Goal: Information Seeking & Learning: Learn about a topic

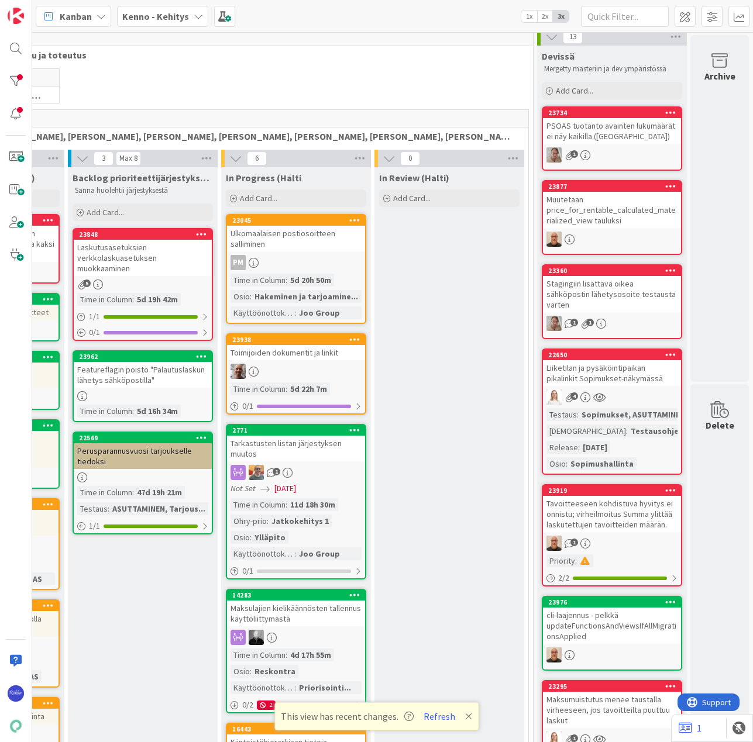
scroll to position [0, 168]
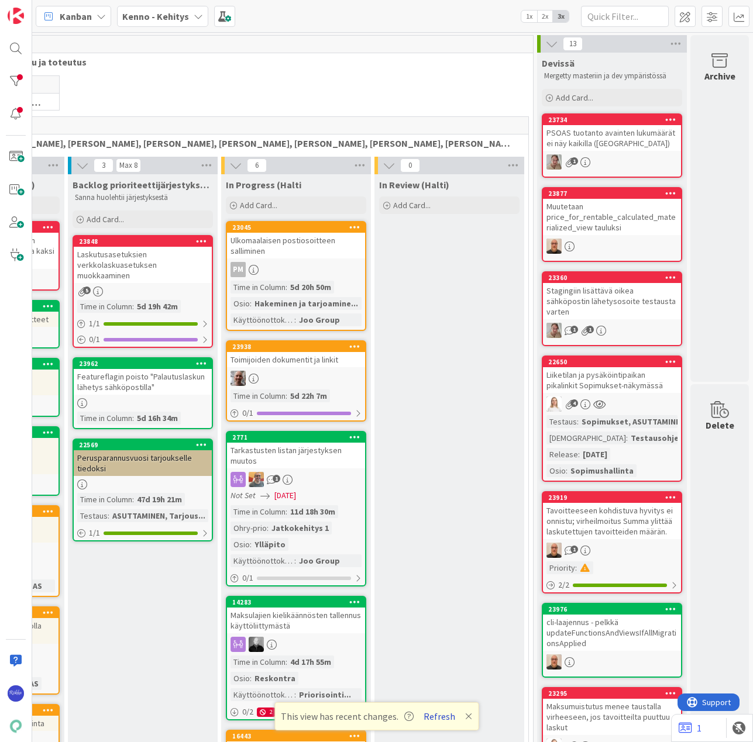
click at [434, 714] on button "Refresh" at bounding box center [439, 716] width 40 height 15
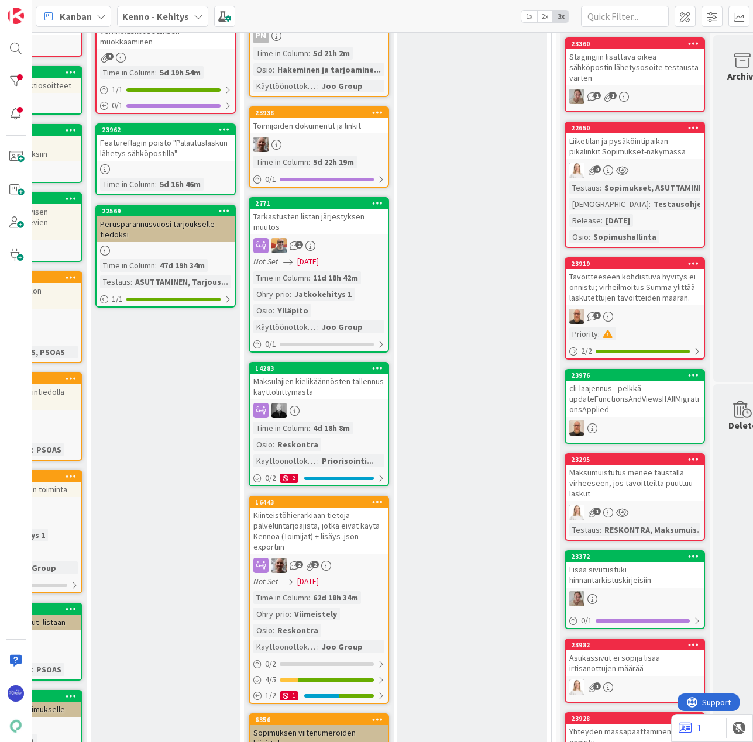
scroll to position [0, 136]
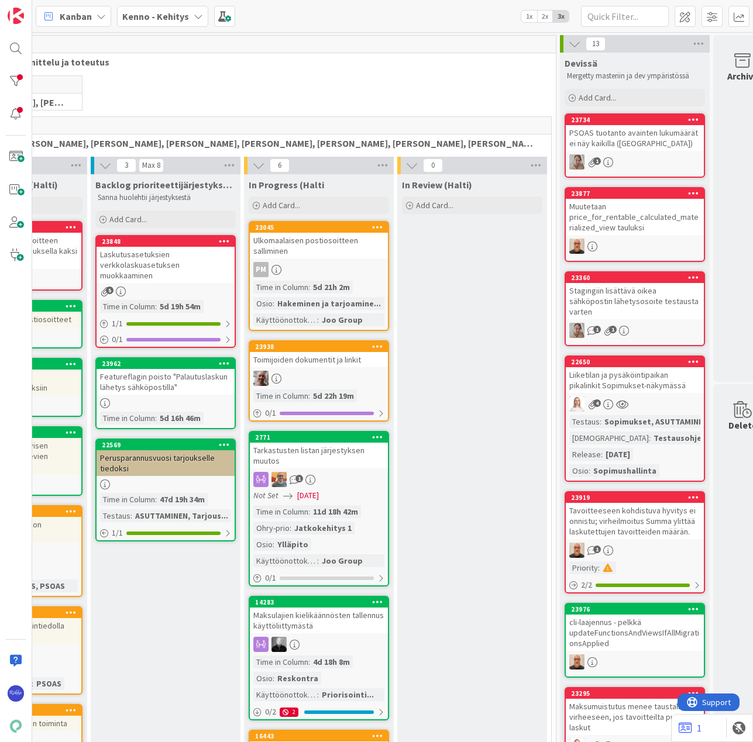
click at [649, 133] on div "PSOAS tuotanto avainten lukumäärät ei näy kaikilla ([GEOGRAPHIC_DATA])" at bounding box center [634, 138] width 138 height 26
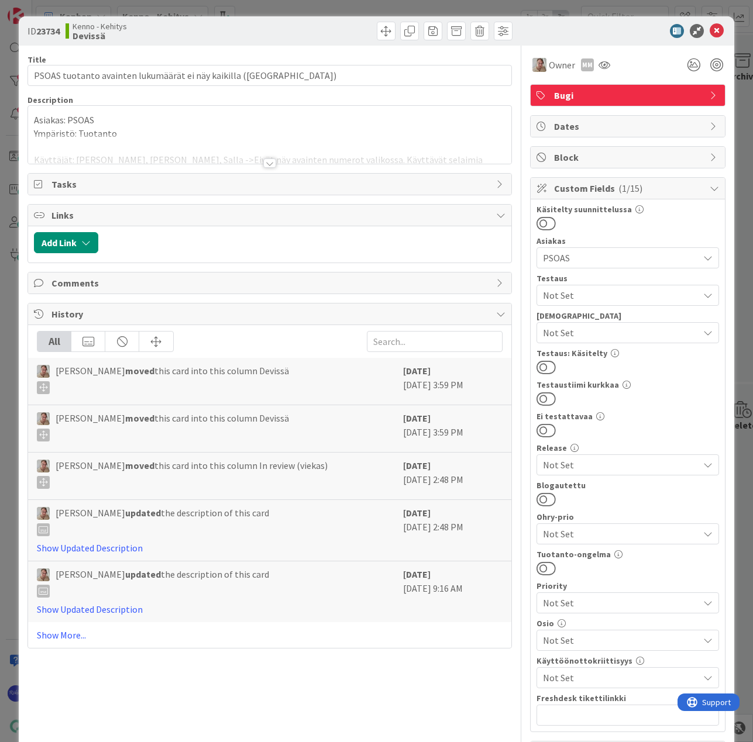
click at [264, 161] on div at bounding box center [269, 162] width 13 height 9
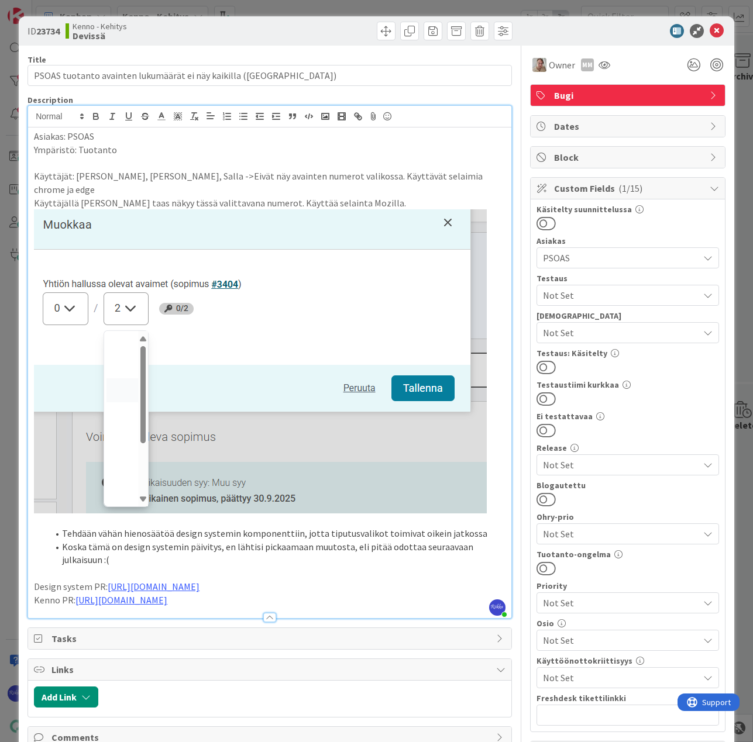
click at [313, 594] on p "Kenno PR: [URL][DOMAIN_NAME]" at bounding box center [269, 600] width 471 height 13
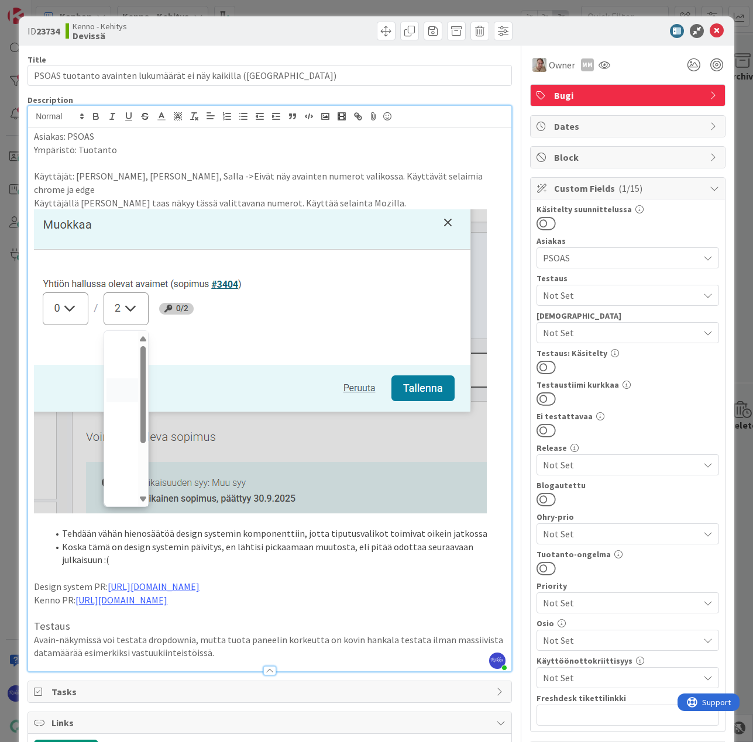
click at [627, 295] on span "Not Set" at bounding box center [621, 295] width 156 height 14
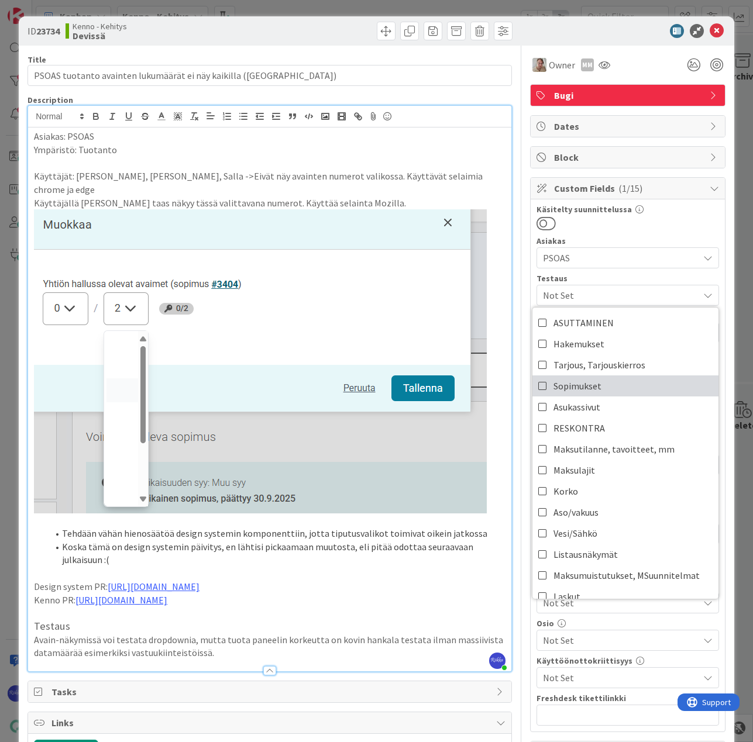
click at [627, 389] on link "Sopimukset" at bounding box center [625, 385] width 186 height 21
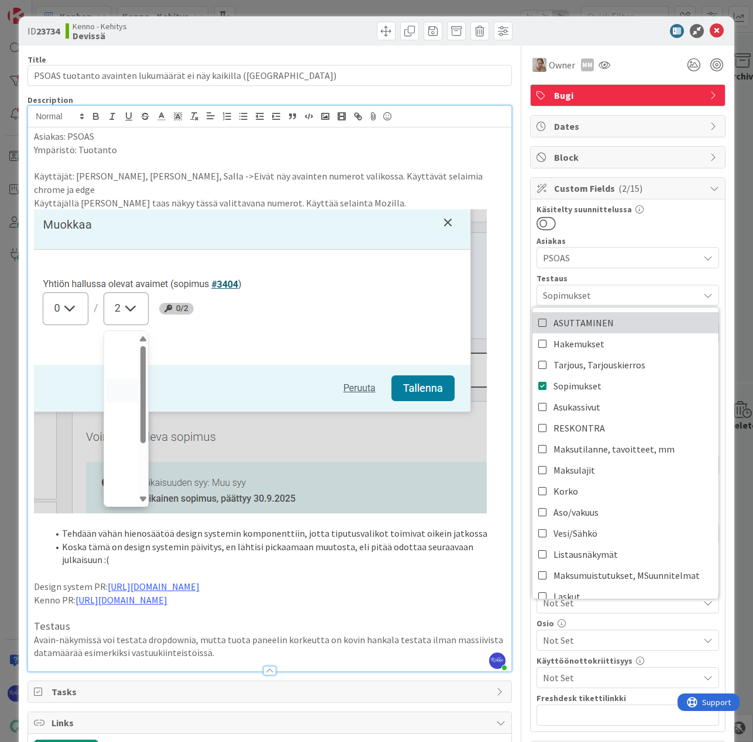
click at [622, 325] on link "ASUTTAMINEN" at bounding box center [625, 322] width 186 height 21
click at [668, 213] on div "Käsitelty suunnittelussa" at bounding box center [627, 218] width 182 height 26
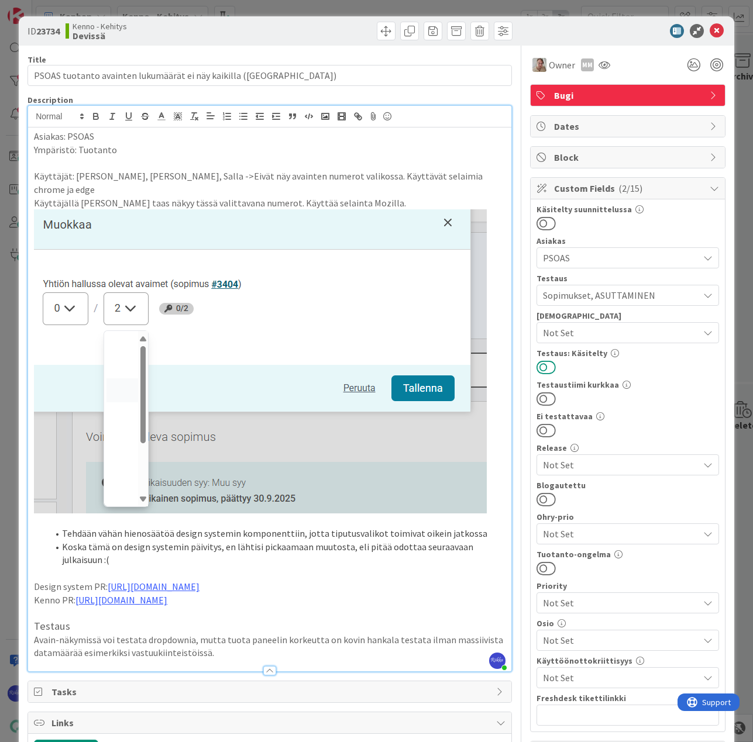
click at [540, 367] on button at bounding box center [545, 367] width 19 height 15
click at [709, 31] on icon at bounding box center [716, 31] width 14 height 14
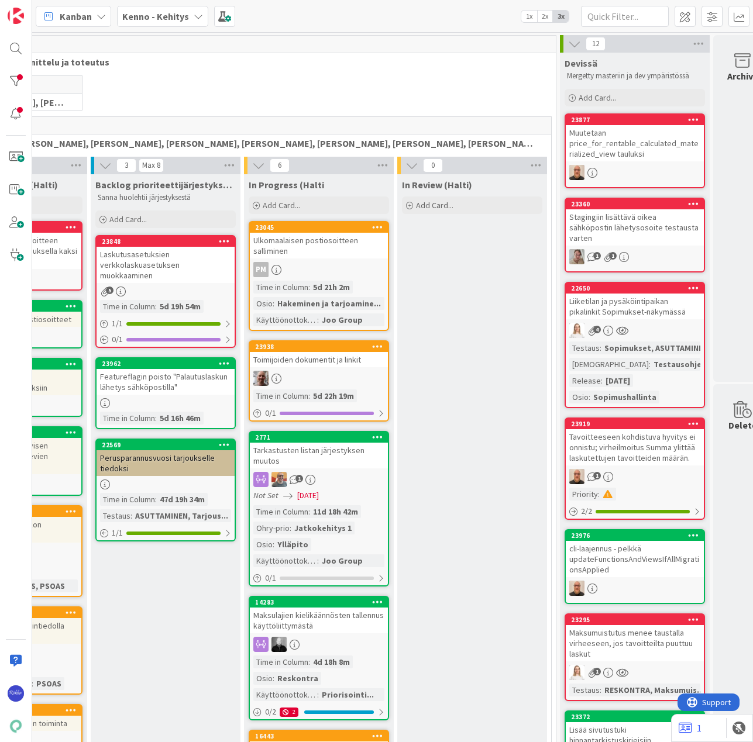
click at [627, 152] on div "Muutetaan price_for_rentable_calculated_materialized_view tauluksi" at bounding box center [634, 143] width 138 height 36
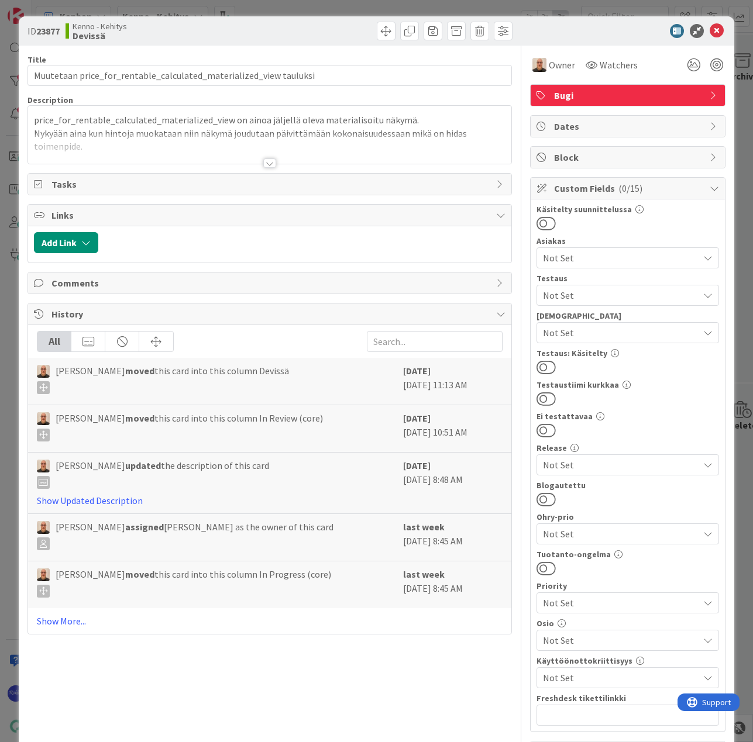
click at [264, 161] on div at bounding box center [269, 162] width 13 height 9
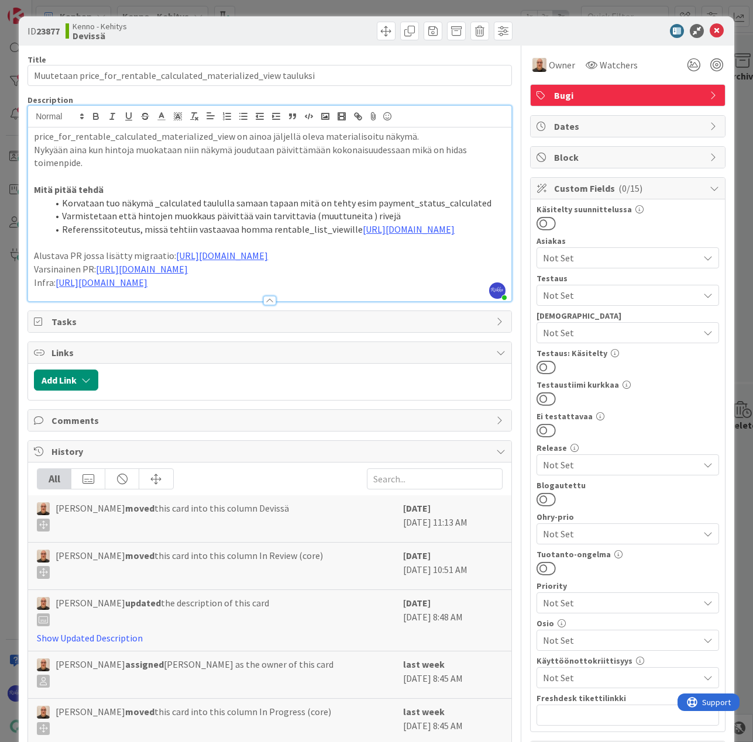
click at [316, 289] on p "Infra: [URL][DOMAIN_NAME]" at bounding box center [269, 282] width 471 height 13
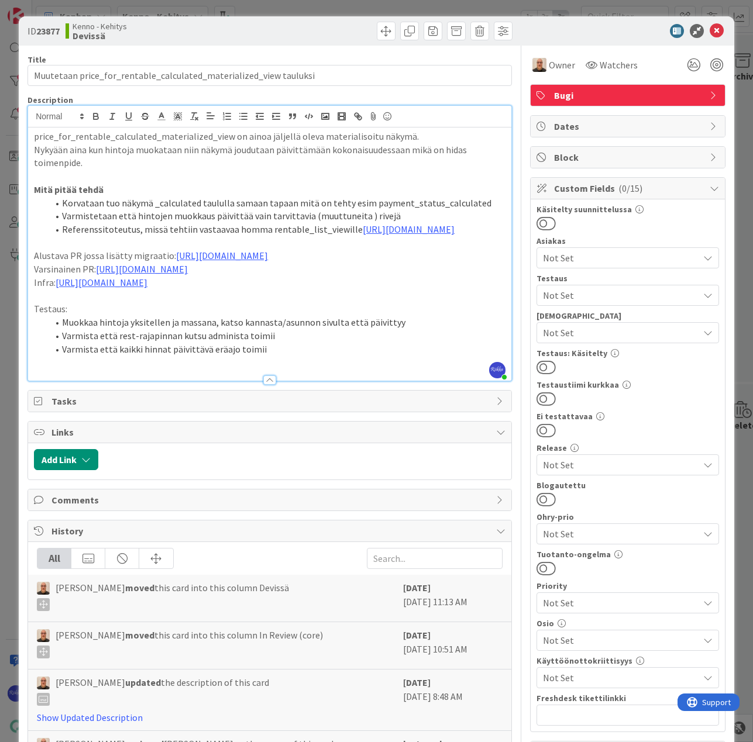
click at [636, 330] on span "Not Set" at bounding box center [621, 333] width 156 height 14
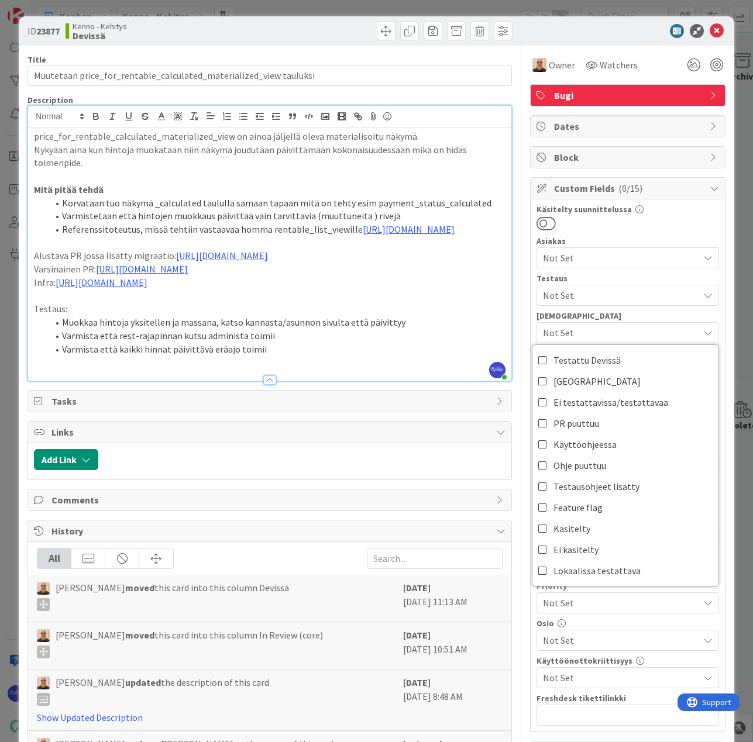
click at [688, 216] on div at bounding box center [627, 223] width 182 height 15
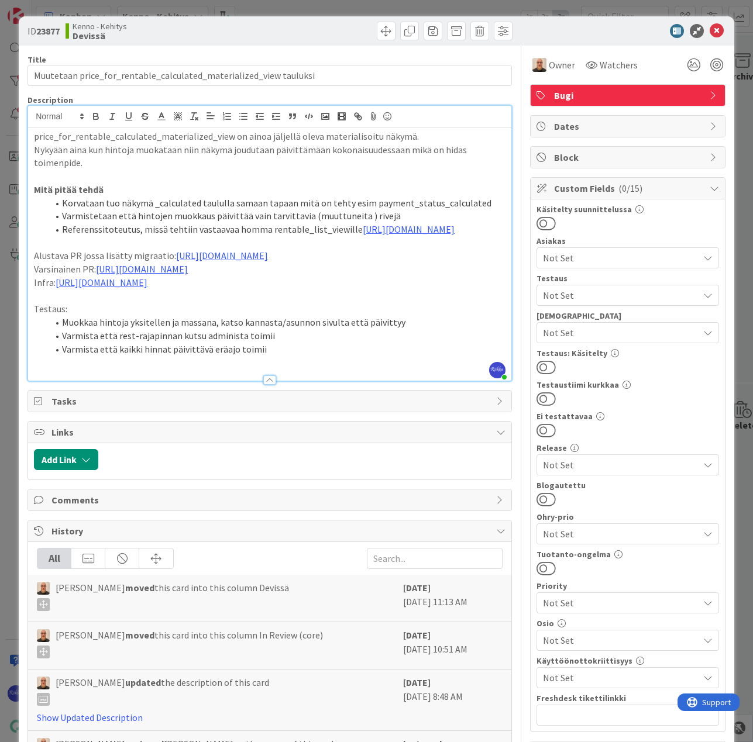
click at [572, 289] on span "Not Set" at bounding box center [621, 295] width 156 height 14
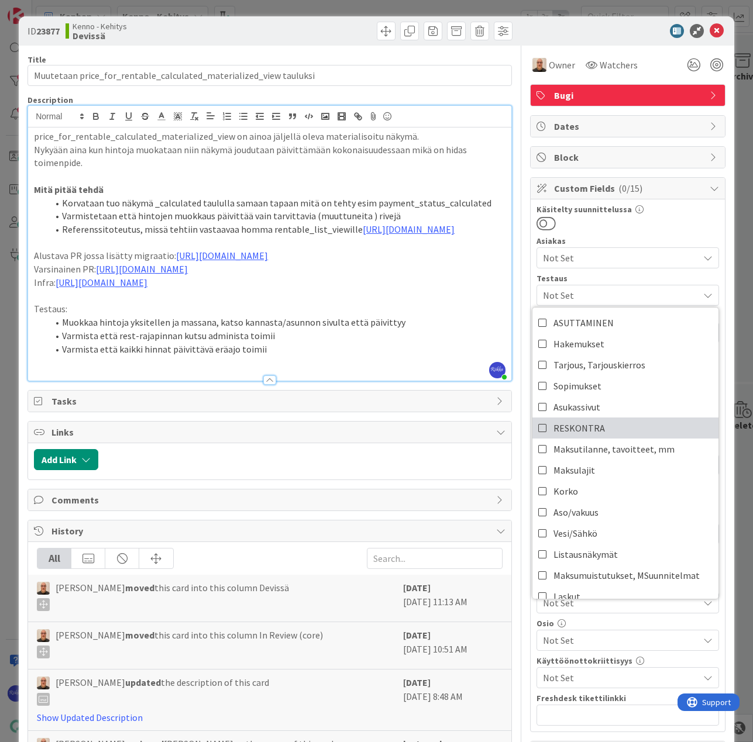
click at [589, 421] on span "RESKONTRA" at bounding box center [578, 428] width 51 height 18
click at [644, 217] on div at bounding box center [627, 223] width 182 height 15
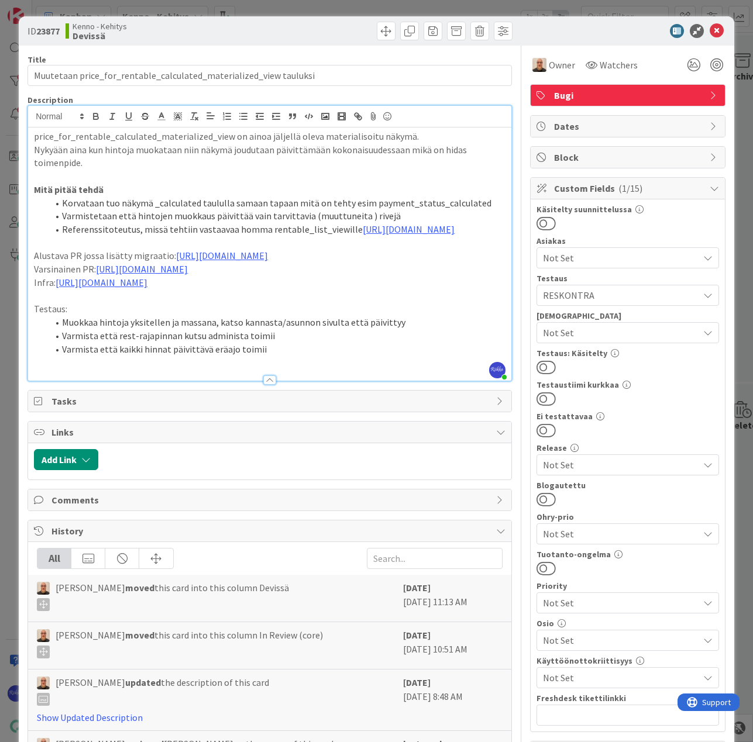
click at [547, 365] on div at bounding box center [627, 367] width 182 height 15
click at [540, 364] on button at bounding box center [545, 367] width 19 height 15
click at [709, 29] on icon at bounding box center [716, 31] width 14 height 14
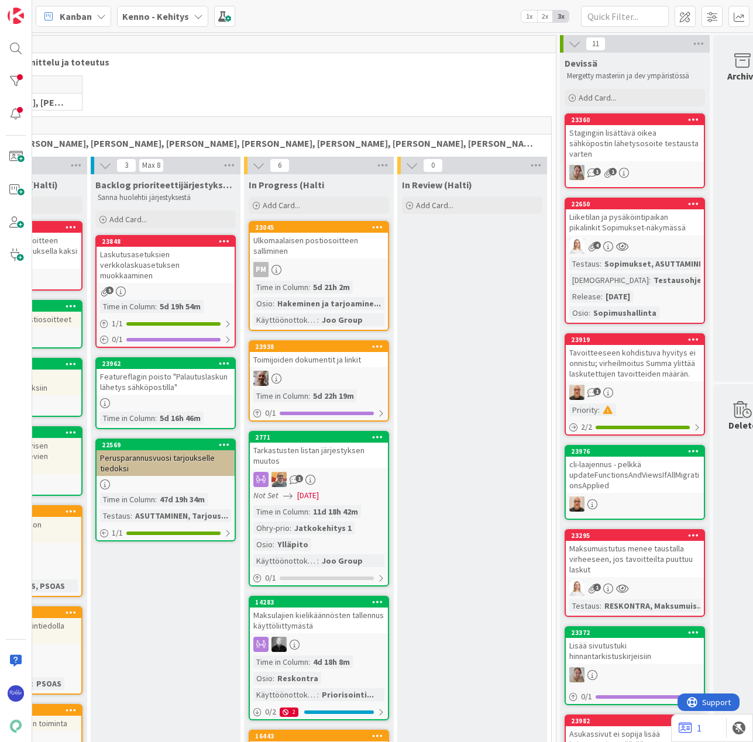
click at [623, 130] on div "Stagingiin lisättävä oikea sähköpostin lähetysosoite testausta varten" at bounding box center [634, 143] width 138 height 36
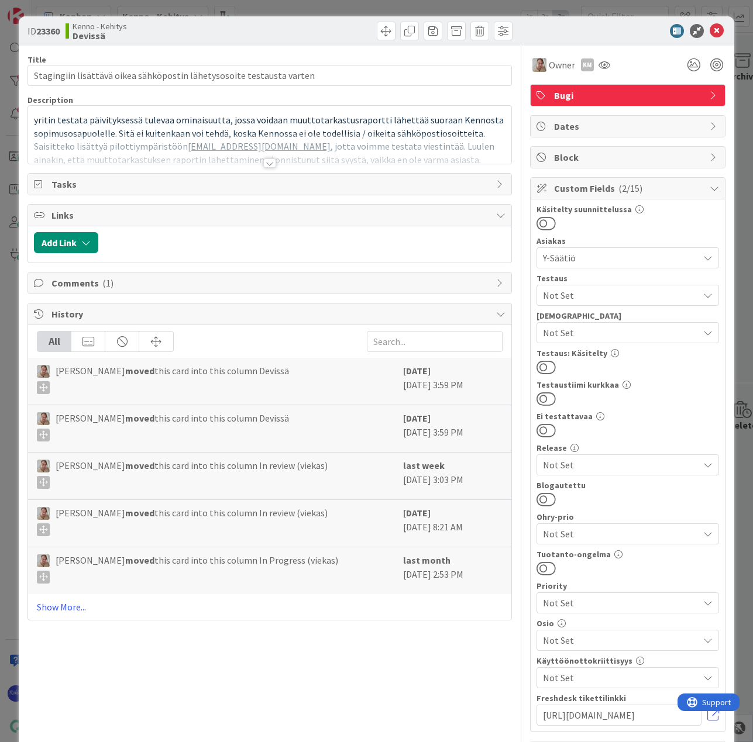
click at [264, 164] on div at bounding box center [269, 162] width 13 height 9
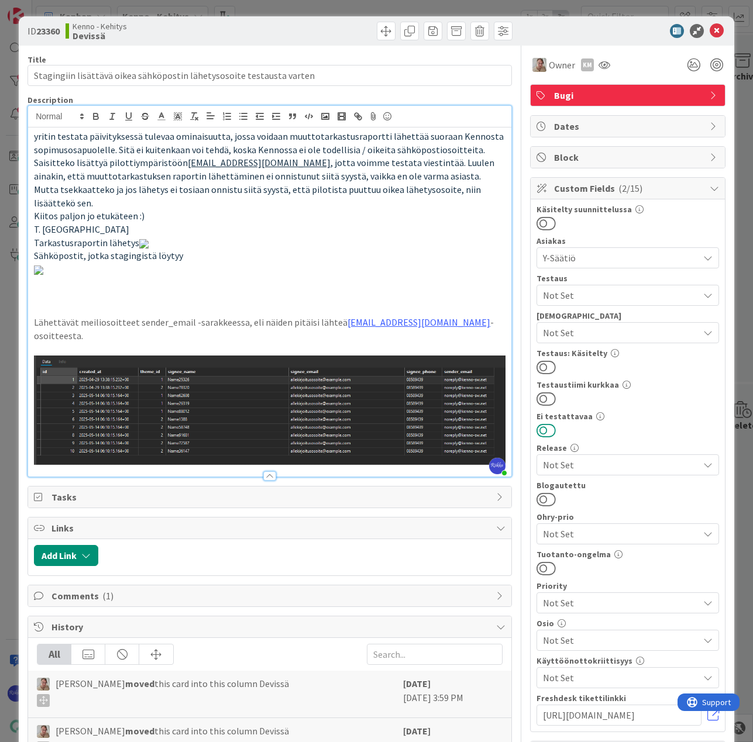
click at [541, 430] on button at bounding box center [545, 430] width 19 height 15
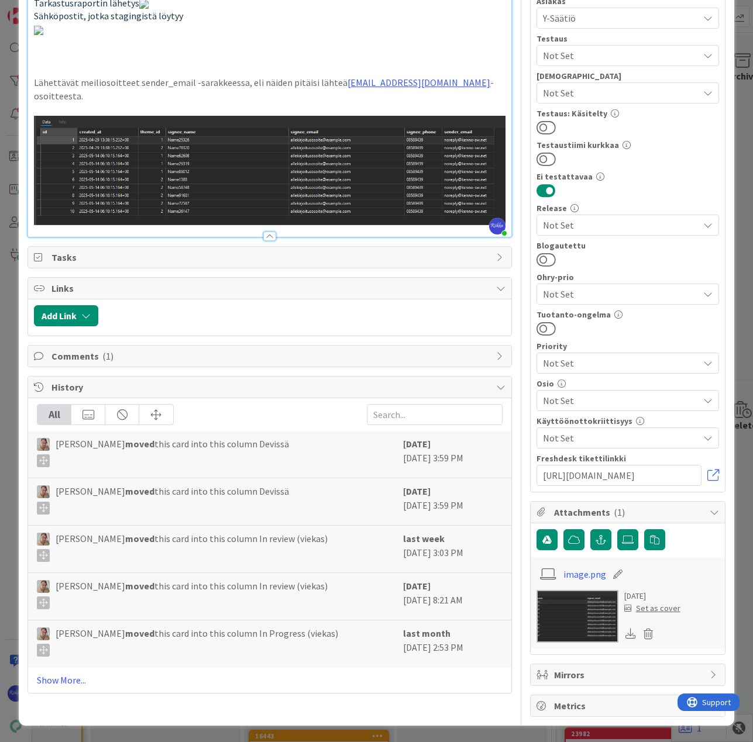
scroll to position [58, 0]
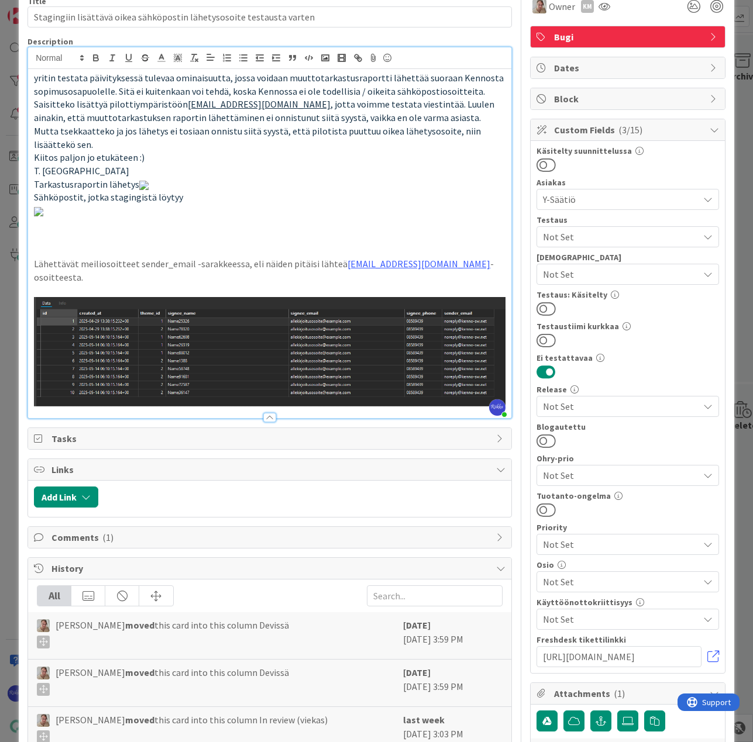
click at [536, 376] on button at bounding box center [545, 371] width 19 height 15
click at [634, 271] on span "Not Set" at bounding box center [621, 274] width 156 height 14
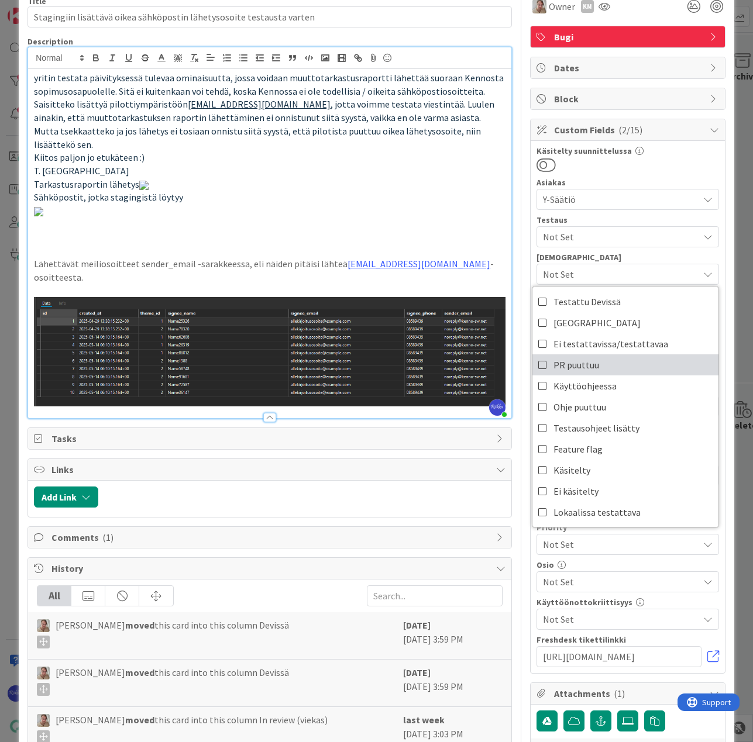
click at [644, 371] on link "PR puuttuu" at bounding box center [625, 364] width 186 height 21
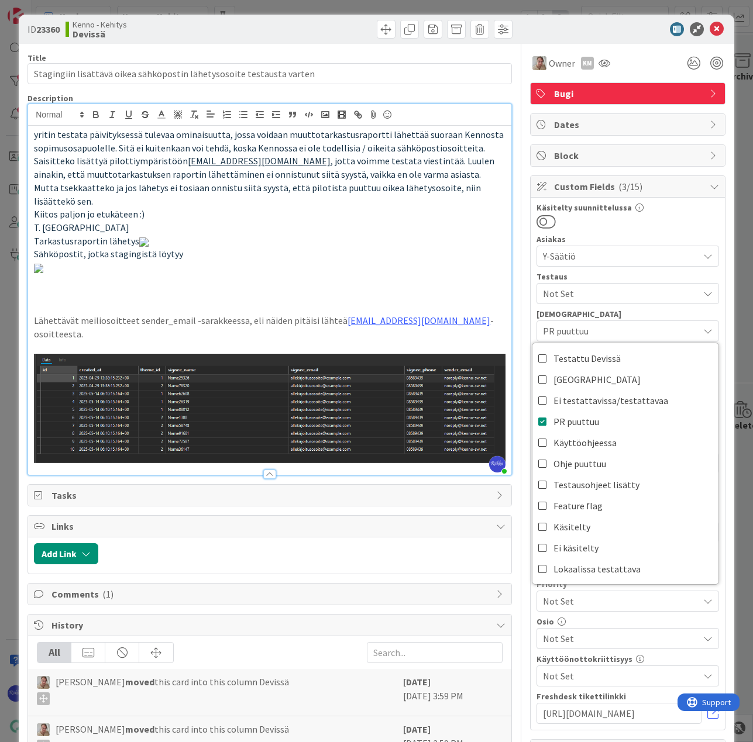
scroll to position [0, 0]
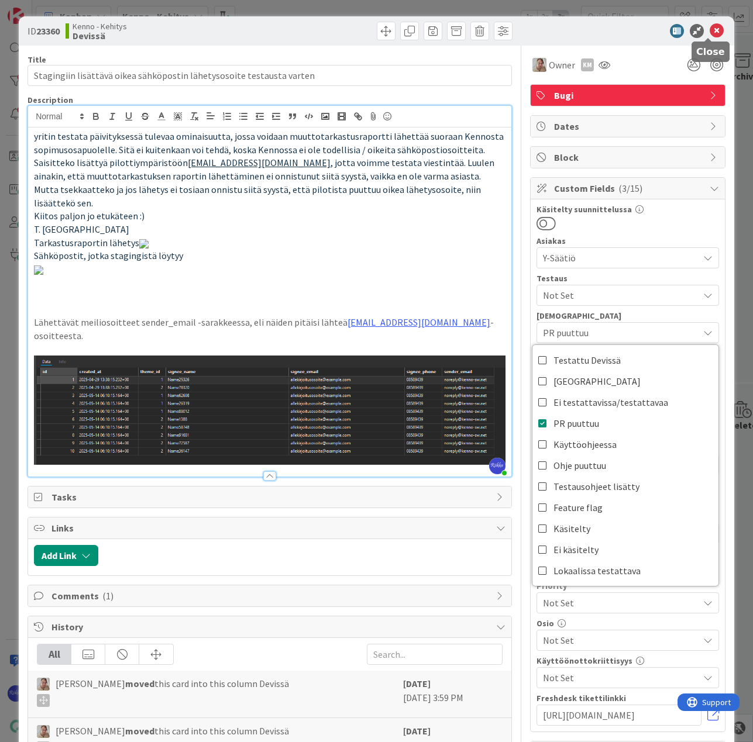
click at [709, 32] on icon at bounding box center [716, 31] width 14 height 14
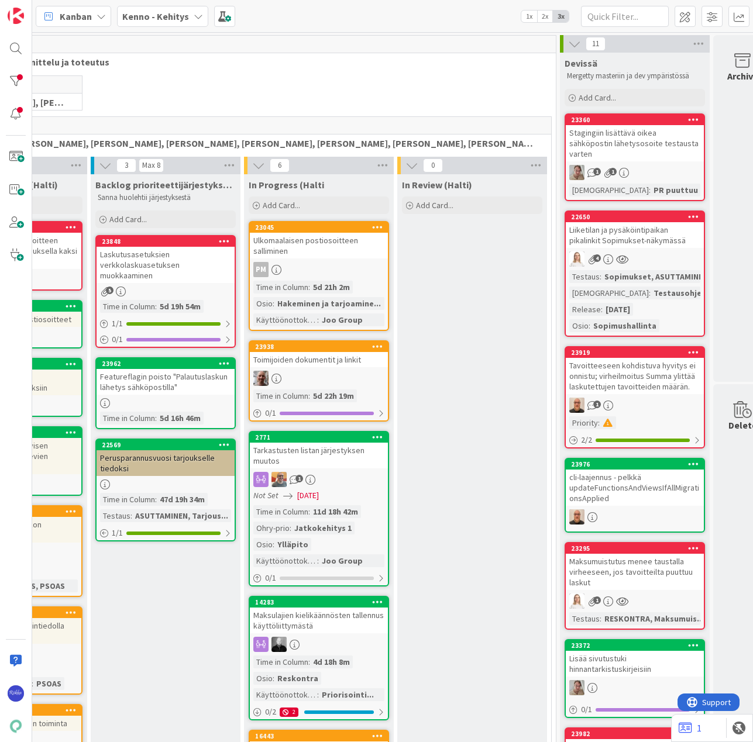
click at [640, 129] on div "Stagingiin lisättävä oikea sähköpostin lähetysosoite testausta varten" at bounding box center [634, 143] width 138 height 36
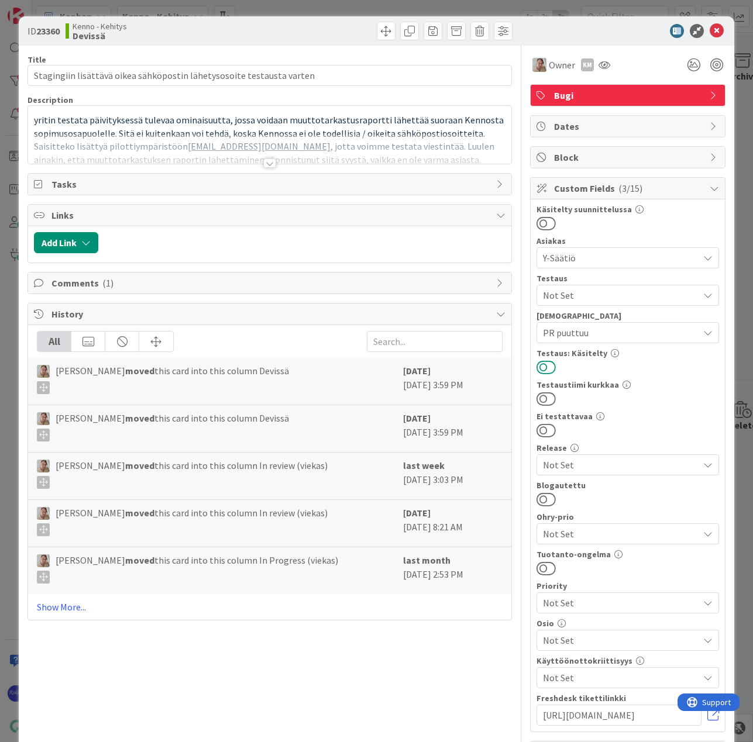
click at [543, 367] on button at bounding box center [545, 367] width 19 height 15
click at [264, 160] on div at bounding box center [269, 162] width 13 height 9
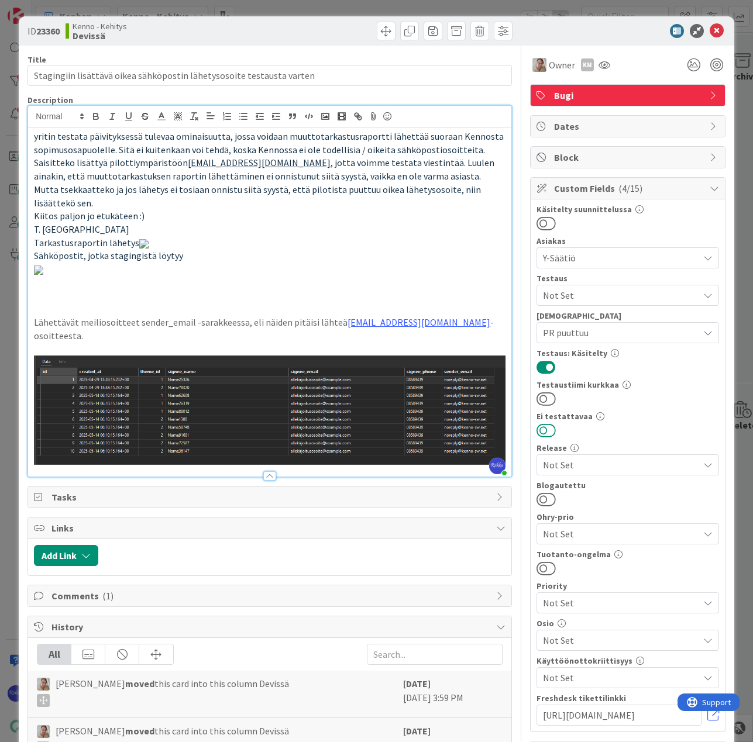
click at [541, 429] on button at bounding box center [545, 430] width 19 height 15
click at [712, 29] on icon at bounding box center [716, 31] width 14 height 14
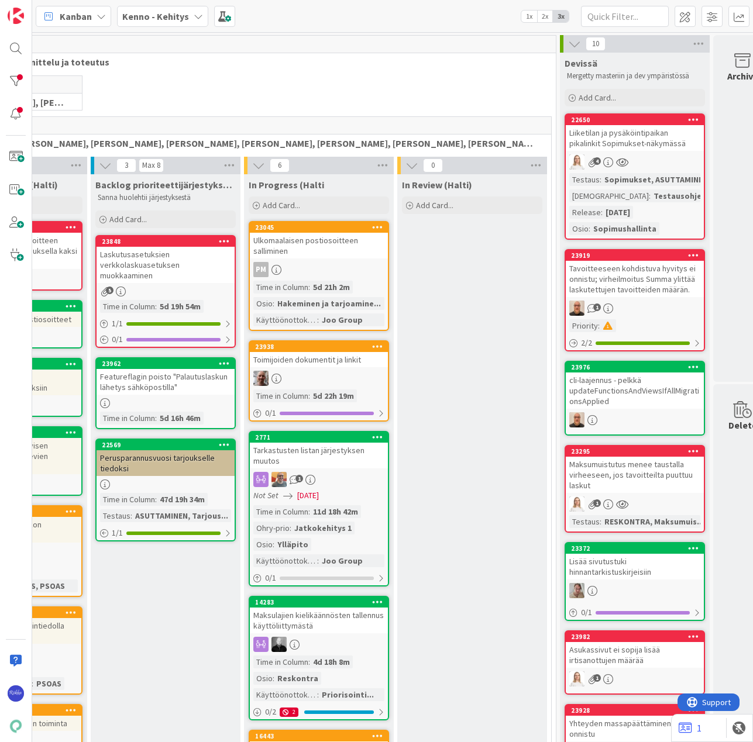
click at [617, 161] on icon at bounding box center [622, 162] width 12 height 10
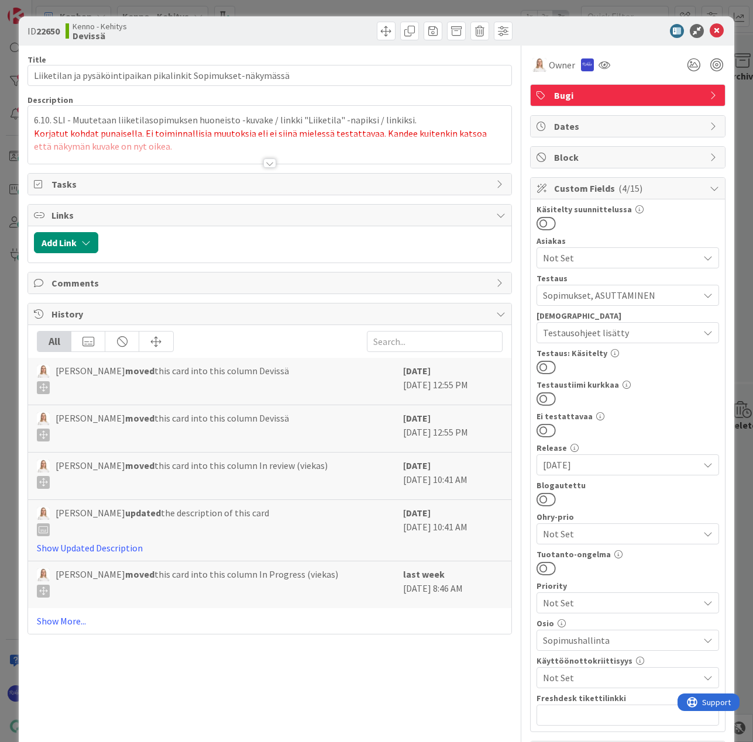
click at [263, 159] on div at bounding box center [269, 162] width 13 height 9
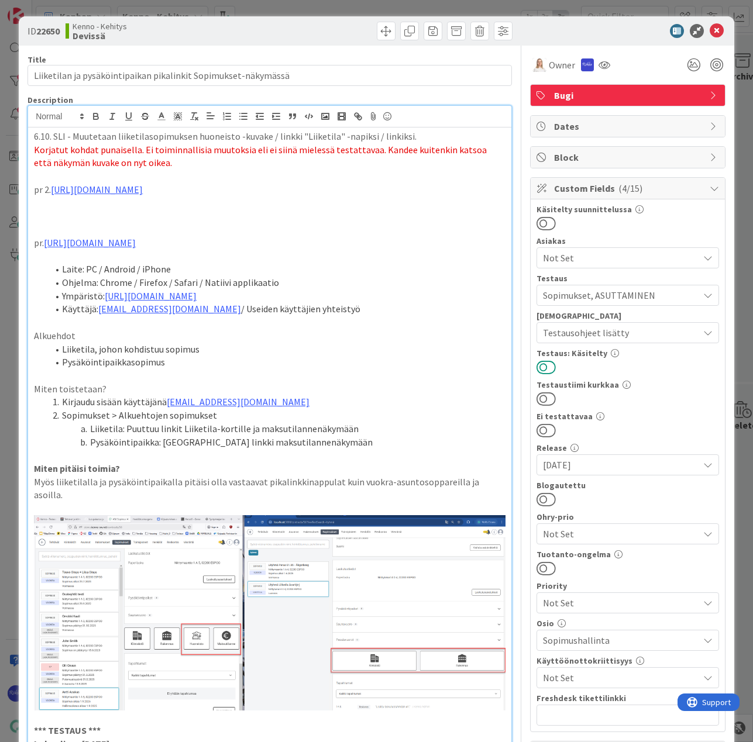
click at [541, 367] on button at bounding box center [545, 367] width 19 height 15
click at [709, 30] on icon at bounding box center [716, 31] width 14 height 14
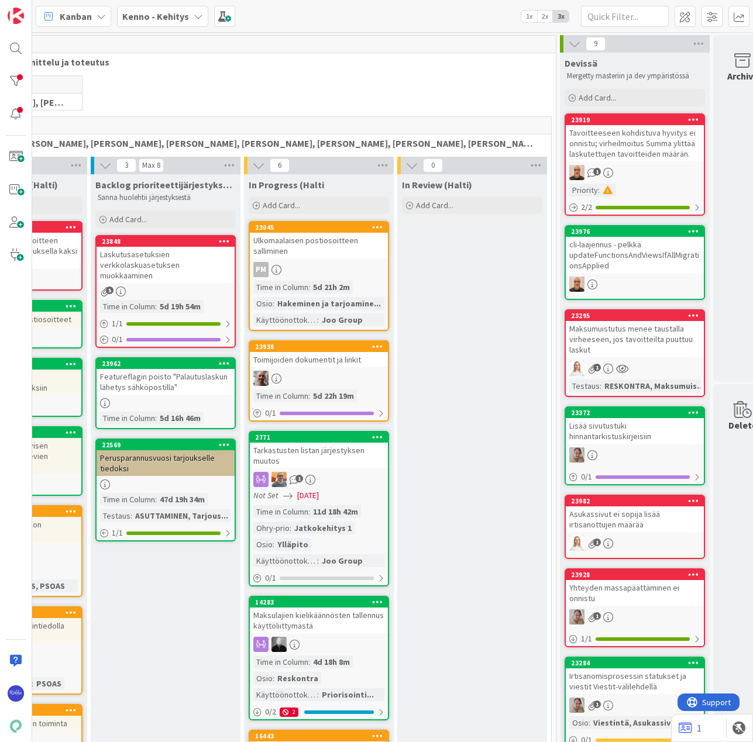
click at [646, 158] on div "Tavoitteeseen kohdistuva hyvitys ei onnistu; virheilmoitus Summa ylittää laskut…" at bounding box center [634, 143] width 138 height 36
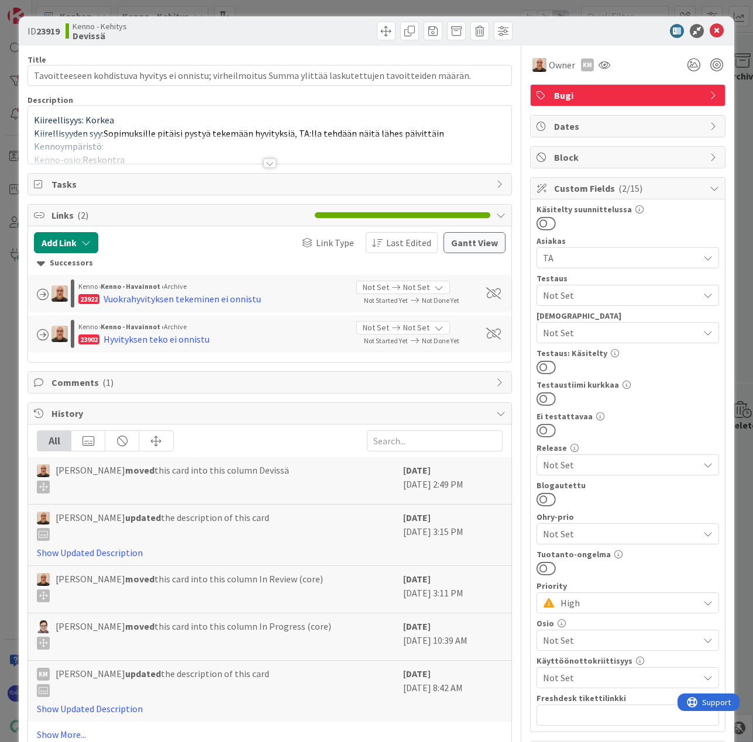
click at [264, 164] on div at bounding box center [269, 162] width 13 height 9
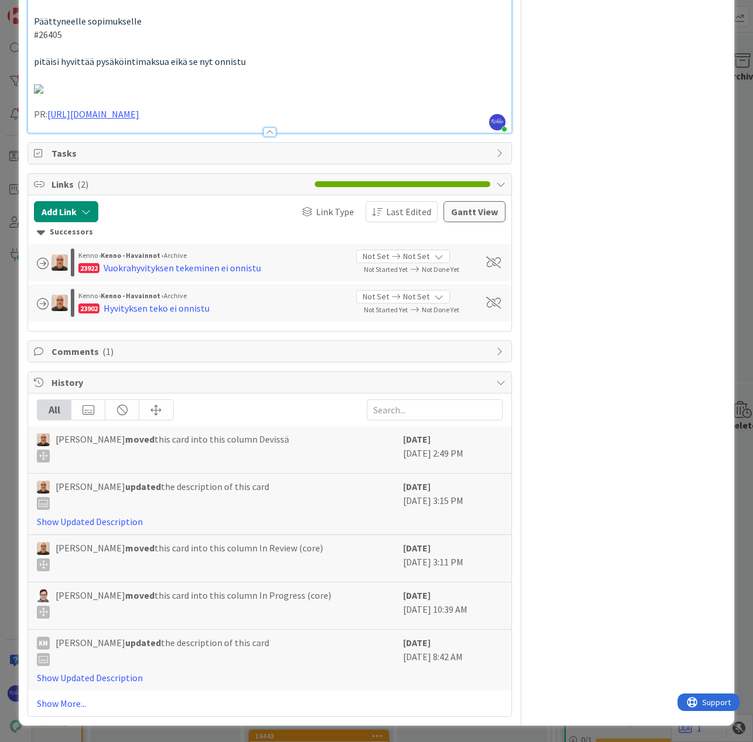
scroll to position [1111, 0]
click at [257, 121] on p "PR: [URL][DOMAIN_NAME]" at bounding box center [269, 114] width 471 height 13
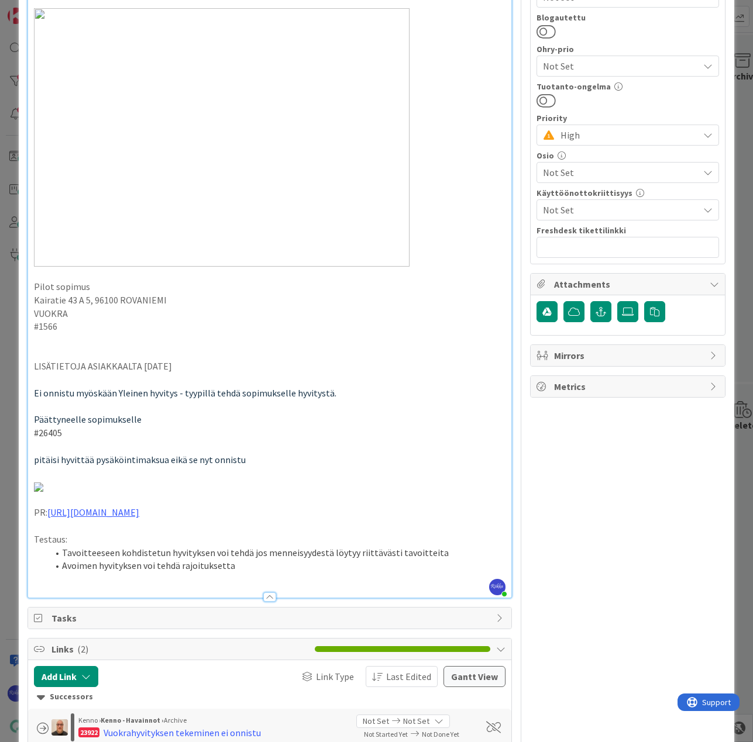
scroll to position [58, 0]
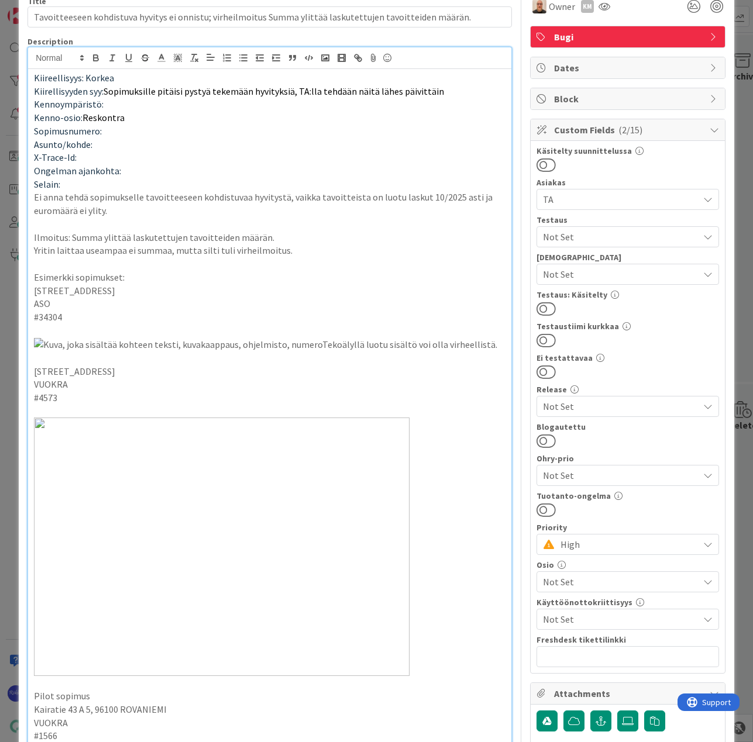
click at [561, 233] on span "Not Set" at bounding box center [621, 237] width 156 height 14
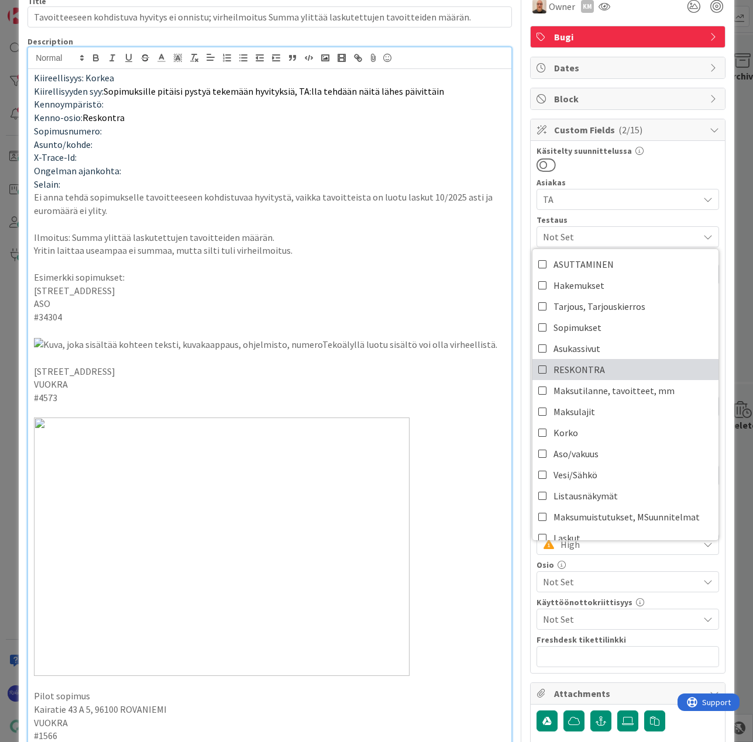
click at [594, 369] on link "RESKONTRA" at bounding box center [625, 369] width 186 height 21
click at [646, 156] on div "Käsitelty suunnittelussa" at bounding box center [627, 160] width 182 height 26
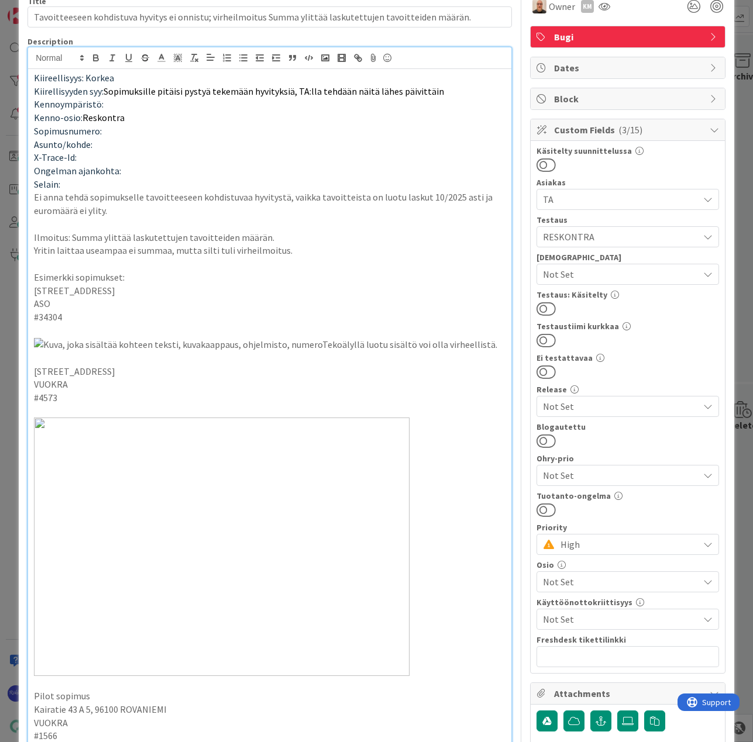
click at [596, 273] on span "Not Set" at bounding box center [621, 274] width 156 height 14
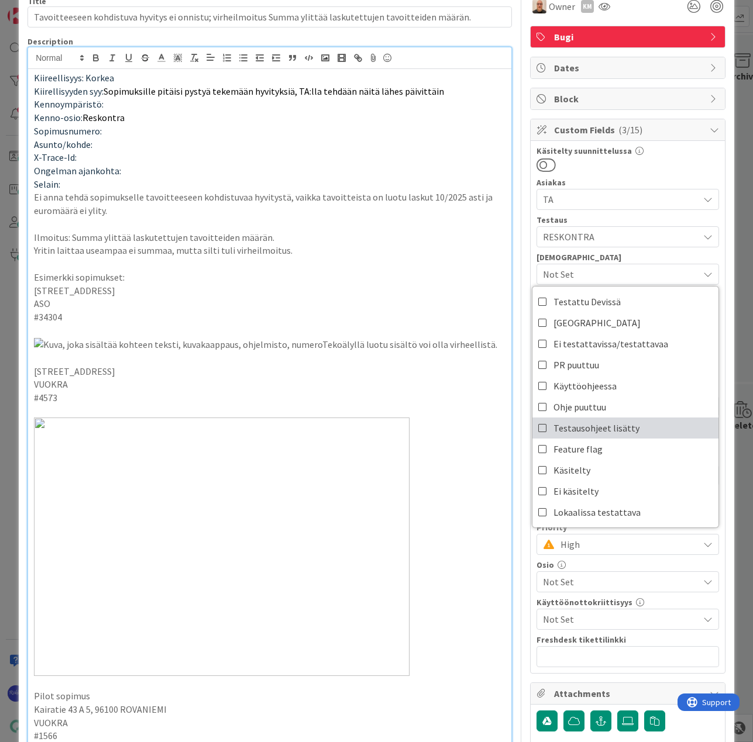
click at [611, 429] on span "Testausohjeet lisätty" at bounding box center [596, 428] width 86 height 18
click at [658, 173] on div "Käsitelty suunnittelussa Asiakas TA Testaus RESKONTRA ASUTTAMINEN Hakemukset Ta…" at bounding box center [627, 407] width 182 height 520
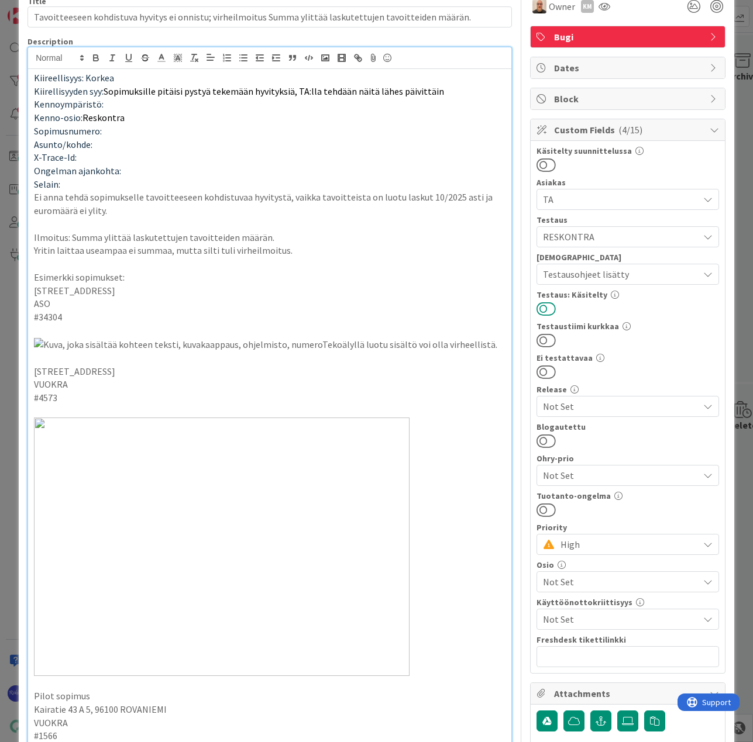
click at [540, 308] on button at bounding box center [545, 308] width 19 height 15
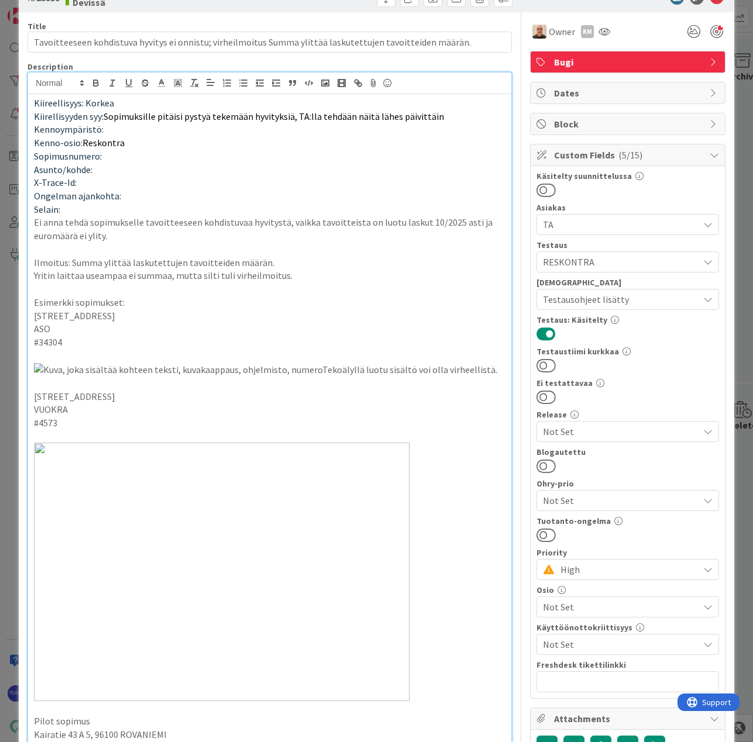
scroll to position [0, 0]
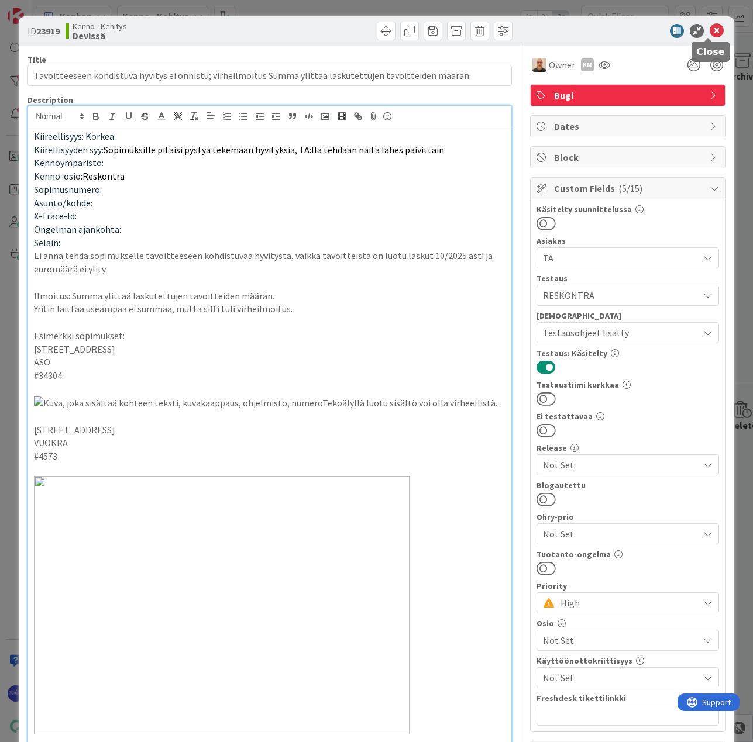
click at [715, 25] on icon at bounding box center [716, 31] width 14 height 14
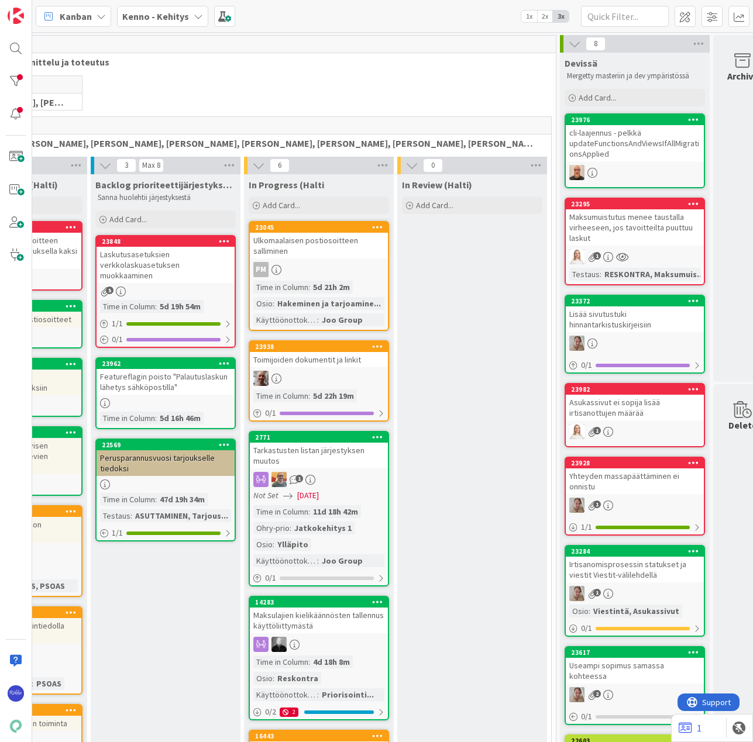
click at [627, 163] on div "23976 cli-laajennus - pelkkä updateFunctionsAndViewsIfAllMigrationsApplied" at bounding box center [634, 150] width 140 height 75
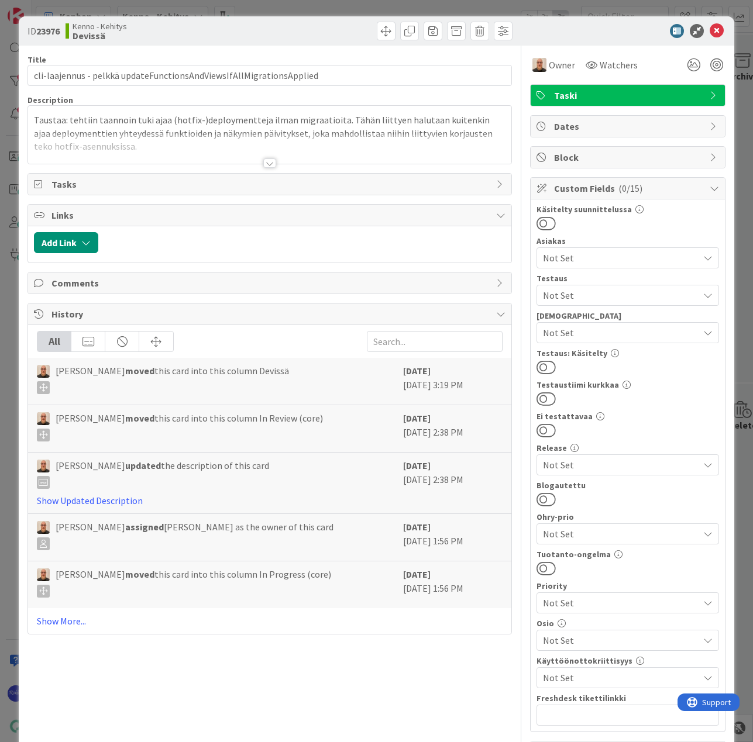
click at [263, 162] on div at bounding box center [269, 162] width 13 height 9
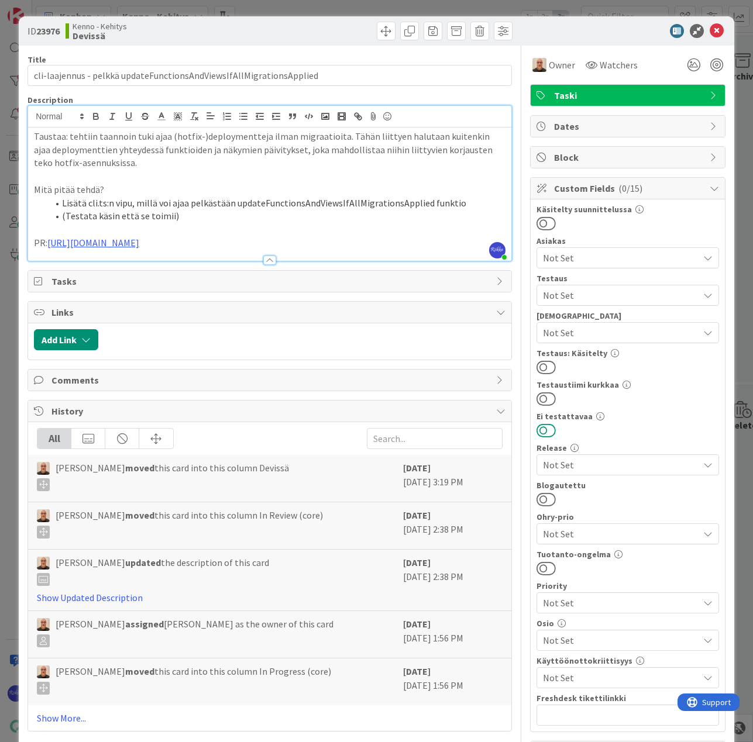
click at [543, 431] on button at bounding box center [545, 430] width 19 height 15
click at [540, 365] on button at bounding box center [545, 367] width 19 height 15
click at [709, 28] on icon at bounding box center [716, 31] width 14 height 14
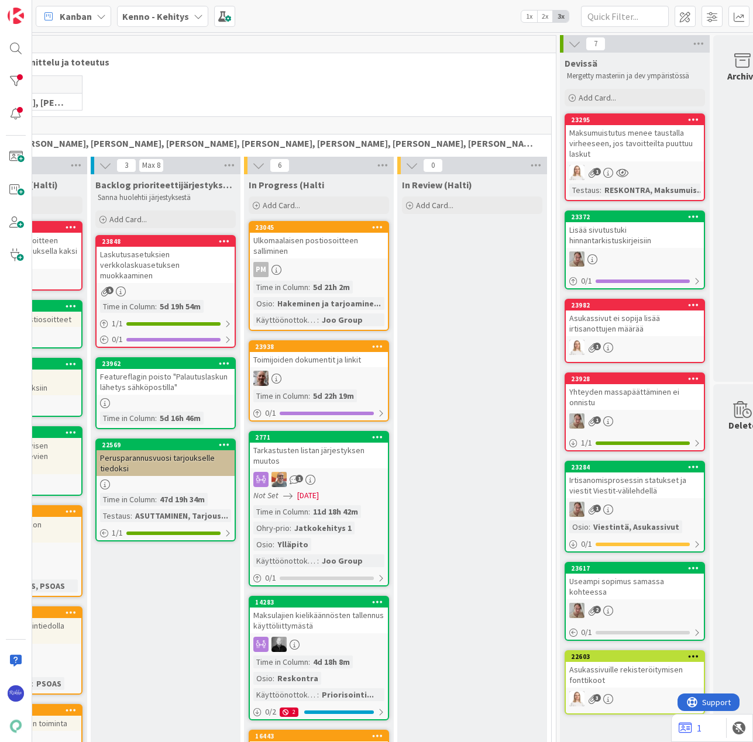
click at [640, 140] on div "Maksumuistutus menee taustalla virheeseen, jos tavoitteilta puuttuu laskut" at bounding box center [634, 143] width 138 height 36
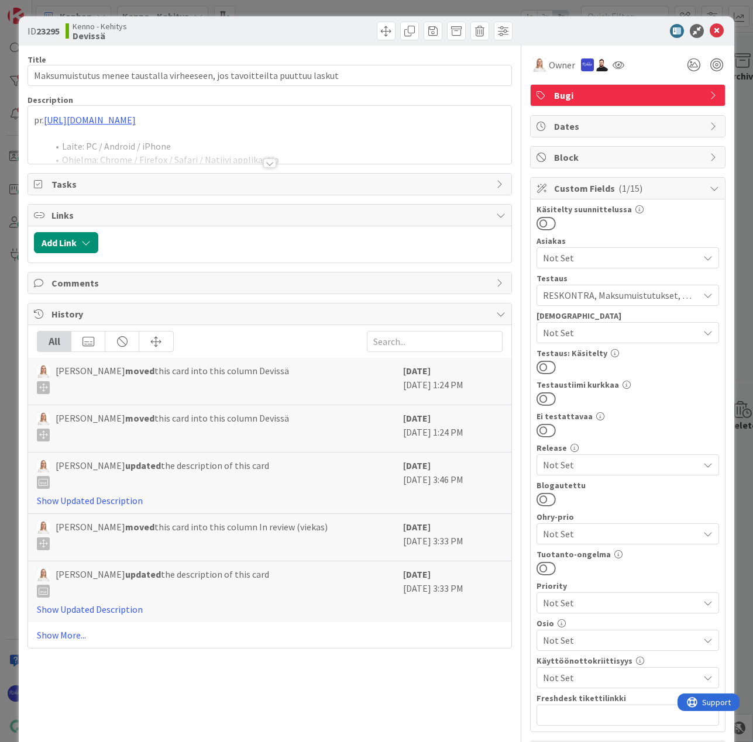
click at [265, 161] on div at bounding box center [269, 162] width 13 height 9
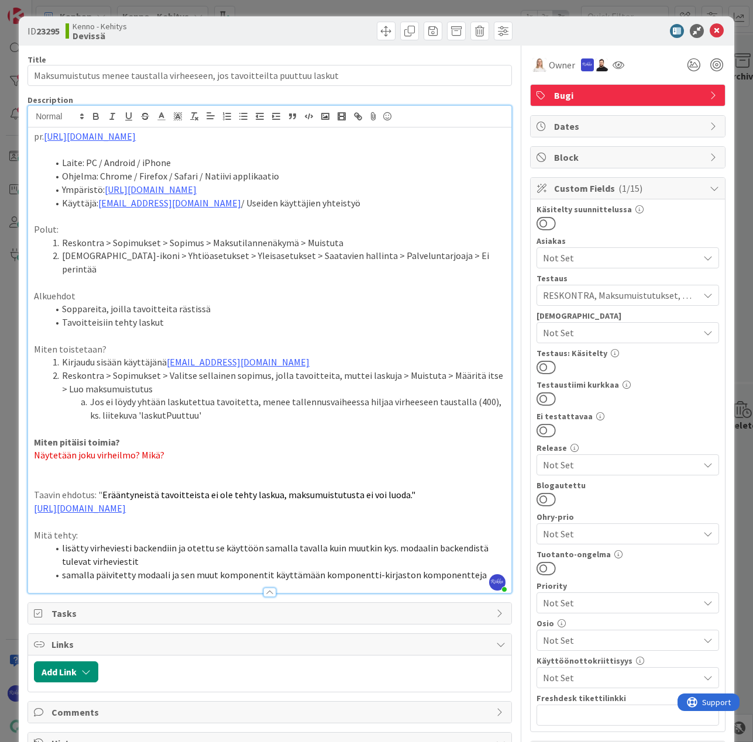
click at [598, 324] on div "Not Set" at bounding box center [627, 332] width 182 height 21
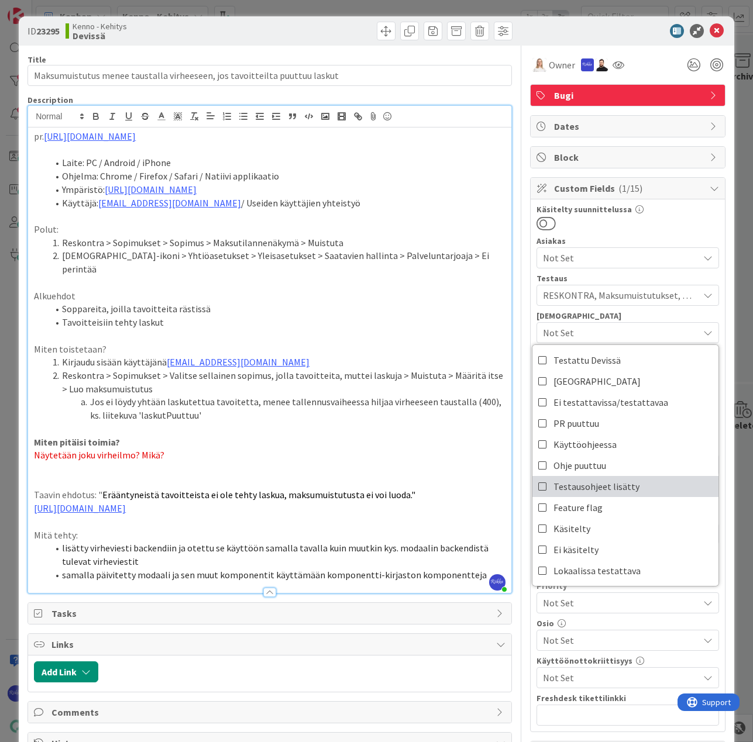
click at [626, 485] on link "Testausohjeet lisätty" at bounding box center [625, 486] width 186 height 21
click at [623, 39] on div "ID 23295 Kenno - Kehitys Devissä" at bounding box center [376, 30] width 715 height 29
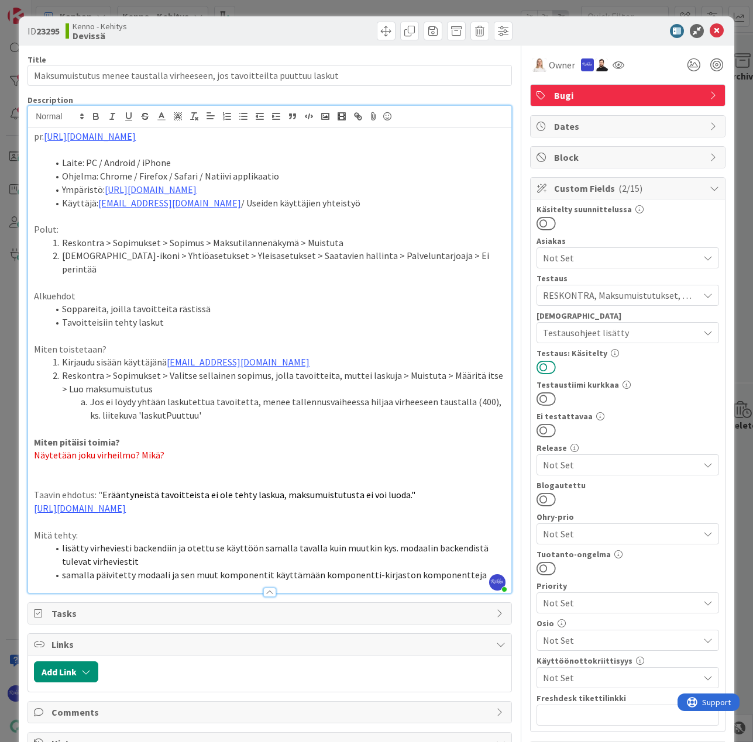
click at [541, 366] on button at bounding box center [545, 367] width 19 height 15
click at [709, 27] on icon at bounding box center [716, 31] width 14 height 14
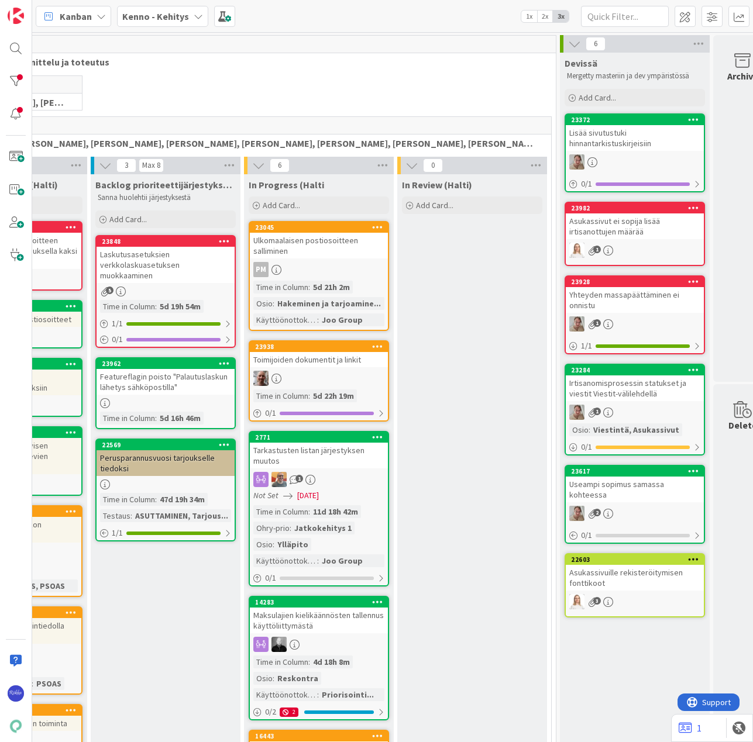
click at [608, 151] on div "Lisää sivutustuki hinnantarkistuskirjeisiin" at bounding box center [634, 138] width 138 height 26
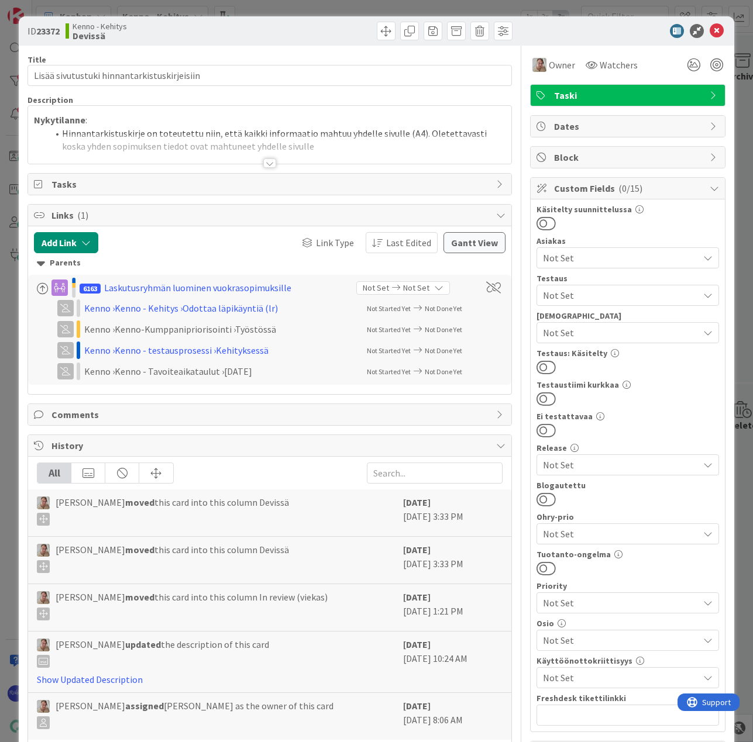
click at [265, 163] on div at bounding box center [269, 162] width 13 height 9
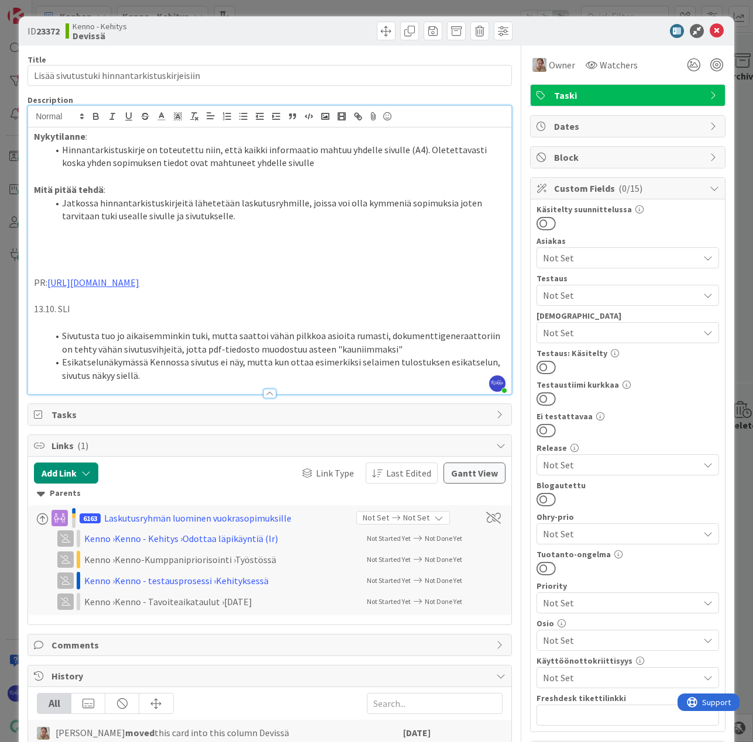
click at [617, 332] on span "Not Set" at bounding box center [621, 333] width 156 height 14
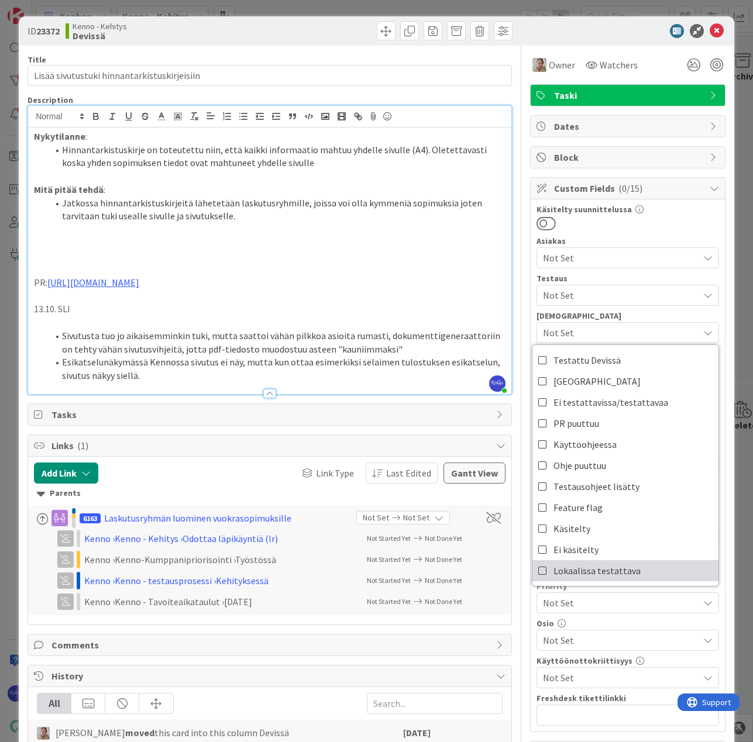
click at [653, 573] on link "Lokaalissa testattava" at bounding box center [625, 570] width 186 height 21
click at [668, 227] on div at bounding box center [627, 223] width 182 height 15
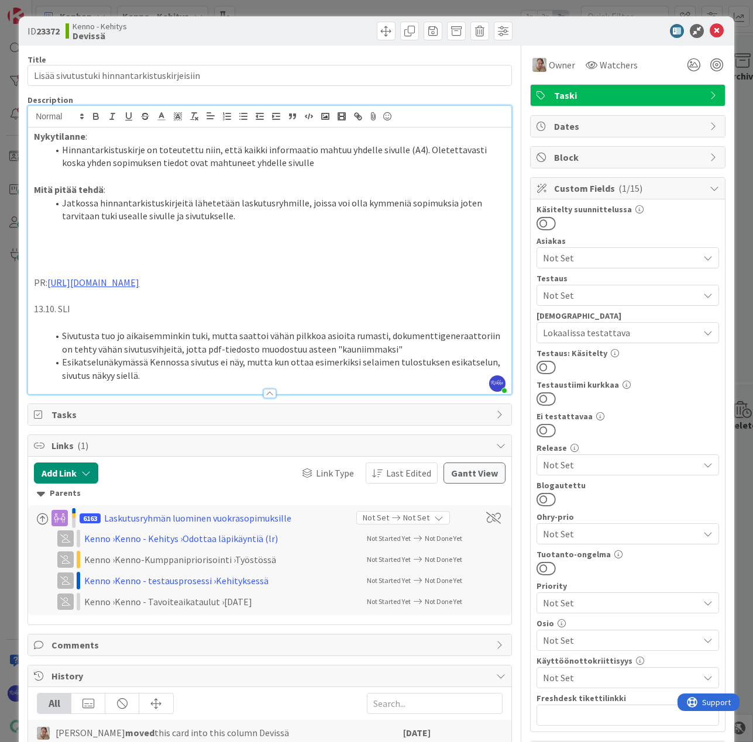
click at [213, 374] on li "Esikatselunäkymässä Kennossa sivutus ei näy, mutta kun ottaa esimerkiksi selaim…" at bounding box center [276, 369] width 457 height 26
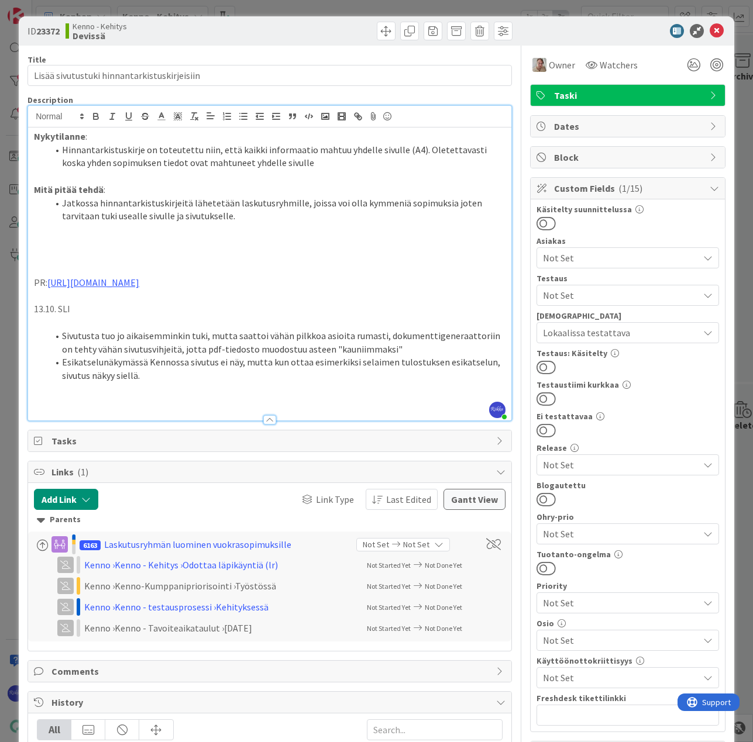
paste div
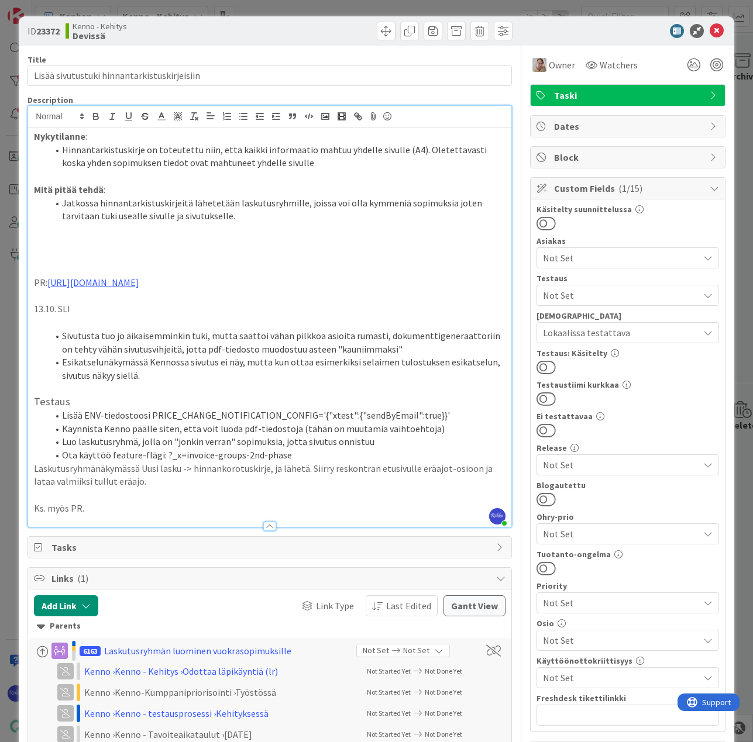
click at [598, 288] on span "Not Set" at bounding box center [621, 295] width 156 height 14
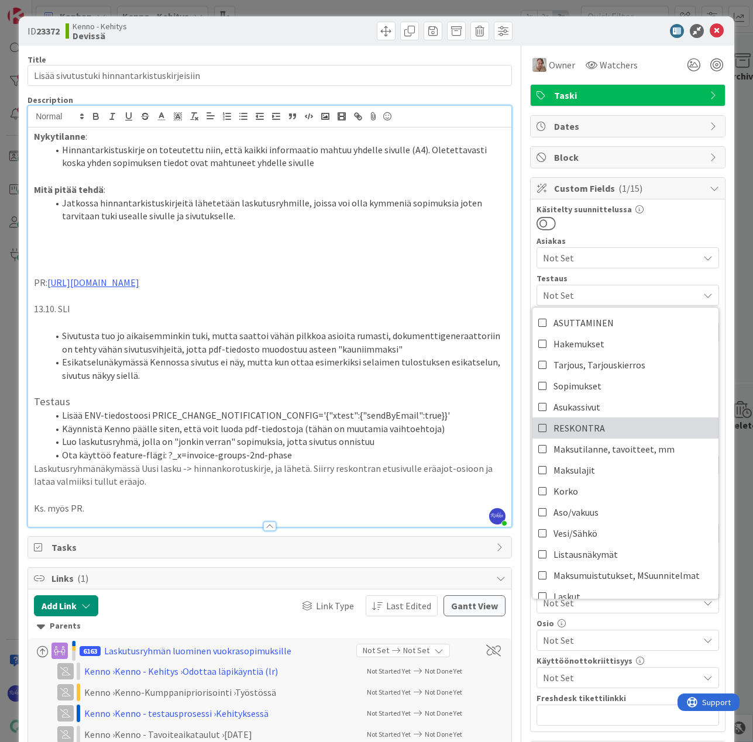
drag, startPoint x: 622, startPoint y: 400, endPoint x: 626, endPoint y: 427, distance: 27.8
click at [626, 427] on link "RESKONTRA" at bounding box center [625, 428] width 186 height 21
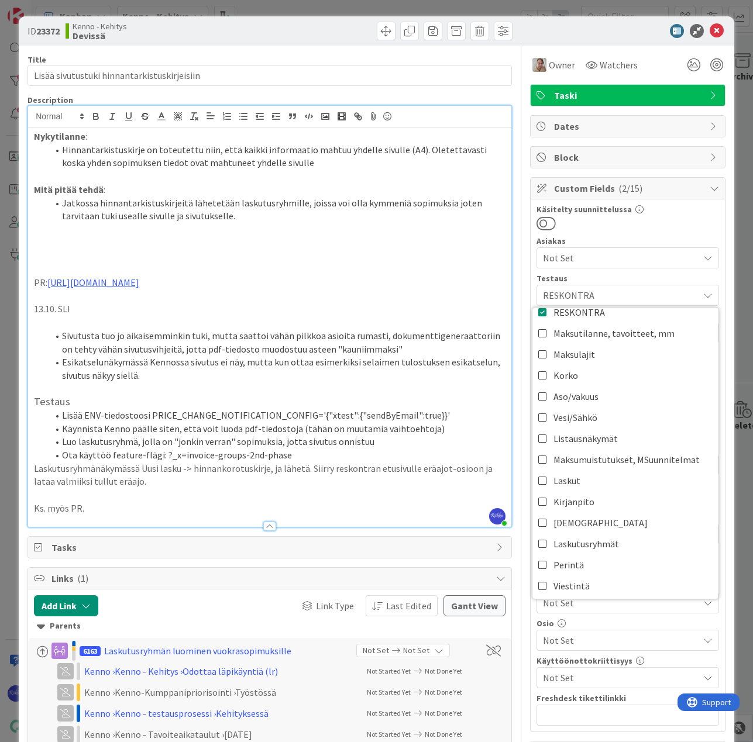
scroll to position [117, 0]
click at [617, 536] on link "Laskutusryhmät" at bounding box center [625, 542] width 186 height 21
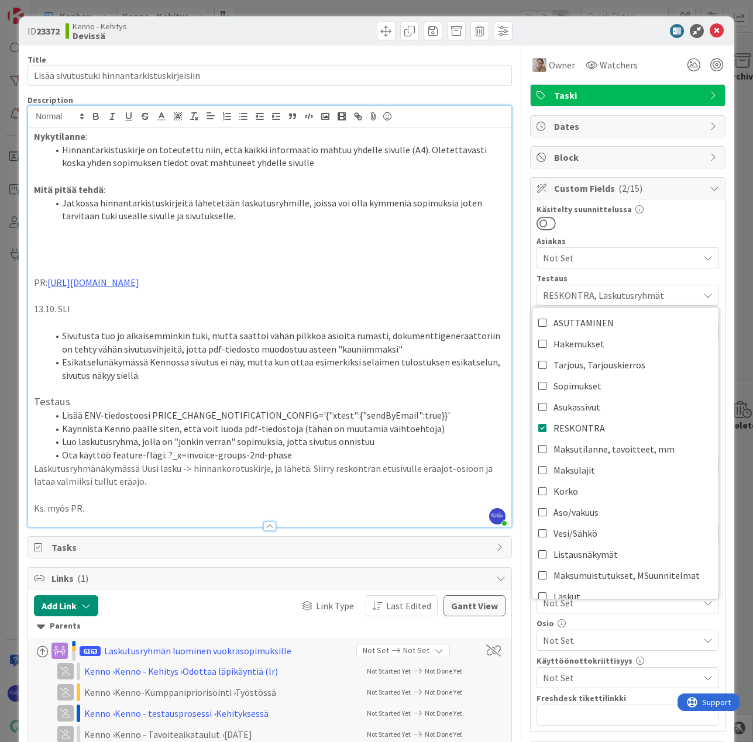
click at [665, 223] on div at bounding box center [627, 223] width 182 height 15
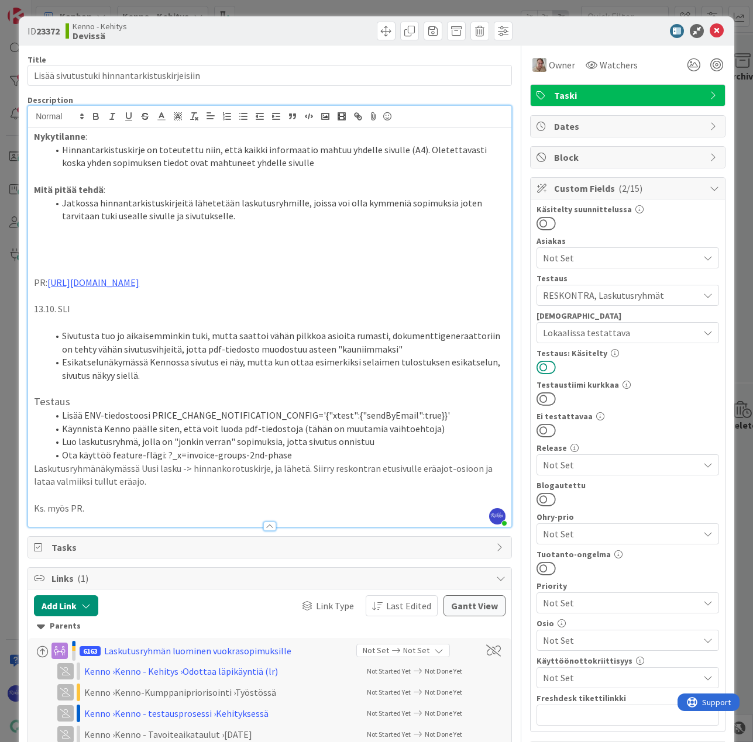
click at [544, 367] on button at bounding box center [545, 367] width 19 height 15
click at [709, 31] on icon at bounding box center [716, 31] width 14 height 14
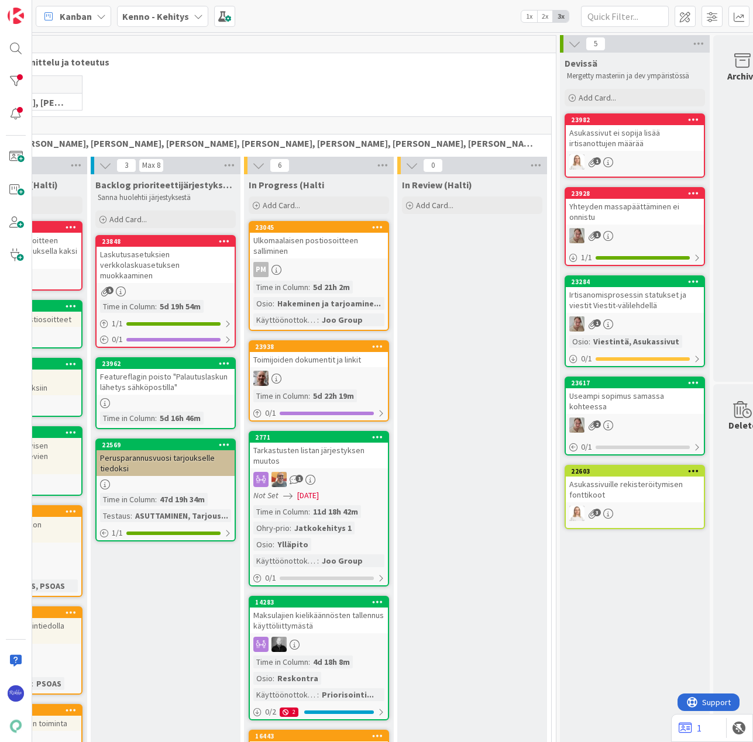
click at [643, 140] on div "Asukassivut ei sopija lisää irtisanottujen määrää" at bounding box center [634, 138] width 138 height 26
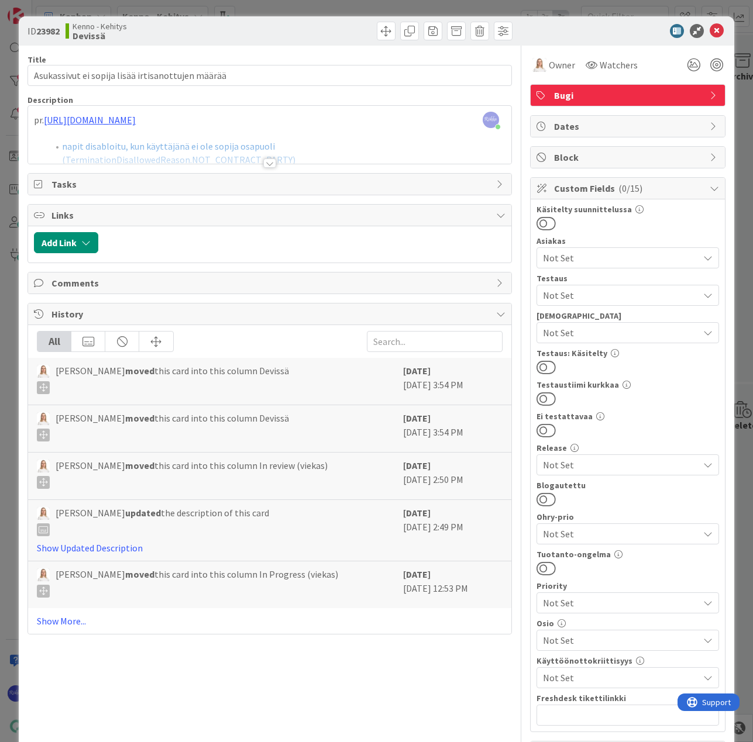
click at [578, 296] on span "Not Set" at bounding box center [621, 295] width 156 height 14
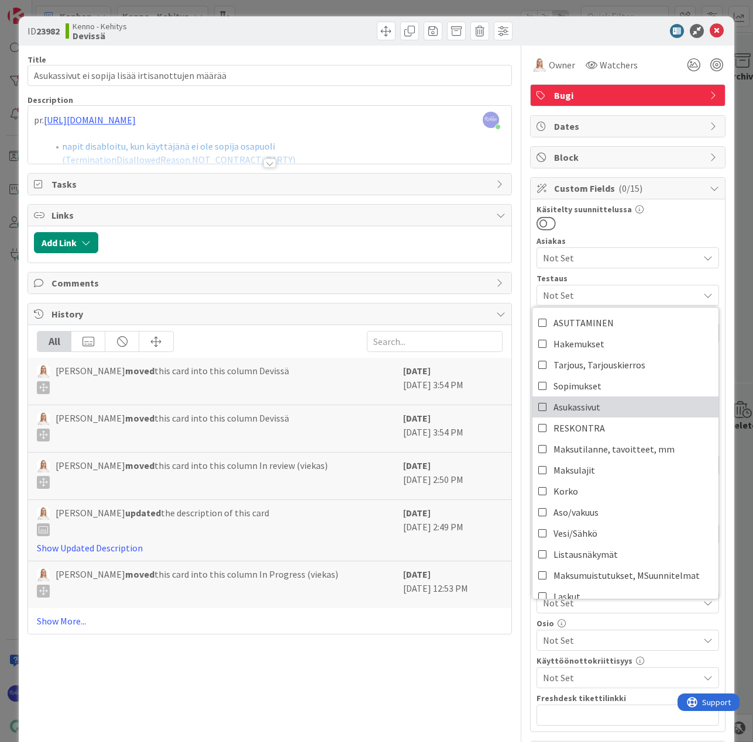
click at [611, 406] on link "Asukassivut" at bounding box center [625, 406] width 186 height 21
click at [263, 163] on div at bounding box center [269, 162] width 13 height 9
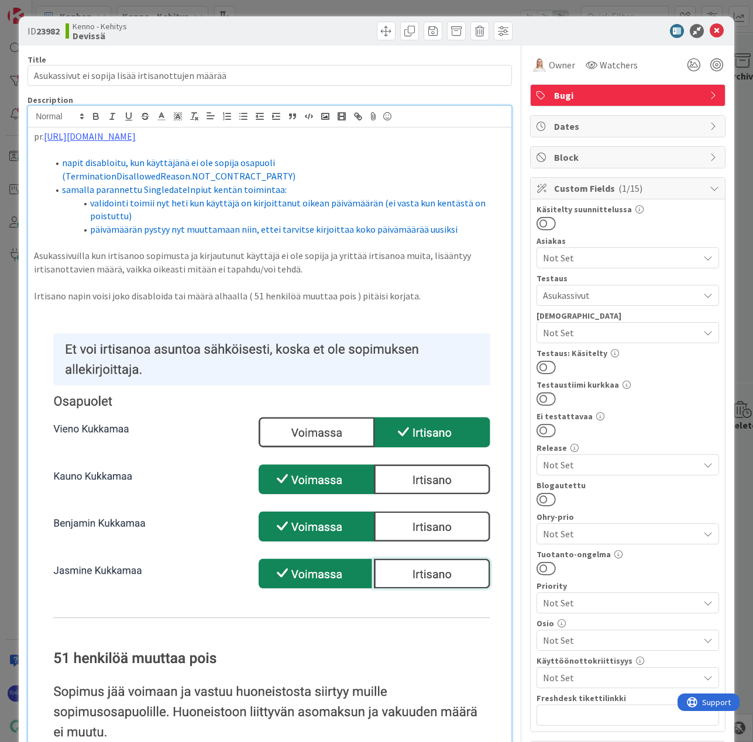
drag, startPoint x: 541, startPoint y: 367, endPoint x: 557, endPoint y: 351, distance: 21.9
click at [541, 367] on button at bounding box center [545, 367] width 19 height 15
click at [710, 26] on icon at bounding box center [716, 31] width 14 height 14
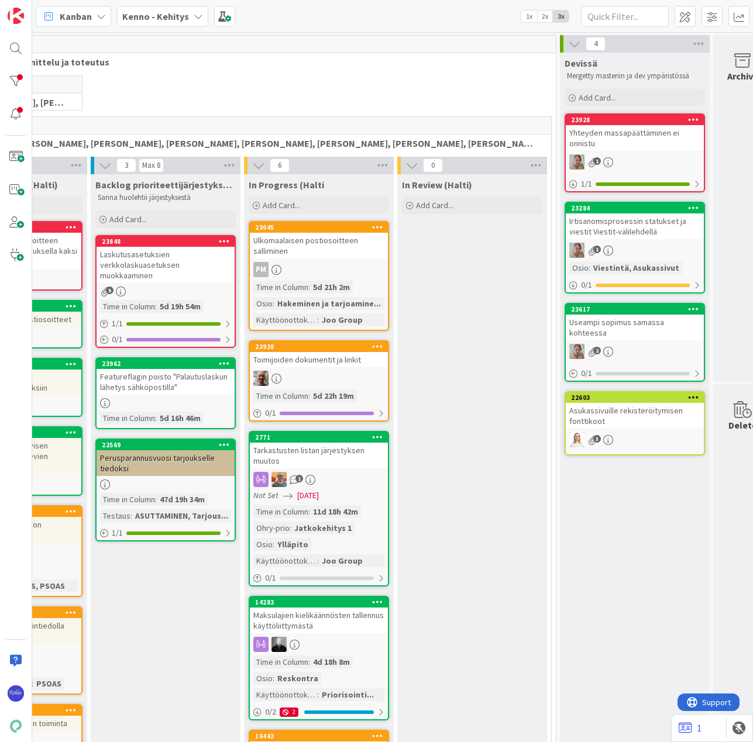
click at [630, 140] on div "Yhteyden massapäättäminen ei onnistu" at bounding box center [634, 138] width 138 height 26
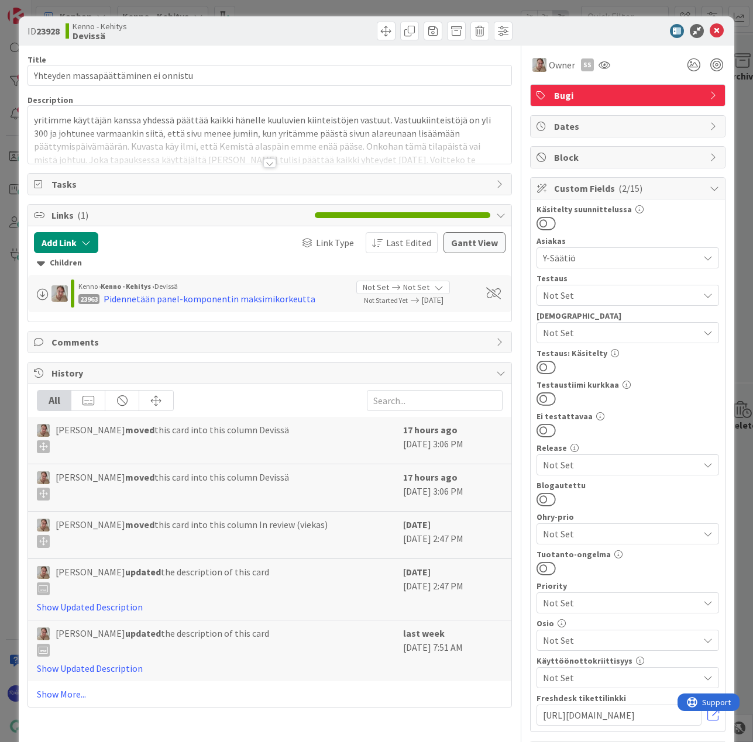
click at [263, 163] on div at bounding box center [269, 162] width 13 height 9
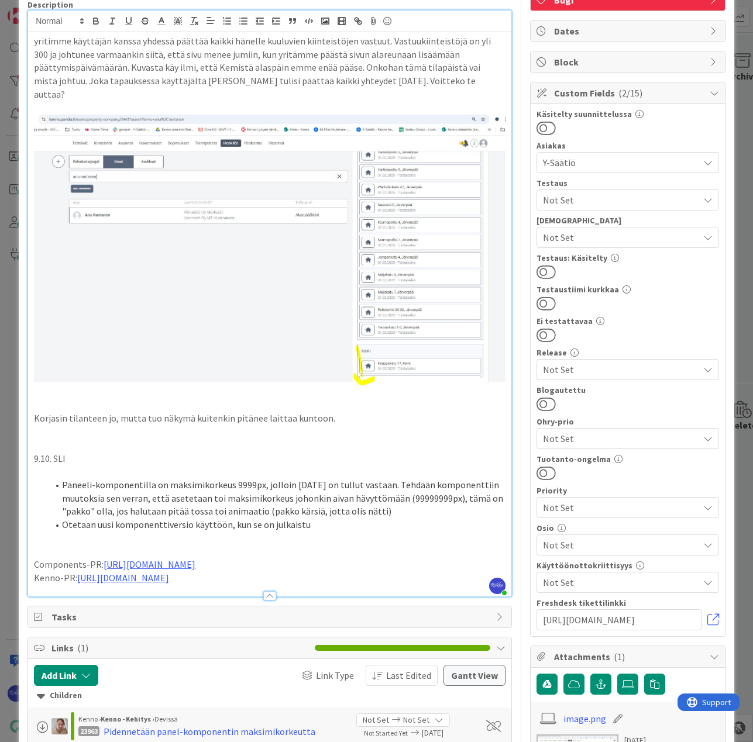
scroll to position [117, 0]
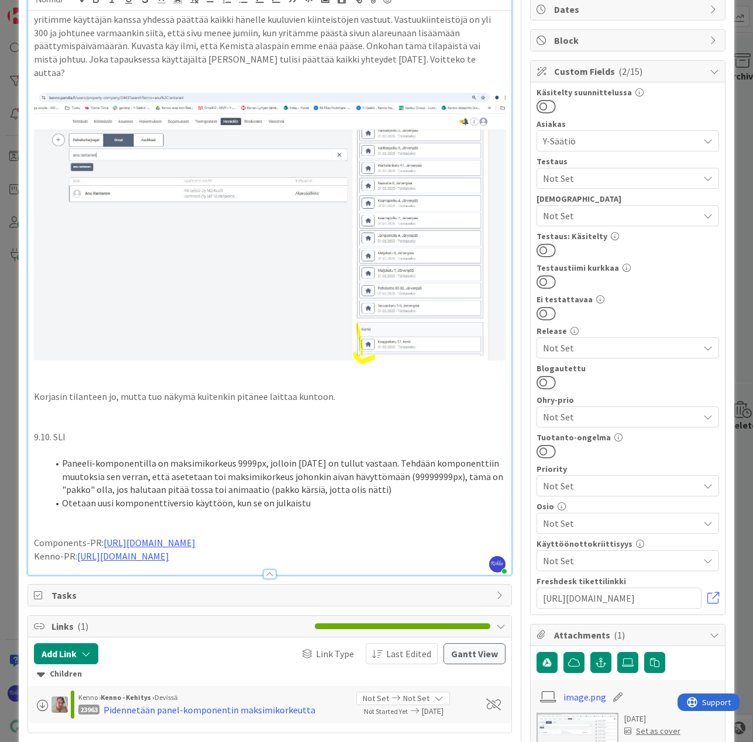
click at [324, 550] on p "Kenno-PR: [URL][DOMAIN_NAME]" at bounding box center [269, 556] width 471 height 13
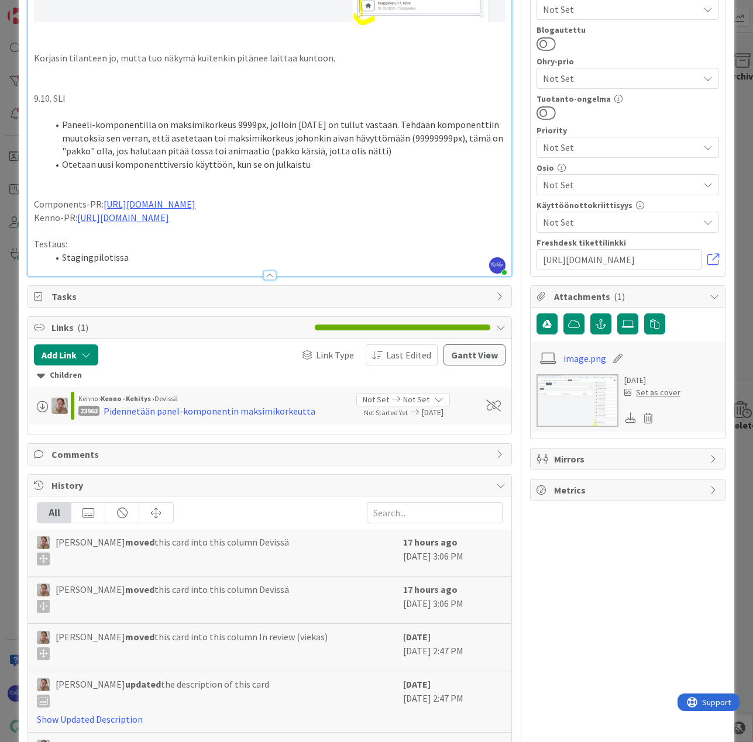
scroll to position [468, 0]
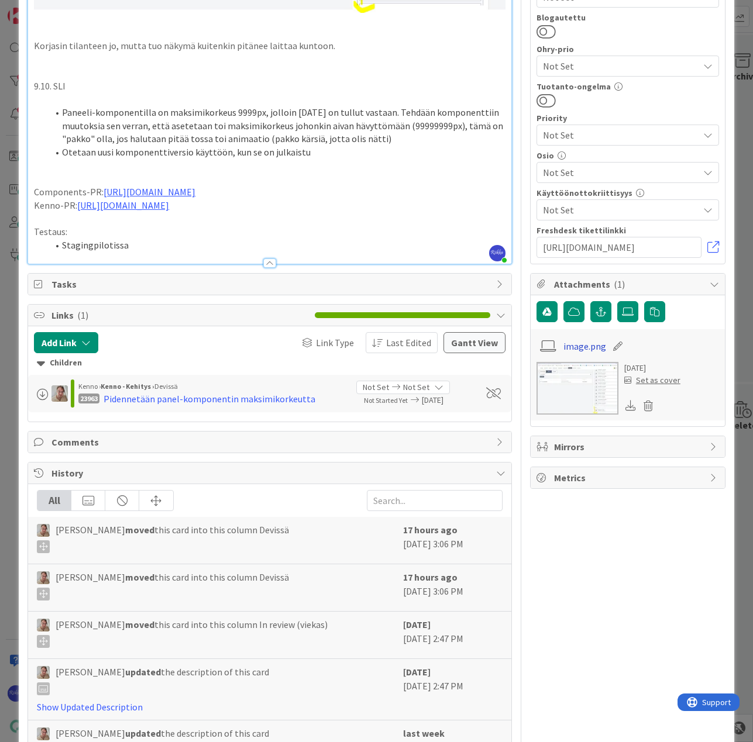
click at [573, 349] on link "image.png" at bounding box center [584, 346] width 43 height 14
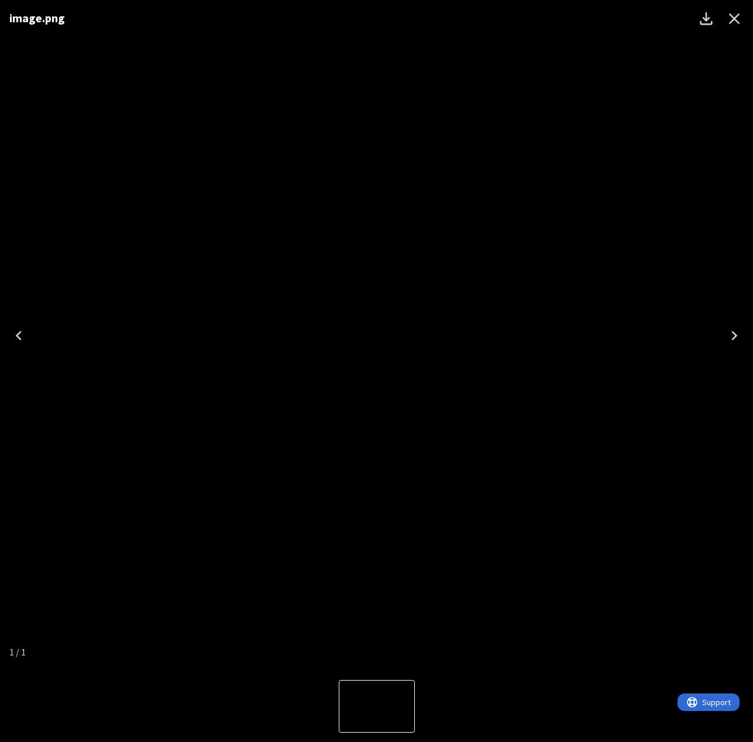
click at [733, 17] on icon "Close" at bounding box center [733, 18] width 19 height 19
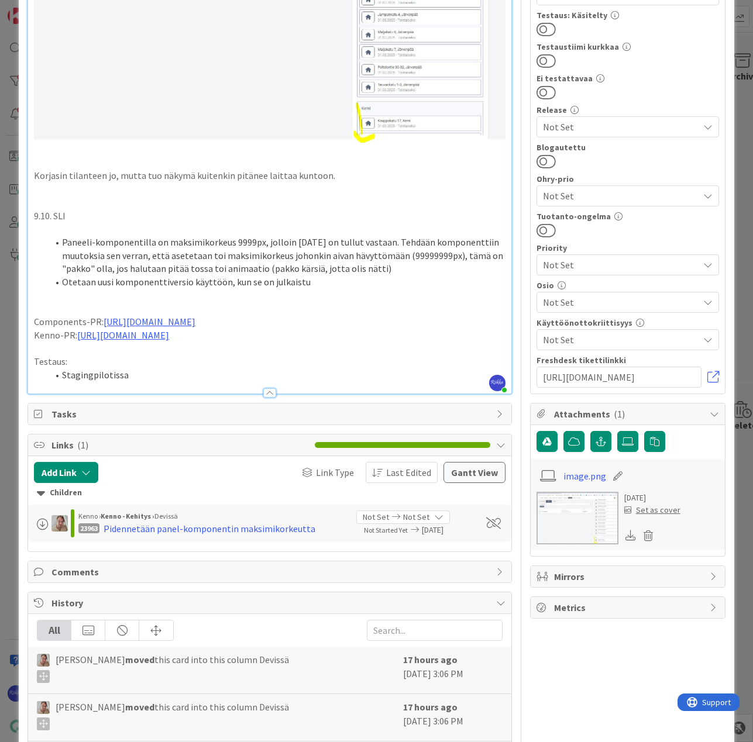
scroll to position [306, 0]
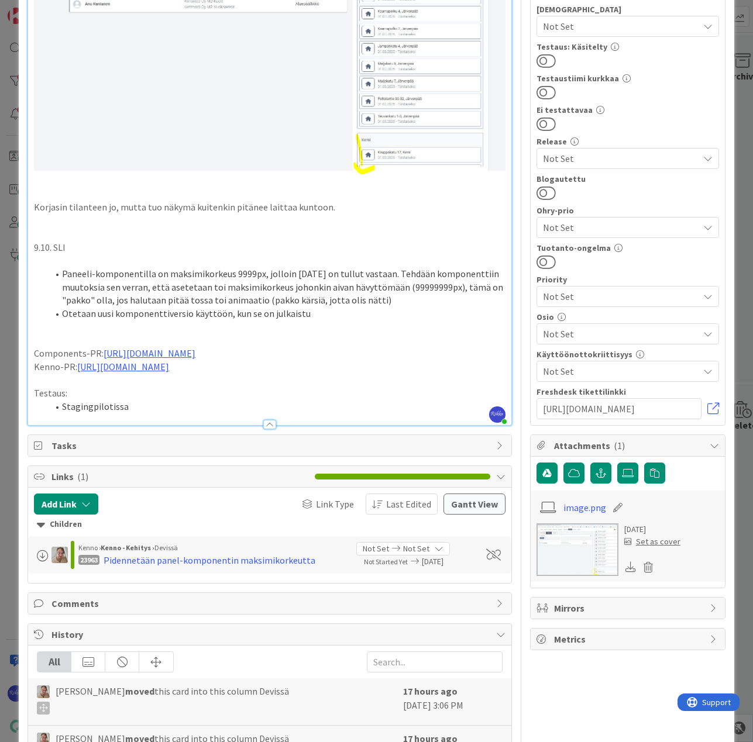
click at [148, 400] on li "Stagingpilotissa" at bounding box center [276, 406] width 457 height 13
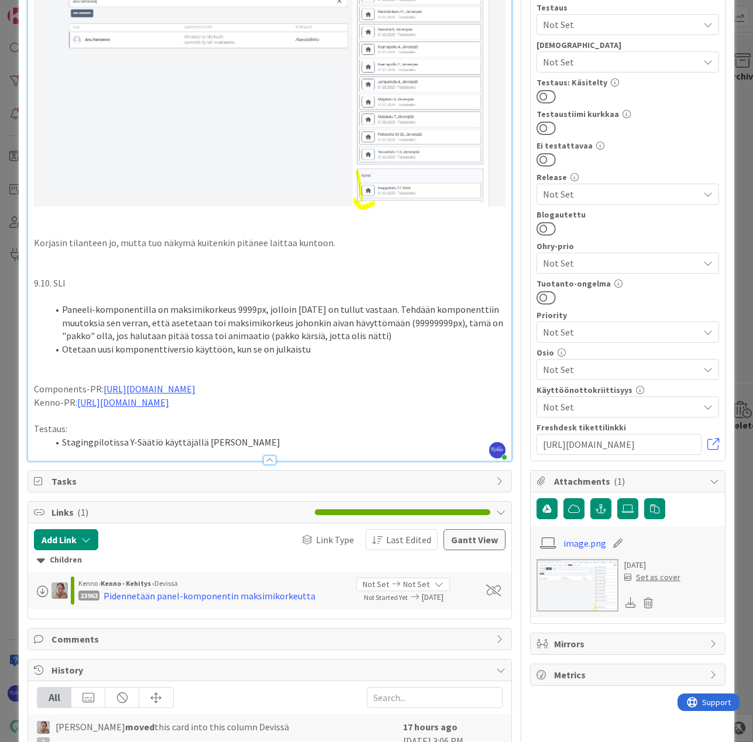
scroll to position [73, 0]
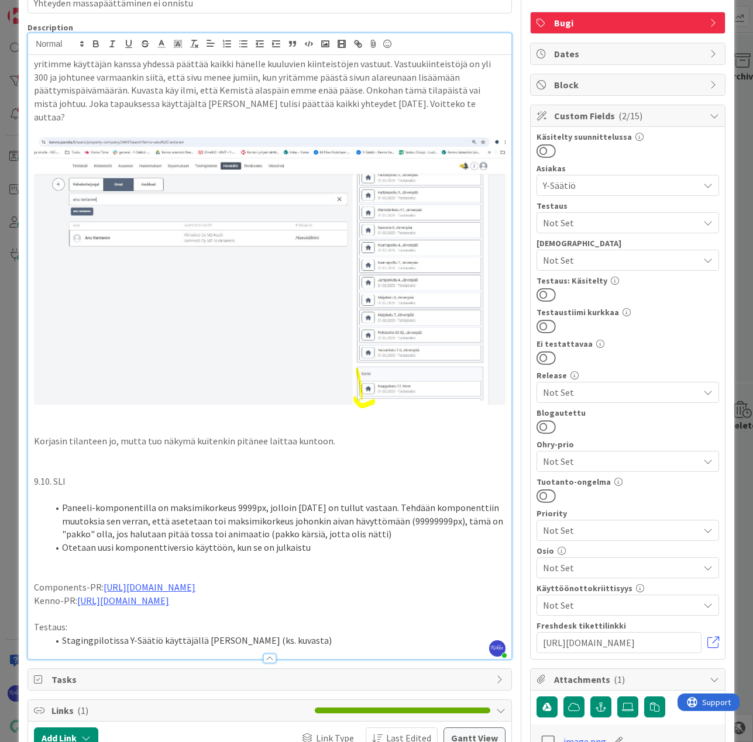
click at [595, 223] on span "Not Set" at bounding box center [621, 223] width 156 height 14
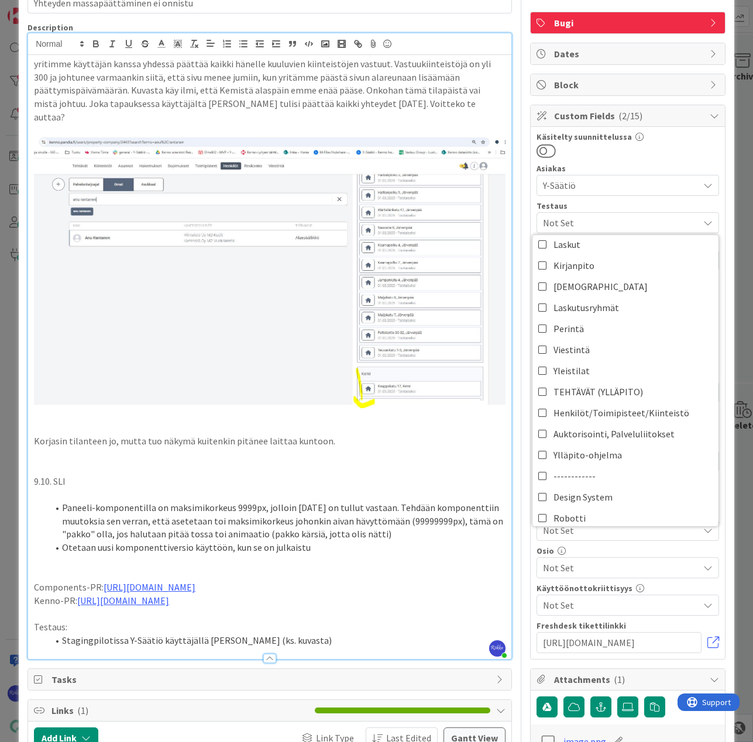
scroll to position [292, 0]
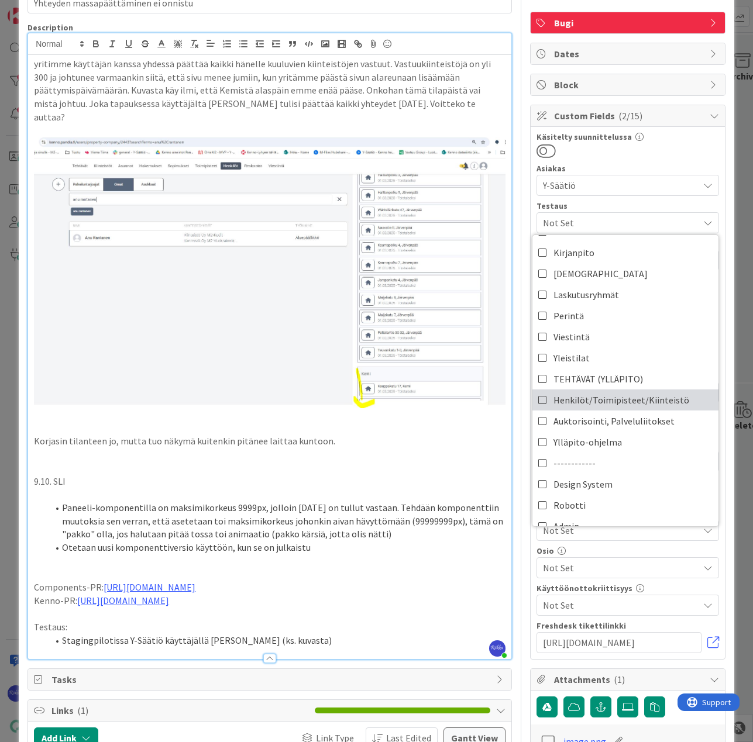
click at [623, 401] on span "Henkilöt/Toimipisteet/Kiinteistö" at bounding box center [621, 400] width 136 height 18
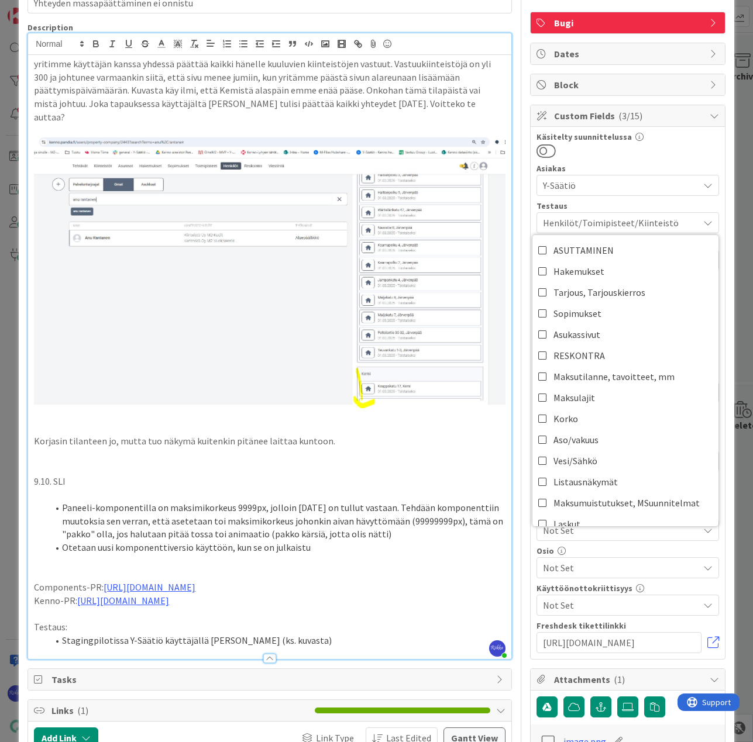
click at [657, 153] on div at bounding box center [627, 150] width 182 height 15
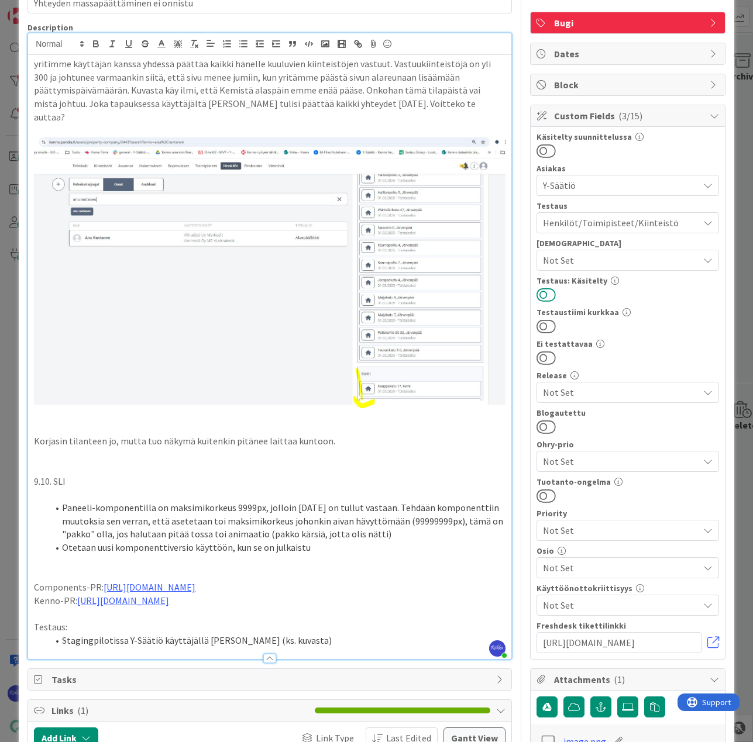
click at [540, 296] on button at bounding box center [545, 294] width 19 height 15
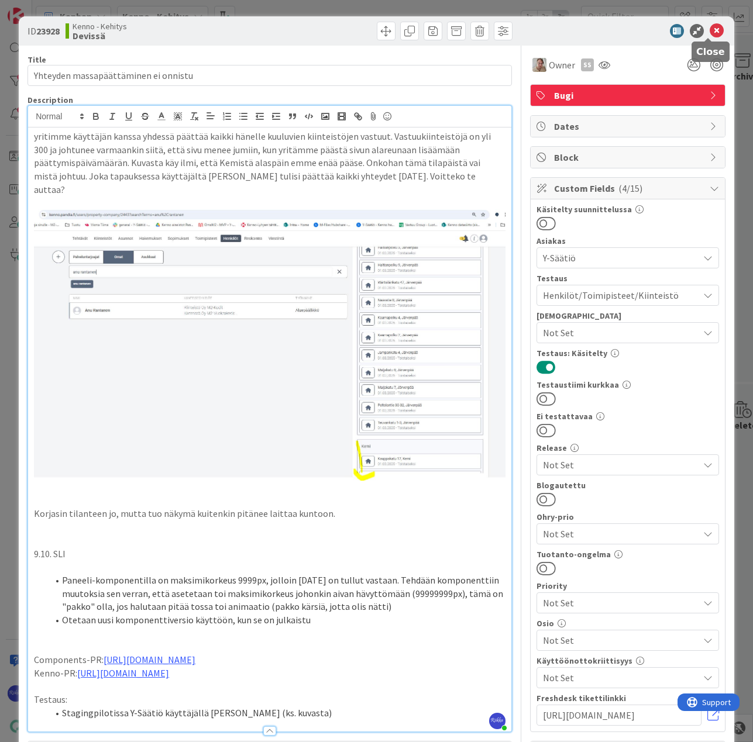
click at [709, 27] on icon at bounding box center [716, 31] width 14 height 14
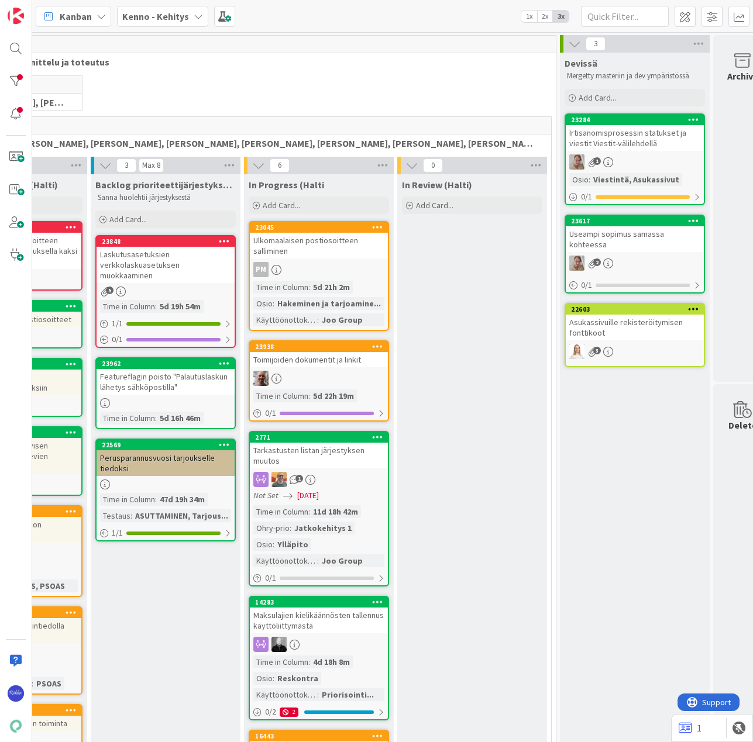
click at [615, 142] on div "Irtisanomisprosessin statukset ja viestit Viestit-välilehdellä" at bounding box center [634, 138] width 138 height 26
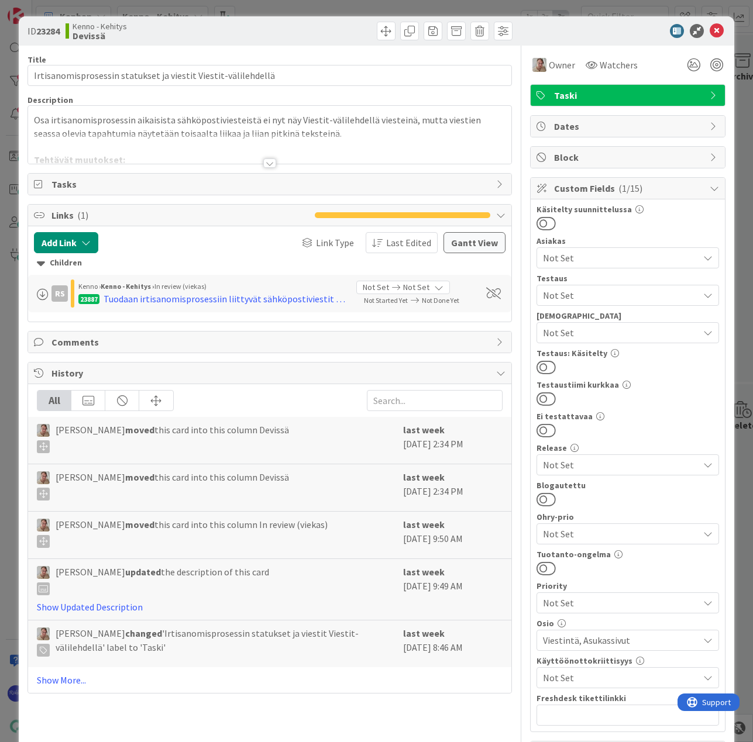
click at [264, 160] on div at bounding box center [269, 162] width 13 height 9
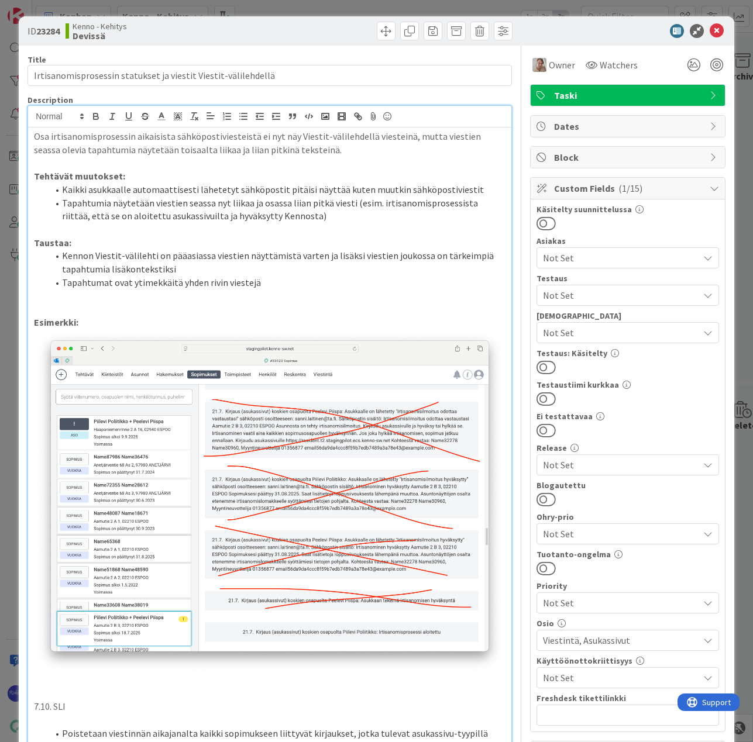
click at [604, 292] on span "Not Set" at bounding box center [621, 295] width 156 height 14
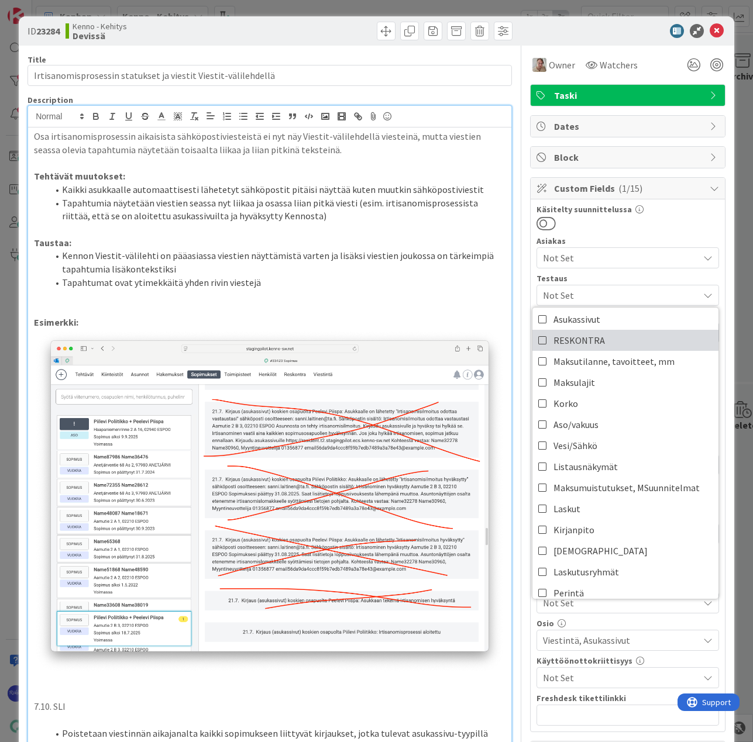
scroll to position [117, 0]
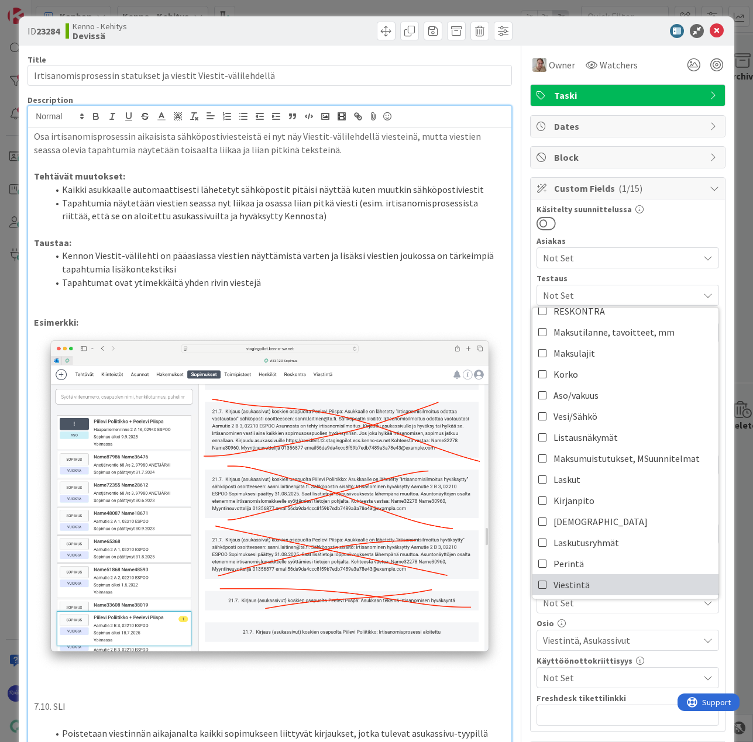
drag, startPoint x: 637, startPoint y: 577, endPoint x: 637, endPoint y: 586, distance: 9.4
click at [637, 586] on link "Viestintä" at bounding box center [625, 584] width 186 height 21
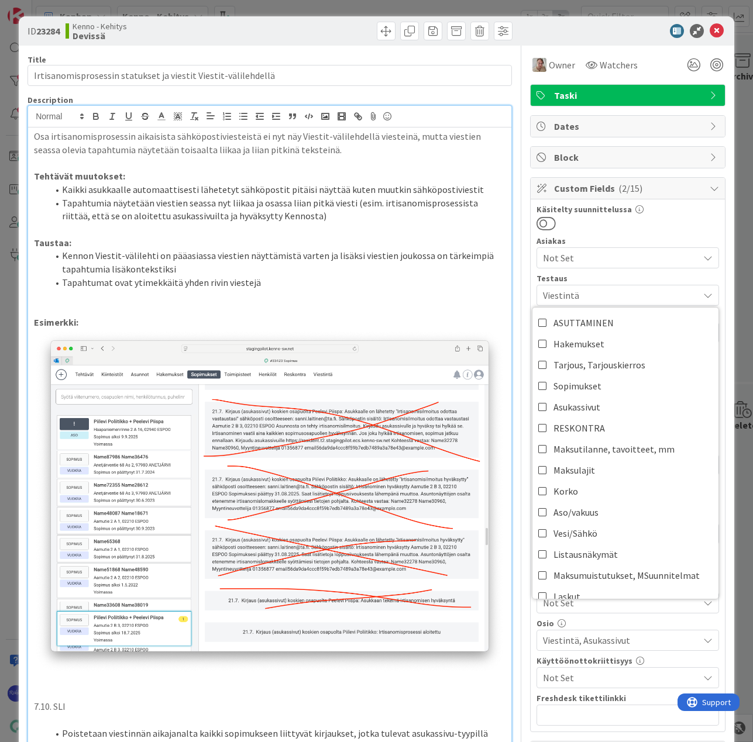
click at [666, 220] on div at bounding box center [627, 223] width 182 height 15
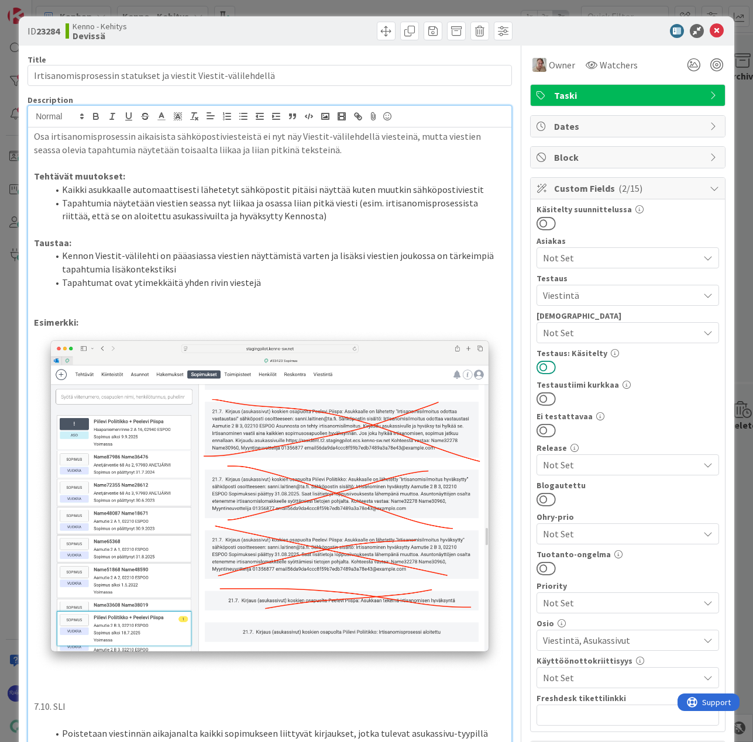
click at [538, 370] on button at bounding box center [545, 367] width 19 height 15
click at [709, 27] on icon at bounding box center [716, 31] width 14 height 14
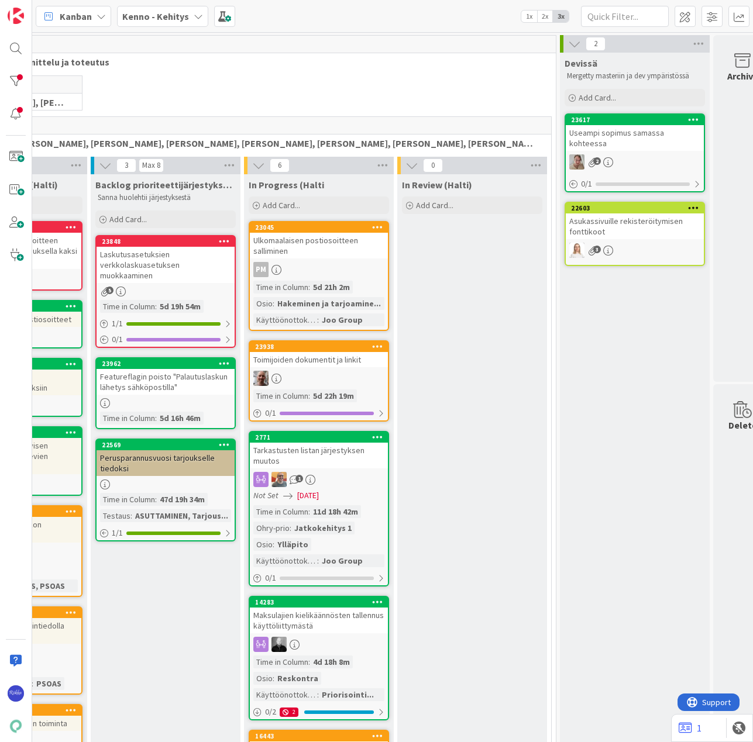
click at [632, 134] on div "Useampi sopimus samassa kohteessa" at bounding box center [634, 138] width 138 height 26
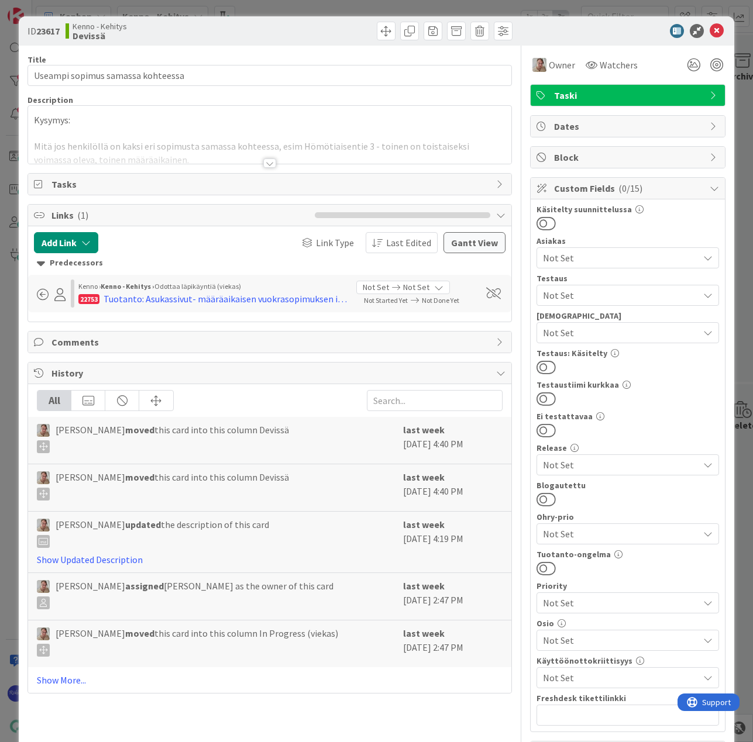
click at [269, 160] on div at bounding box center [269, 162] width 13 height 9
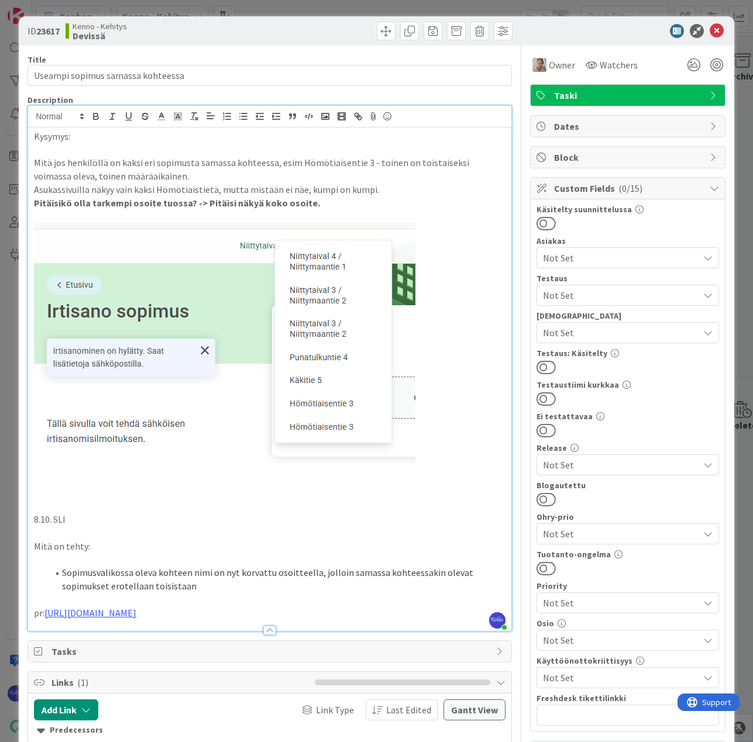
click at [607, 292] on span "Not Set" at bounding box center [621, 295] width 156 height 14
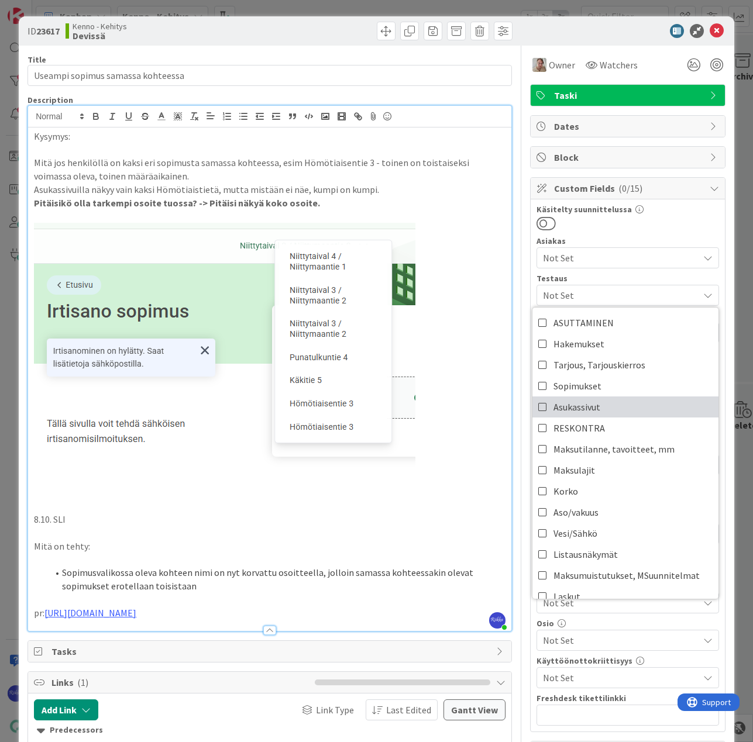
click at [632, 404] on link "Asukassivut" at bounding box center [625, 406] width 186 height 21
click at [661, 222] on div at bounding box center [627, 223] width 182 height 15
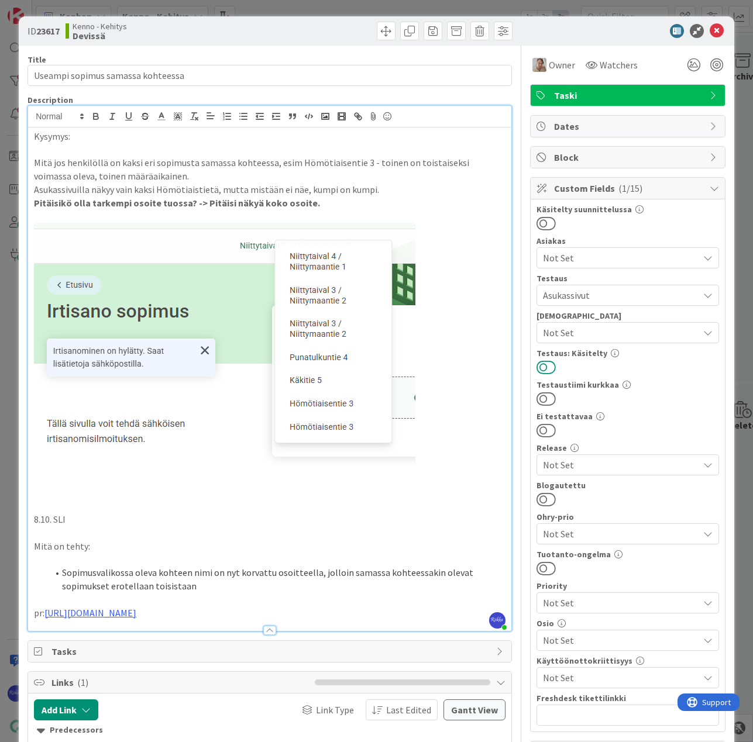
click at [539, 368] on button at bounding box center [545, 367] width 19 height 15
click at [709, 28] on icon at bounding box center [716, 31] width 14 height 14
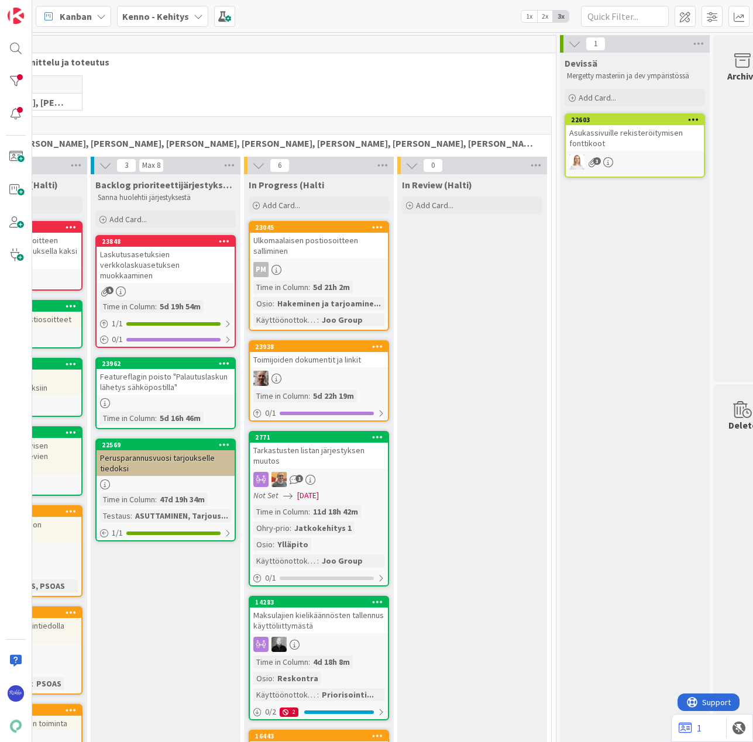
click at [626, 135] on div "Asukassivuille rekisteröitymisen fonttikoot" at bounding box center [634, 138] width 138 height 26
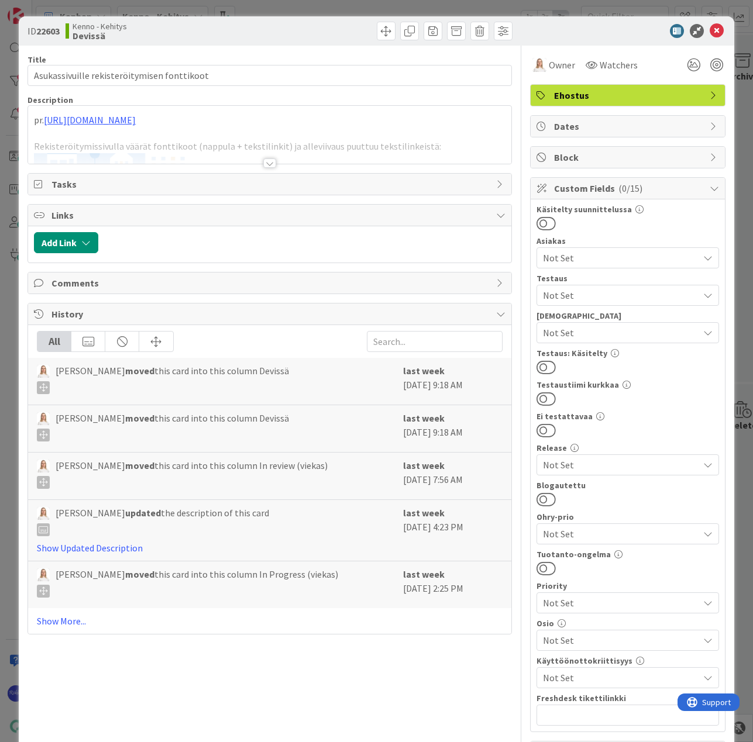
click at [609, 297] on span "Not Set" at bounding box center [621, 295] width 156 height 14
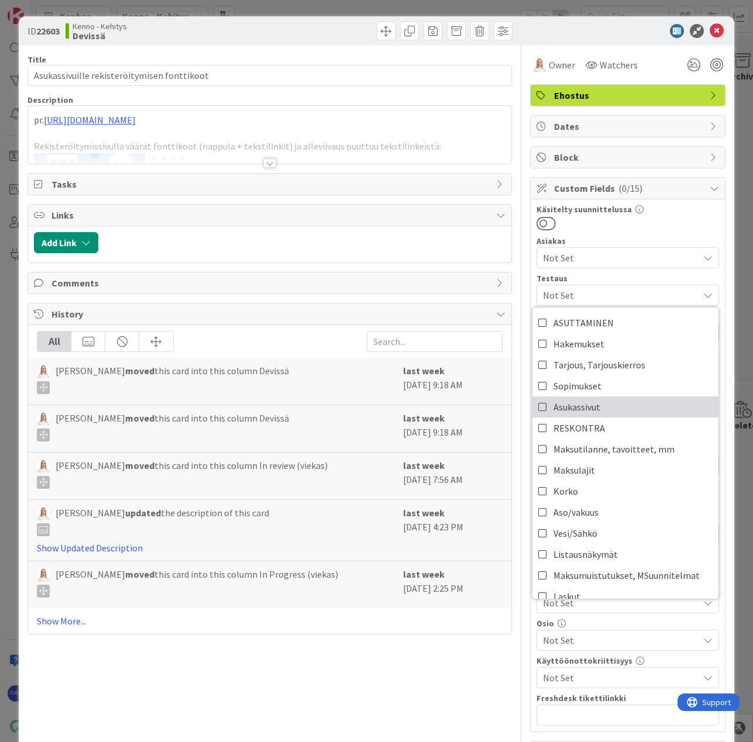
click at [619, 412] on link "Asukassivut" at bounding box center [625, 406] width 186 height 21
click at [256, 32] on div "Kenno - Kehitys Devissä" at bounding box center [165, 31] width 201 height 19
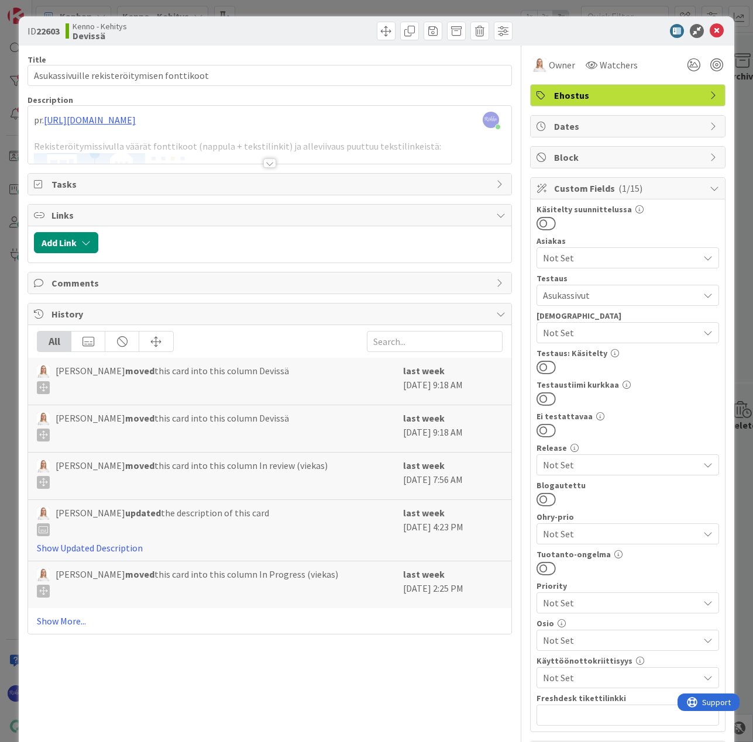
click at [263, 164] on div at bounding box center [269, 162] width 13 height 9
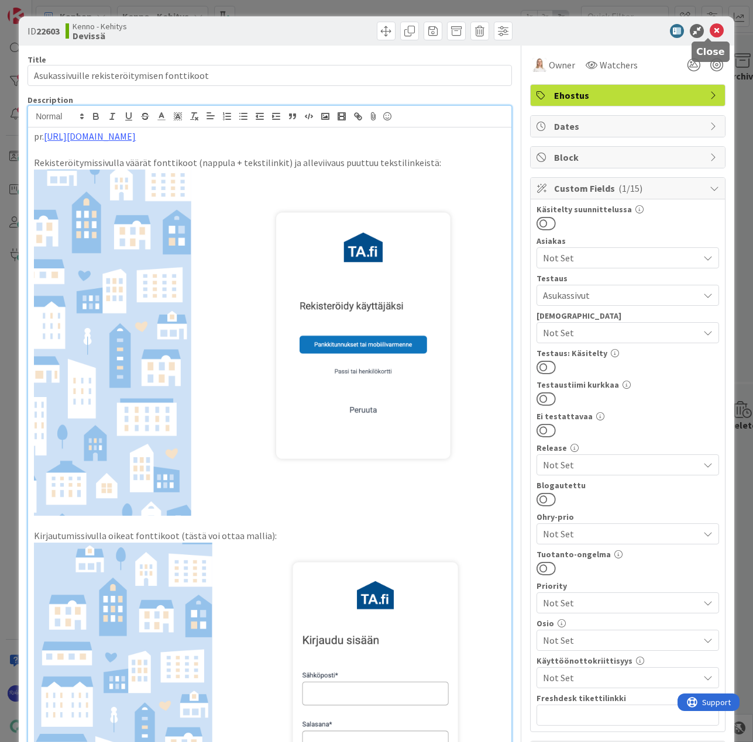
click at [712, 28] on icon at bounding box center [716, 31] width 14 height 14
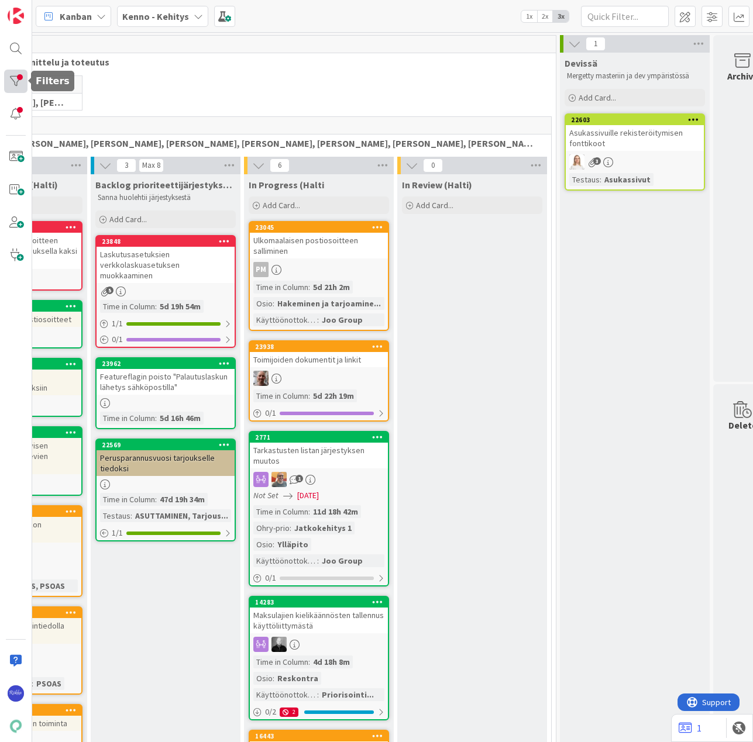
click at [9, 80] on div at bounding box center [15, 81] width 23 height 23
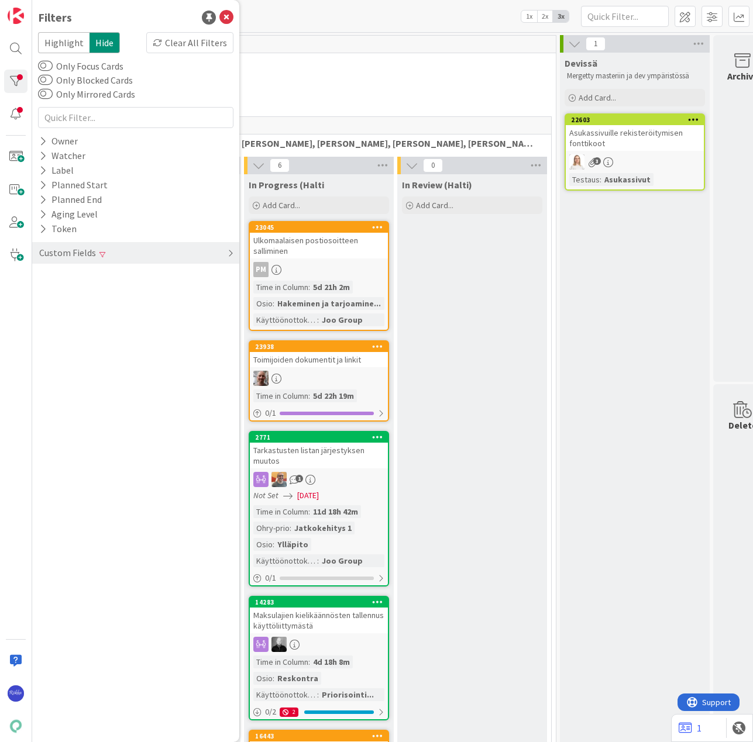
click at [188, 254] on div "Custom Fields" at bounding box center [135, 253] width 207 height 22
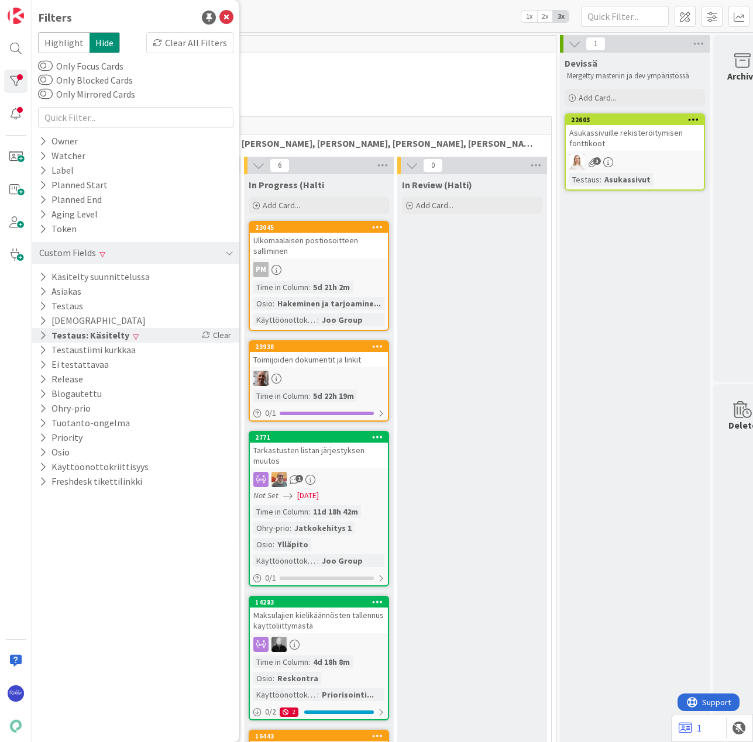
click at [42, 333] on icon at bounding box center [43, 335] width 8 height 10
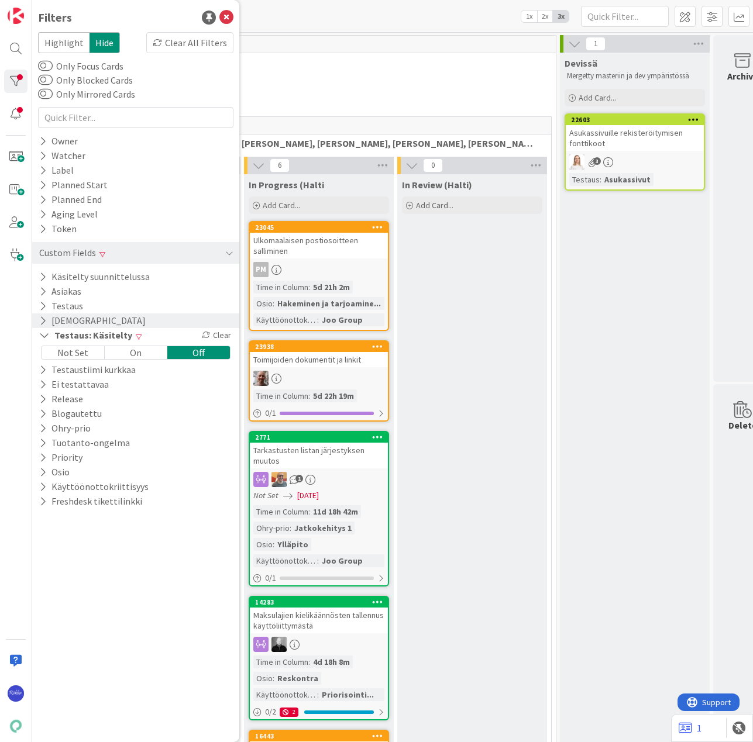
click at [45, 320] on icon at bounding box center [43, 321] width 8 height 10
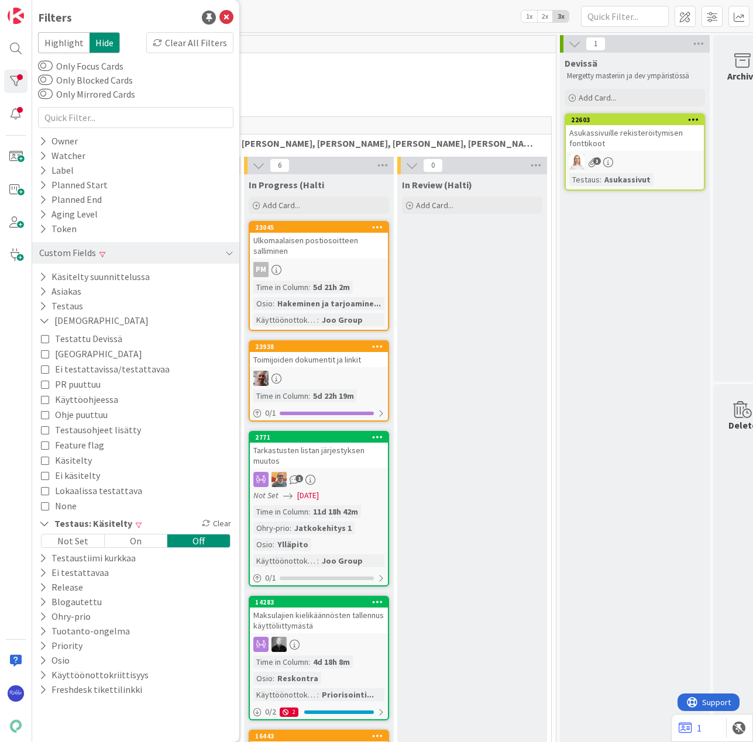
click at [64, 385] on span "PR puuttuu" at bounding box center [78, 384] width 46 height 15
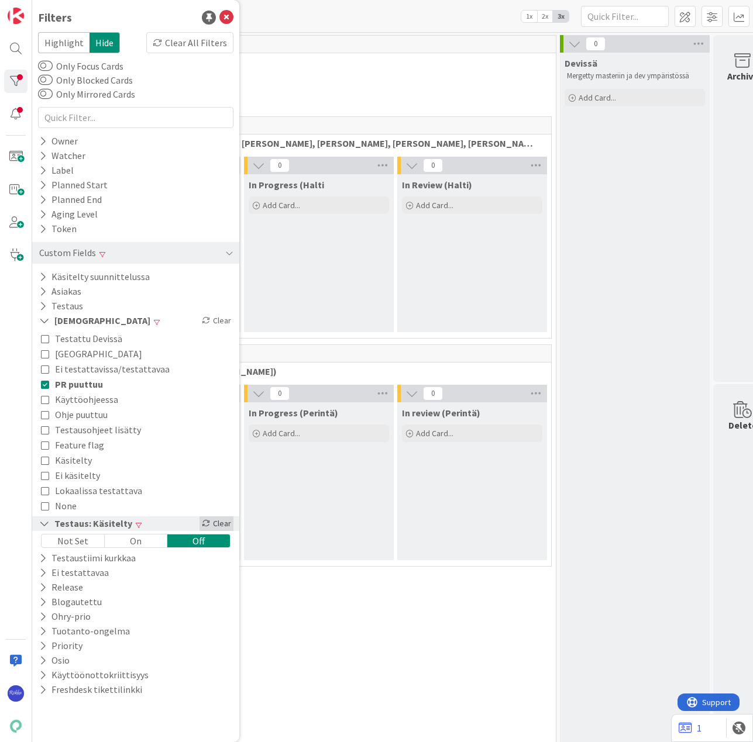
click at [222, 524] on div "Clear" at bounding box center [216, 523] width 34 height 15
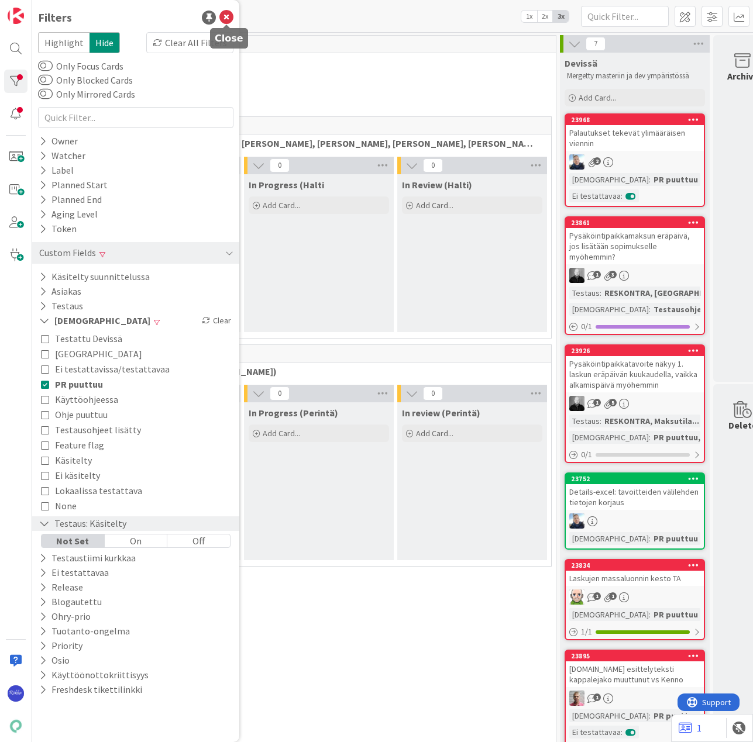
click at [226, 13] on icon at bounding box center [226, 18] width 14 height 14
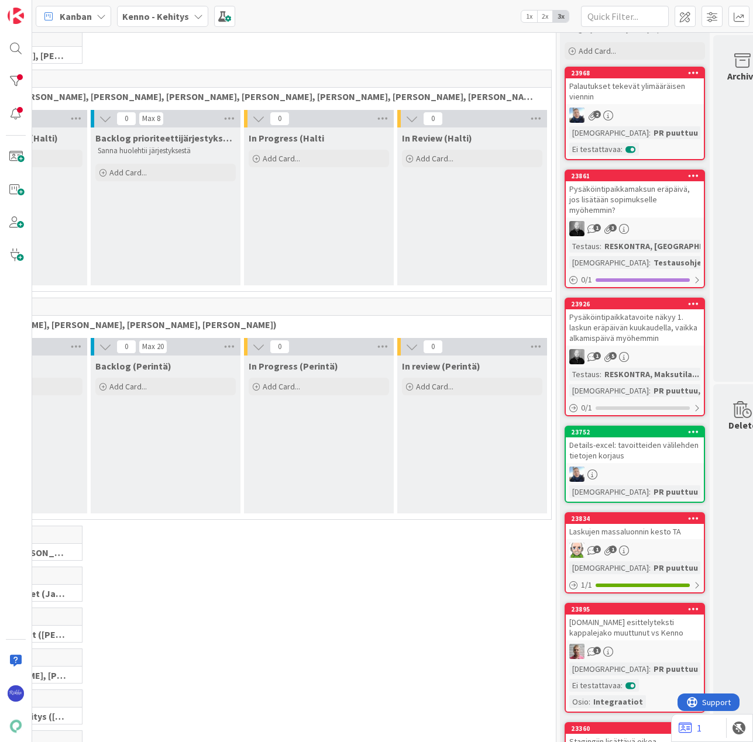
scroll to position [0, 136]
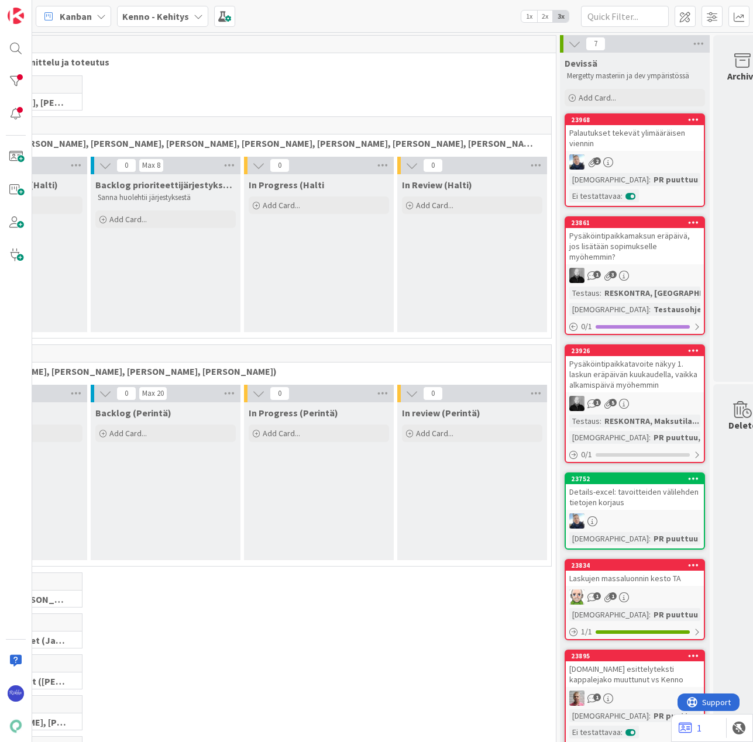
click at [648, 149] on div "Palautukset tekevät ylimääräisen viennin" at bounding box center [634, 138] width 138 height 26
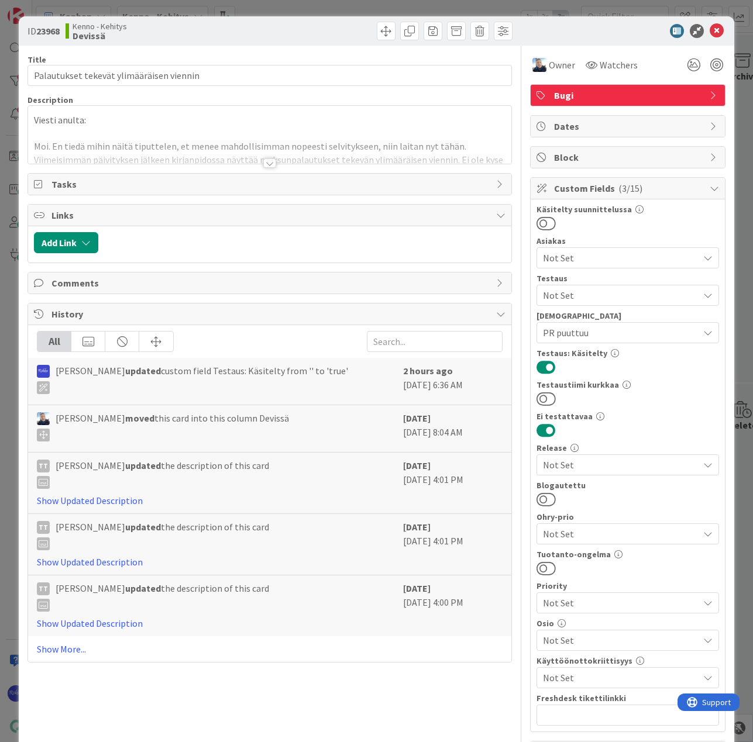
click at [265, 161] on div at bounding box center [269, 162] width 13 height 9
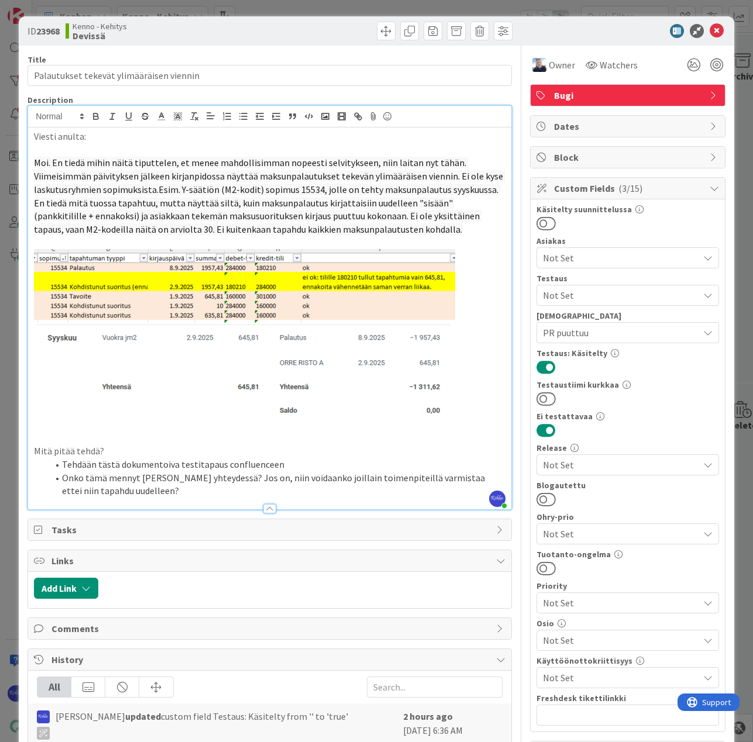
click at [536, 433] on button at bounding box center [545, 430] width 19 height 15
click at [268, 42] on div "ID 23968 Kenno - Kehitys Devissä" at bounding box center [376, 30] width 715 height 29
click at [709, 29] on icon at bounding box center [716, 31] width 14 height 14
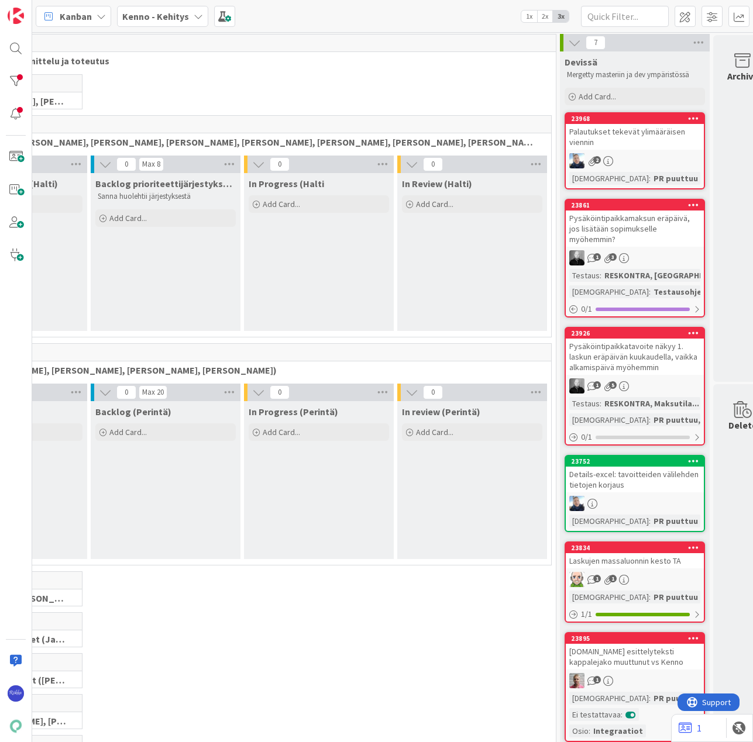
scroll to position [0, 136]
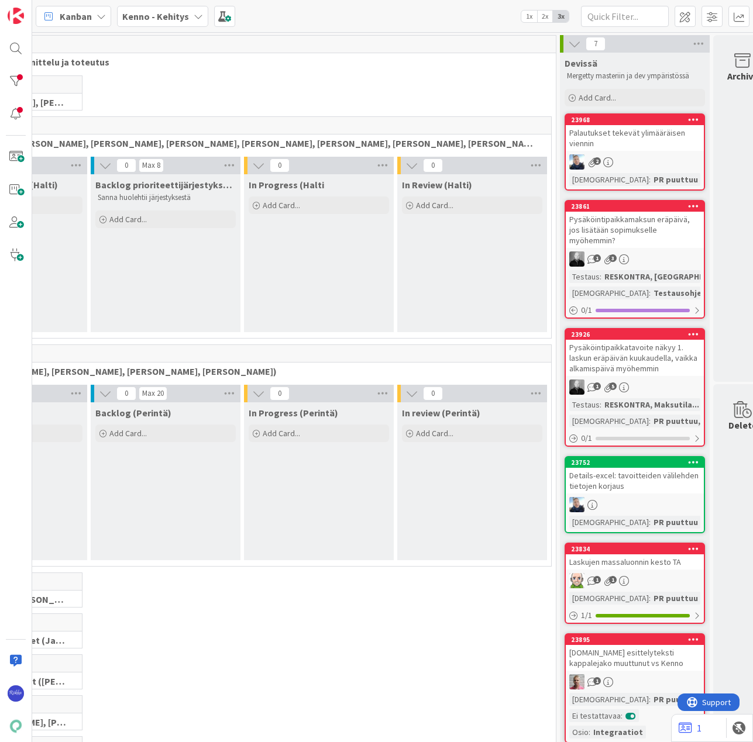
click at [637, 251] on div "1 3" at bounding box center [634, 258] width 138 height 15
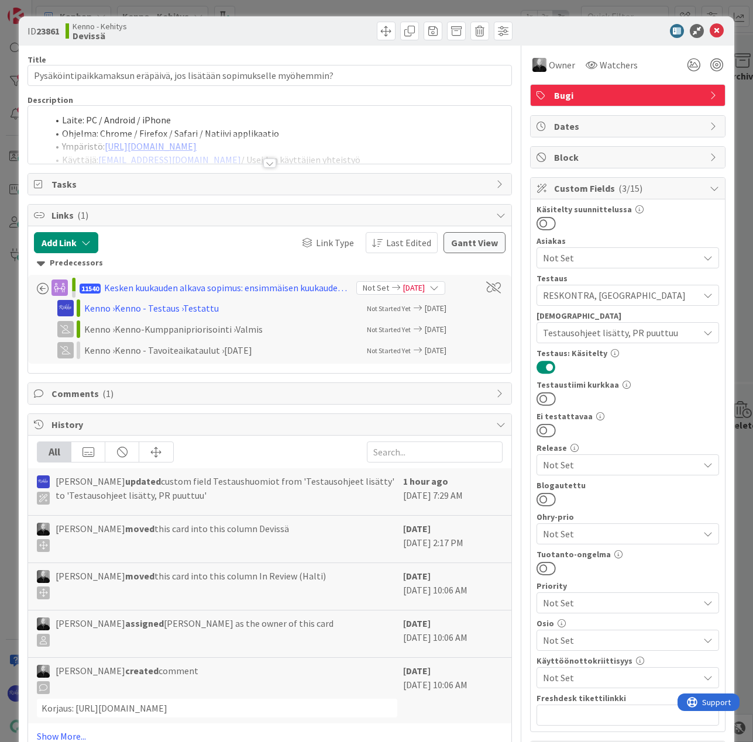
click at [266, 163] on div at bounding box center [269, 162] width 13 height 9
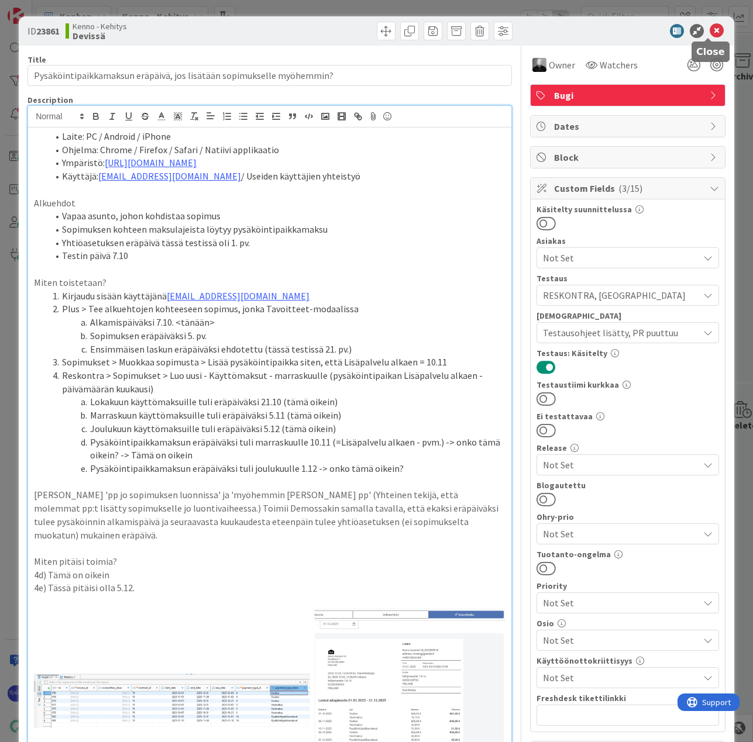
click at [709, 30] on icon at bounding box center [716, 31] width 14 height 14
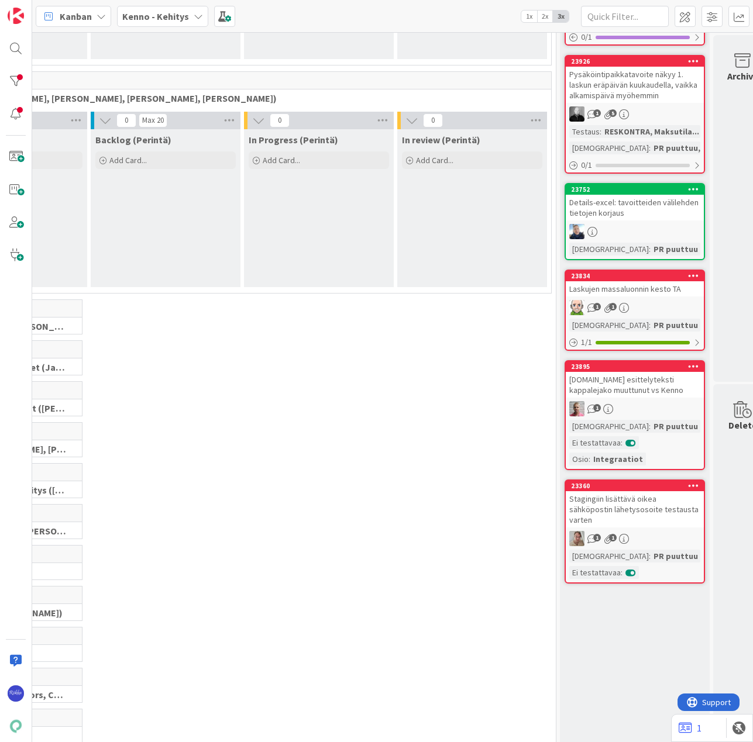
scroll to position [296, 136]
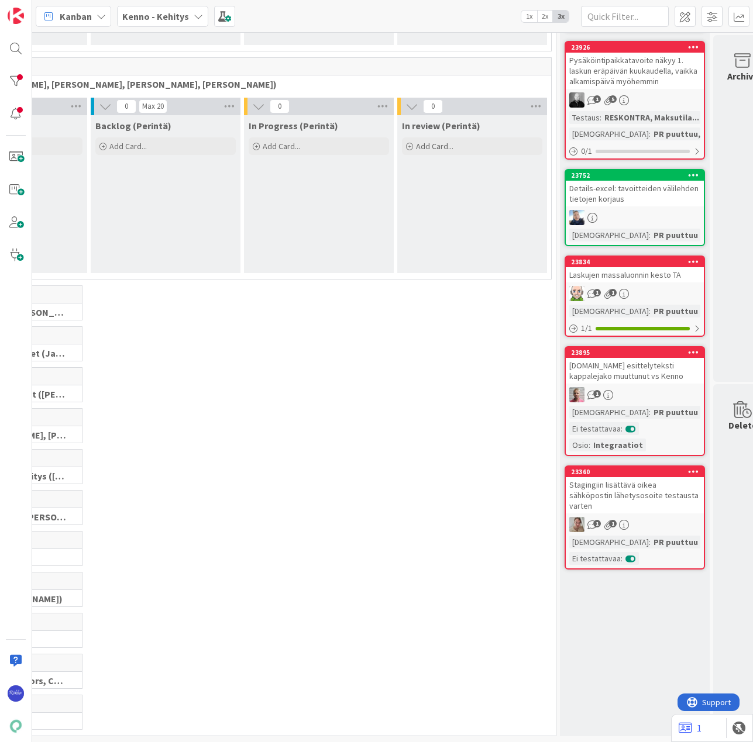
click at [640, 481] on div "Stagingiin lisättävä oikea sähköpostin lähetysosoite testausta varten" at bounding box center [634, 495] width 138 height 36
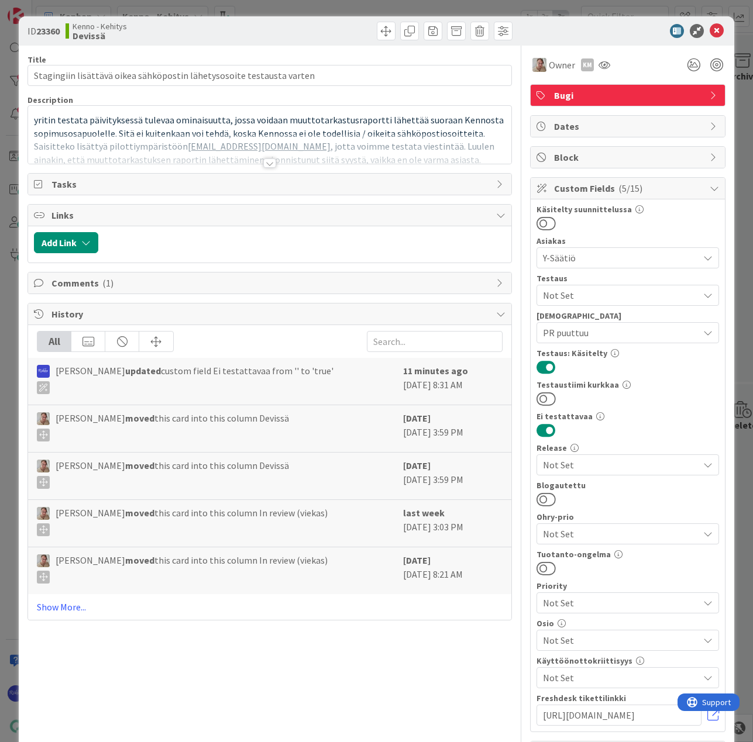
click at [265, 163] on div at bounding box center [269, 162] width 13 height 9
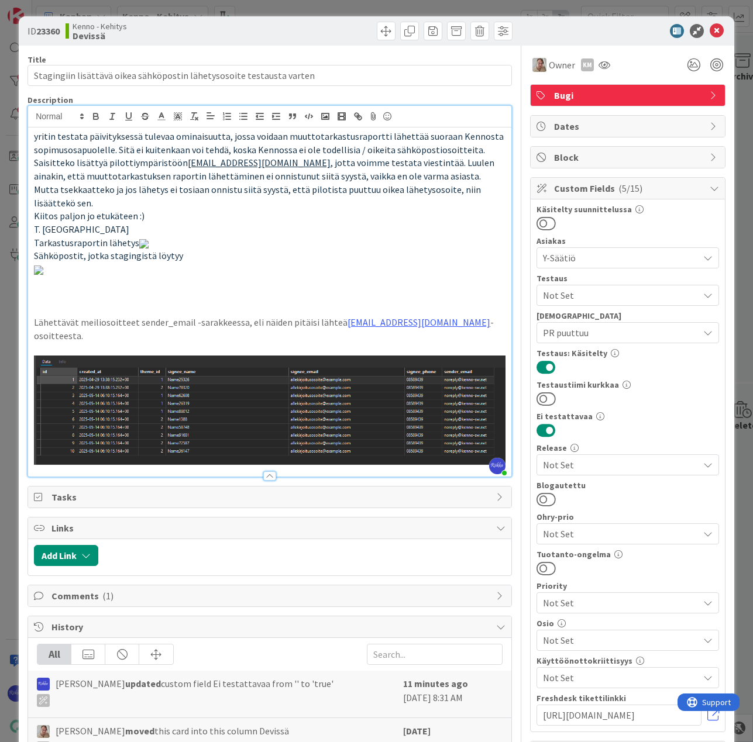
click at [536, 430] on button at bounding box center [545, 430] width 19 height 15
click at [709, 33] on icon at bounding box center [716, 31] width 14 height 14
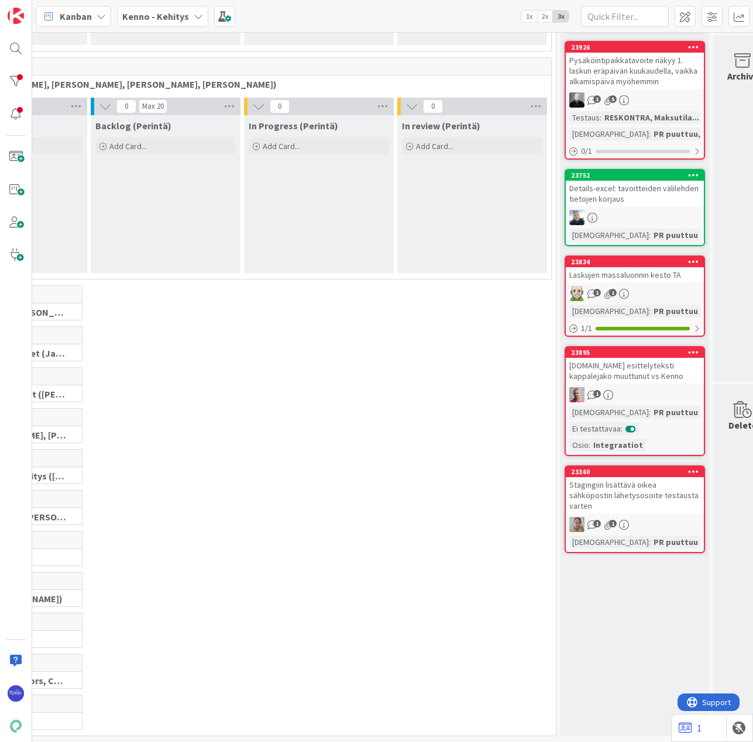
click at [672, 365] on div "23895 [DOMAIN_NAME] esittelyteksti kappalejako muuttunut vs Kenno 1 Testaushuom…" at bounding box center [634, 401] width 140 height 110
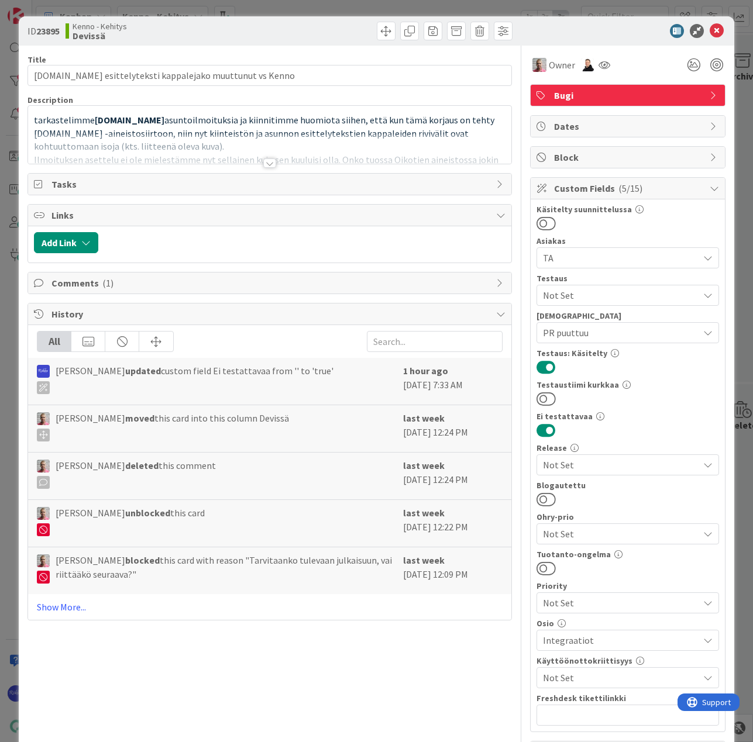
click at [264, 164] on div at bounding box center [269, 162] width 13 height 9
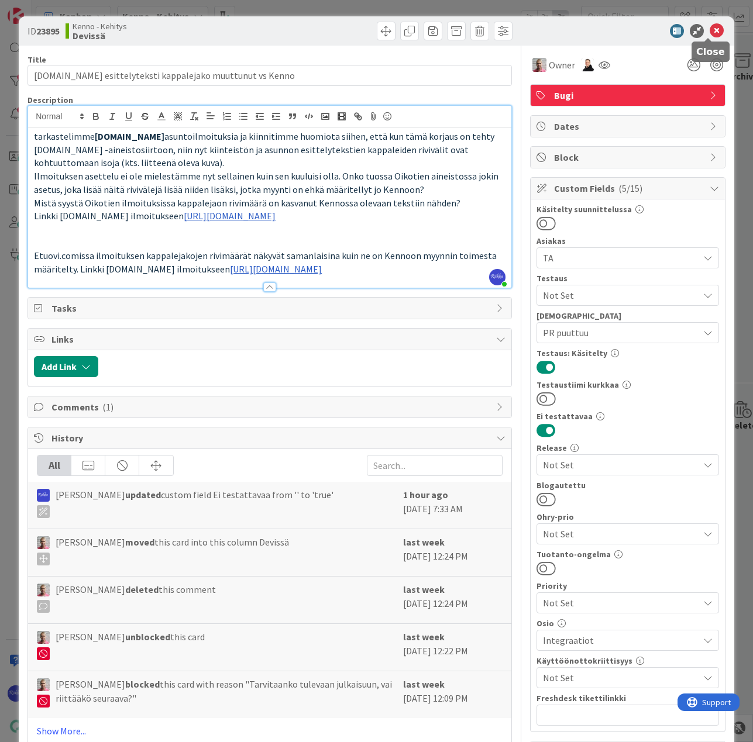
click at [709, 30] on icon at bounding box center [716, 31] width 14 height 14
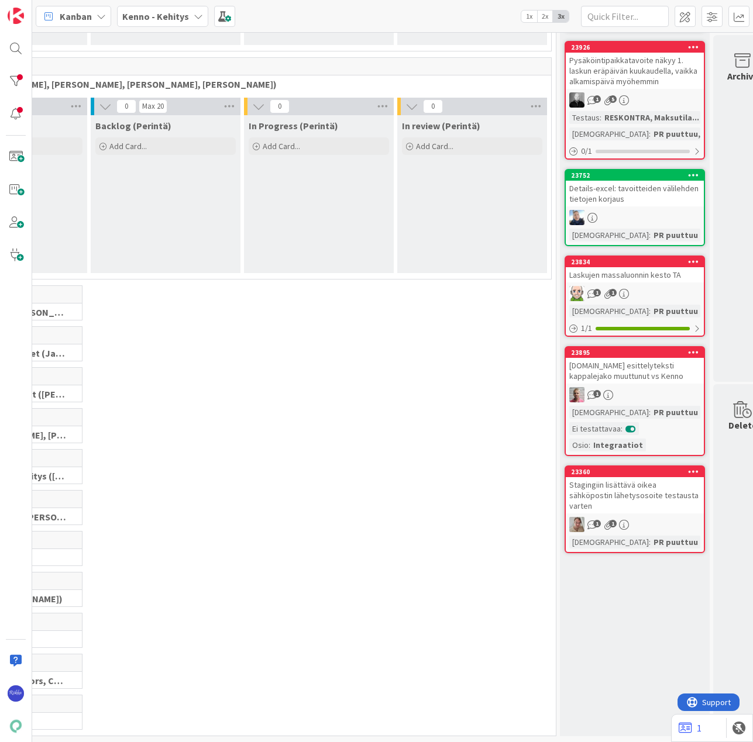
click at [644, 480] on div "Stagingiin lisättävä oikea sähköpostin lähetysosoite testausta varten" at bounding box center [634, 495] width 138 height 36
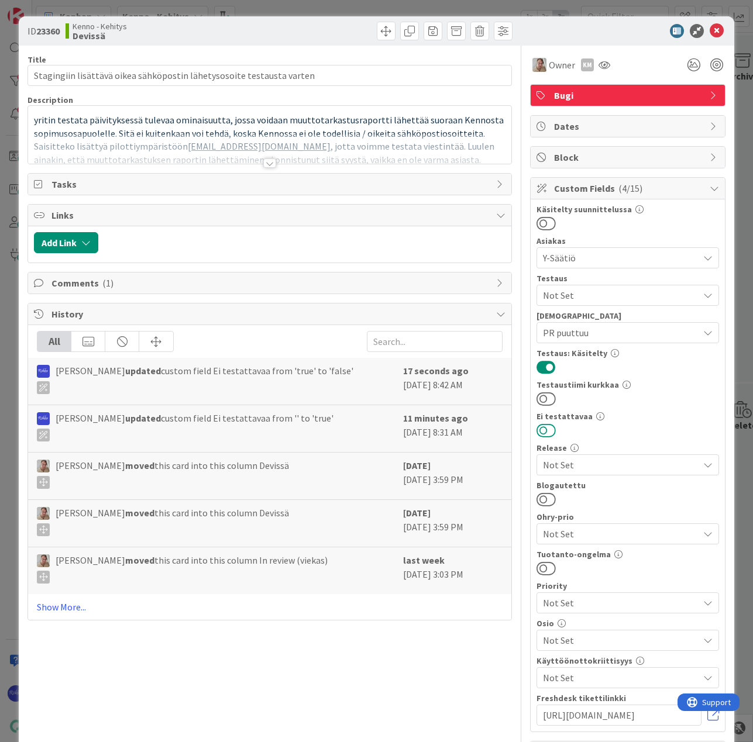
drag, startPoint x: 540, startPoint y: 429, endPoint x: 565, endPoint y: 415, distance: 29.1
click at [540, 429] on button at bounding box center [545, 430] width 19 height 15
click at [709, 31] on icon at bounding box center [716, 31] width 14 height 14
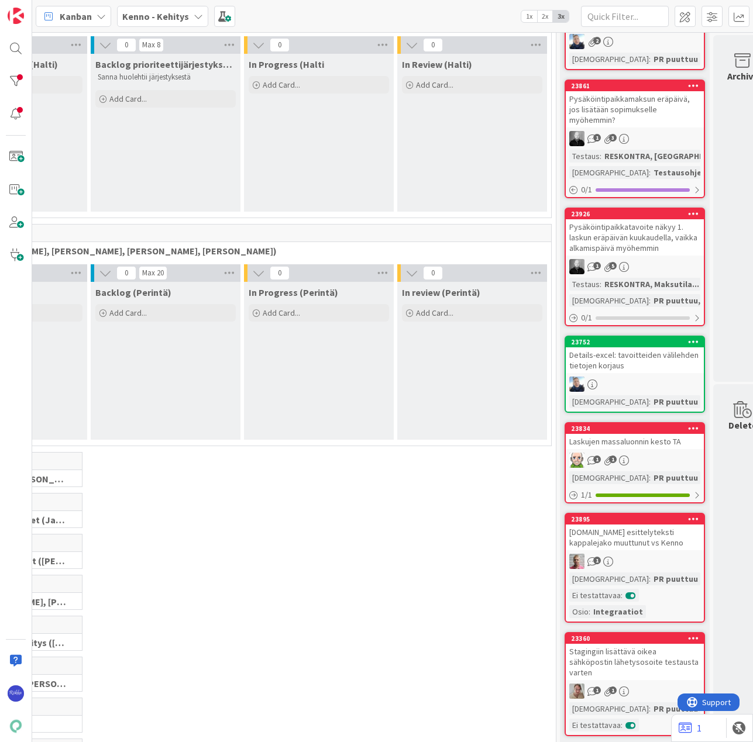
click at [627, 456] on icon at bounding box center [624, 461] width 10 height 10
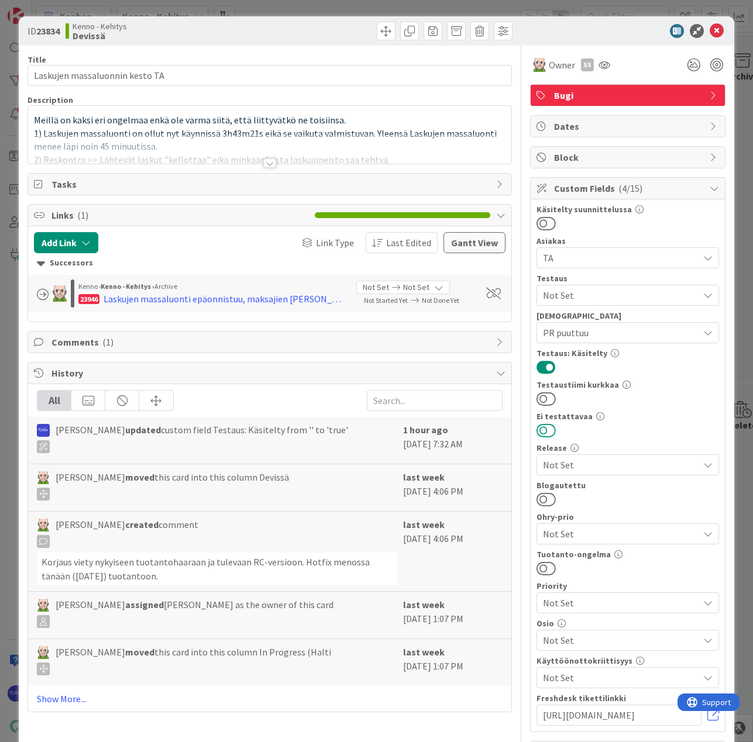
click at [539, 431] on button at bounding box center [545, 430] width 19 height 15
click at [709, 32] on icon at bounding box center [716, 31] width 14 height 14
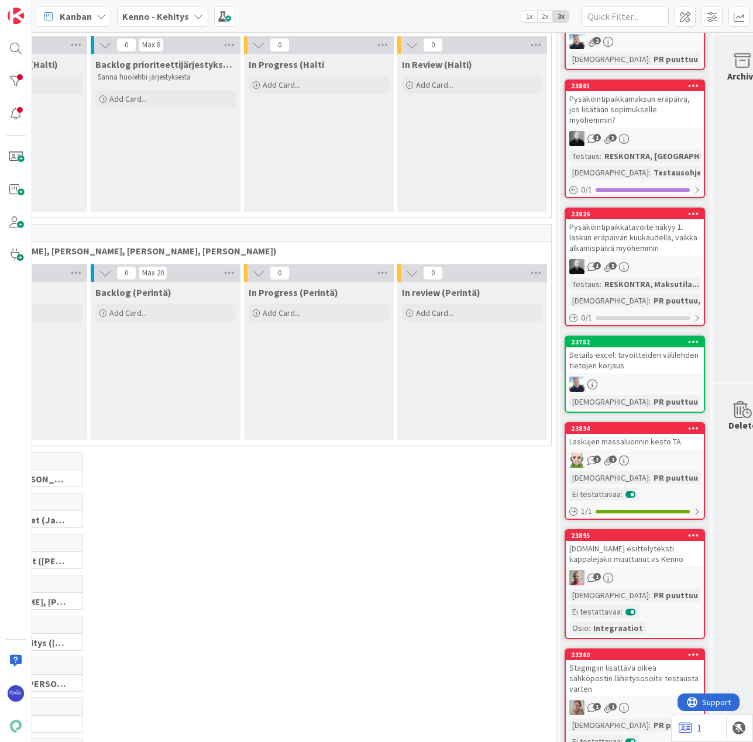
click at [651, 364] on div "23752 Details-excel: tavoitteiden välilehden tietojen korjaus Testaushuomiot : …" at bounding box center [634, 374] width 140 height 77
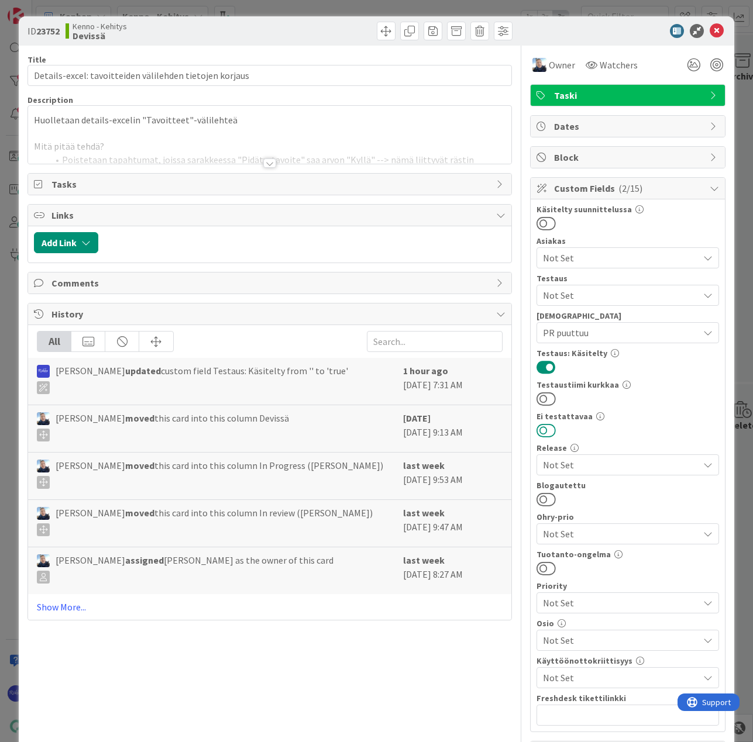
click at [540, 429] on button at bounding box center [545, 430] width 19 height 15
click at [709, 30] on icon at bounding box center [716, 31] width 14 height 14
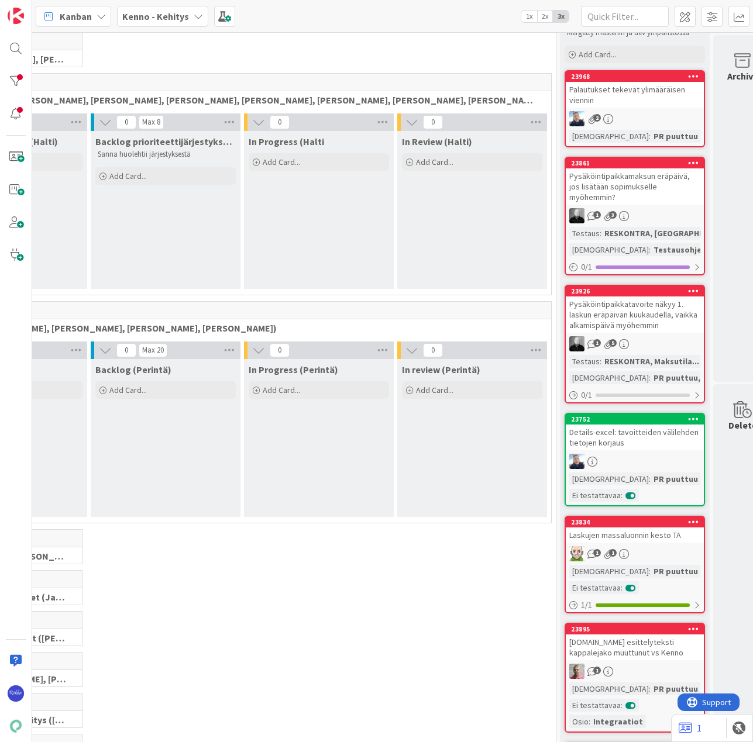
scroll to position [0, 136]
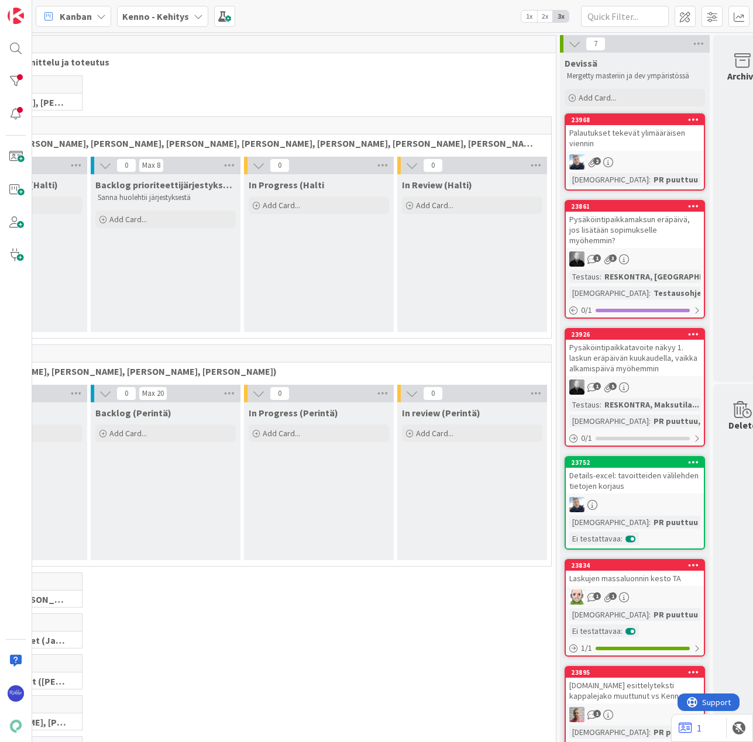
click at [654, 150] on div "Palautukset tekevät ylimääräisen viennin" at bounding box center [634, 138] width 138 height 26
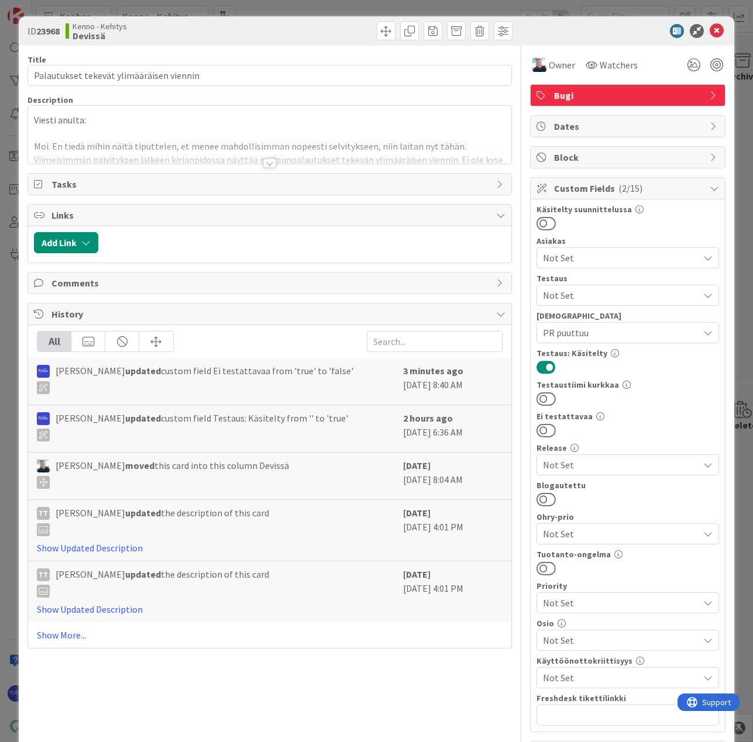
drag, startPoint x: 543, startPoint y: 432, endPoint x: 565, endPoint y: 388, distance: 49.7
click at [543, 429] on button at bounding box center [545, 430] width 19 height 15
click at [709, 28] on icon at bounding box center [716, 31] width 14 height 14
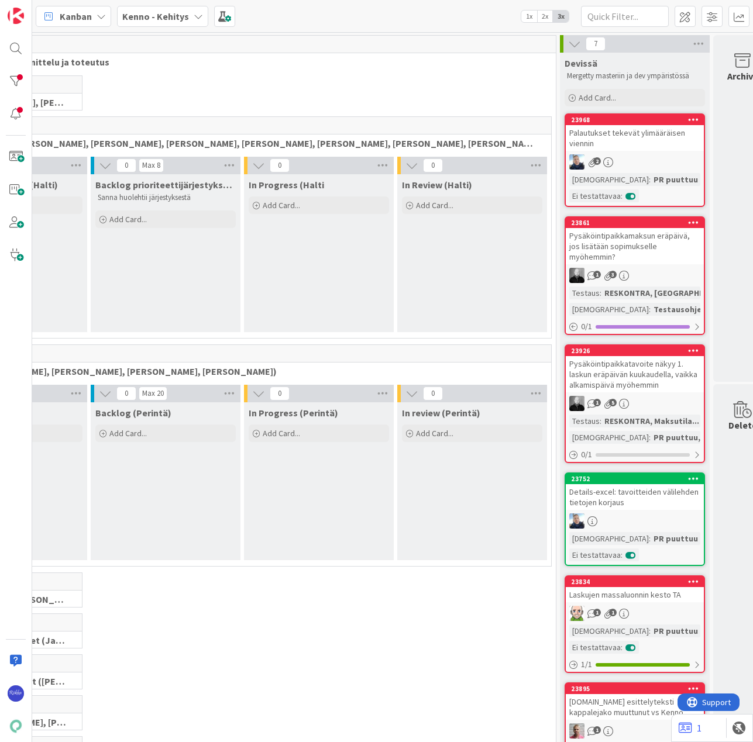
click at [629, 251] on div "Pysäköintipaikkamaksun eräpäivä, jos lisätään sopimukselle myöhemmin?" at bounding box center [634, 246] width 138 height 36
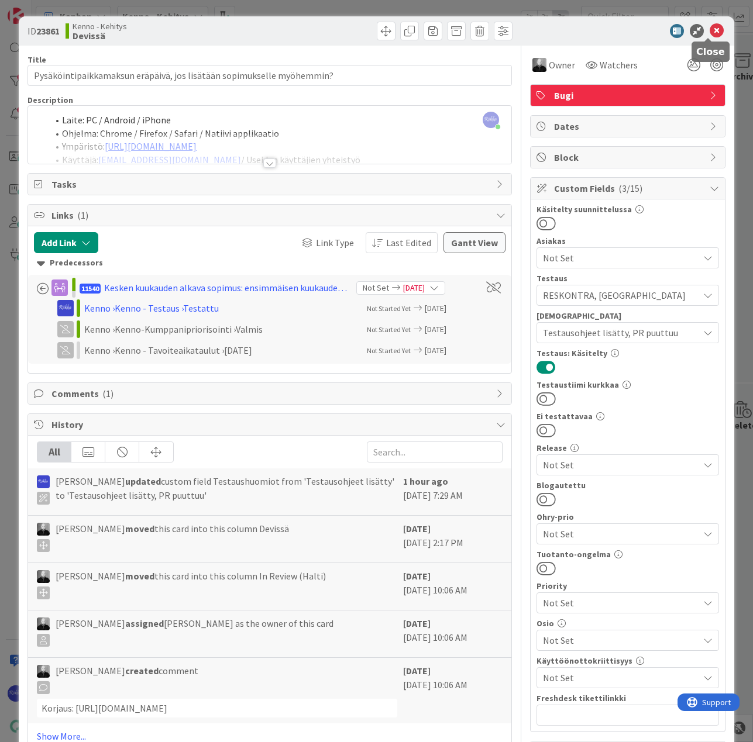
click at [709, 29] on icon at bounding box center [716, 31] width 14 height 14
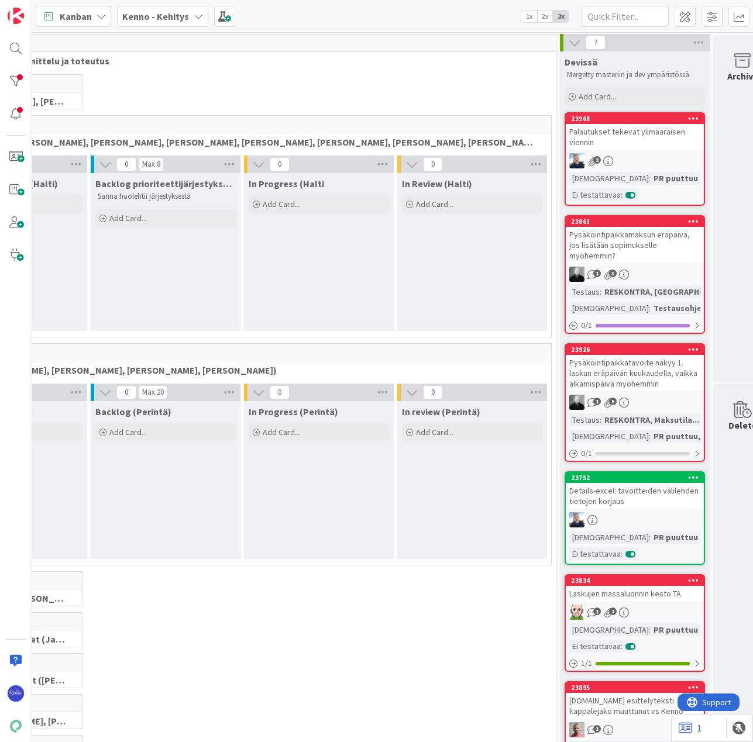
scroll to position [0, 136]
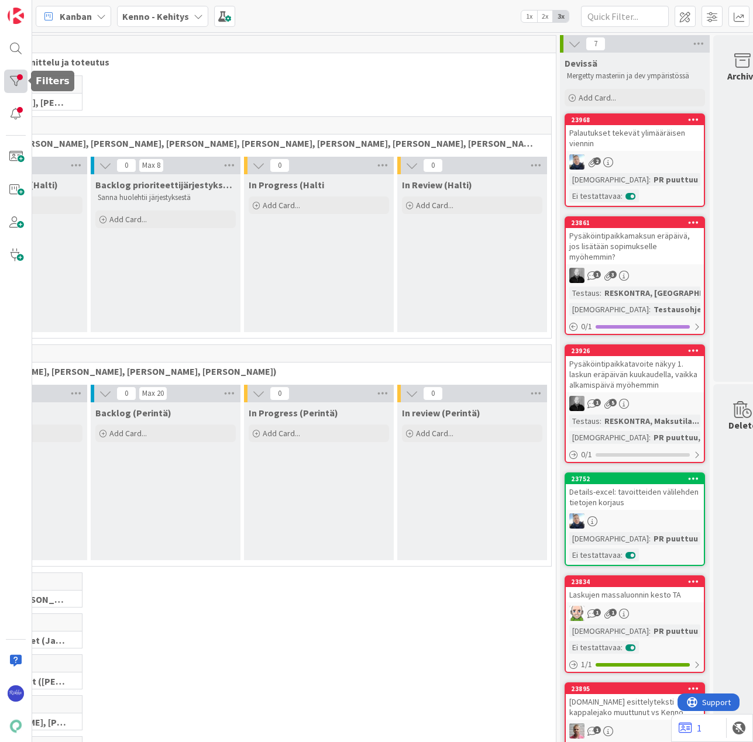
click at [5, 81] on div at bounding box center [15, 81] width 23 height 23
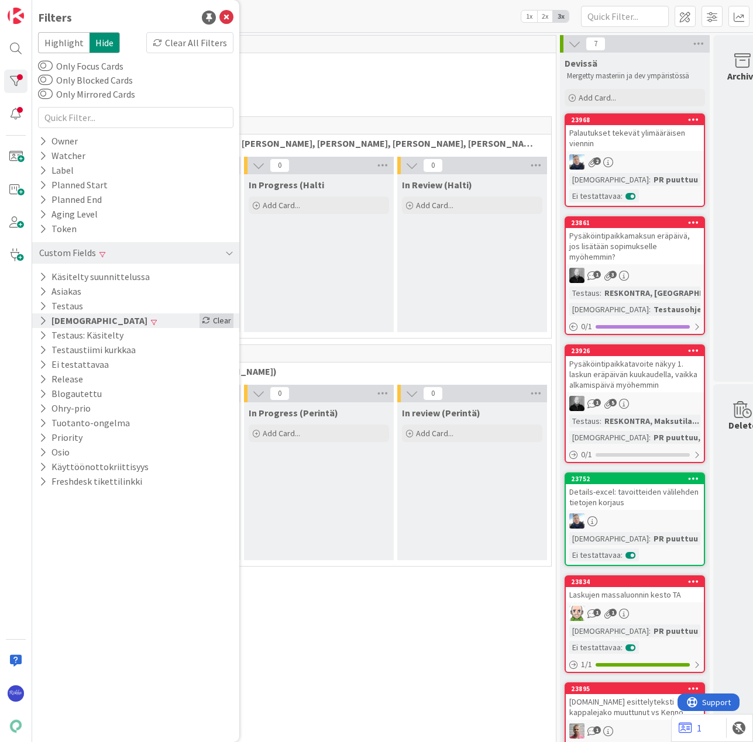
click at [218, 319] on div "Clear" at bounding box center [216, 320] width 34 height 15
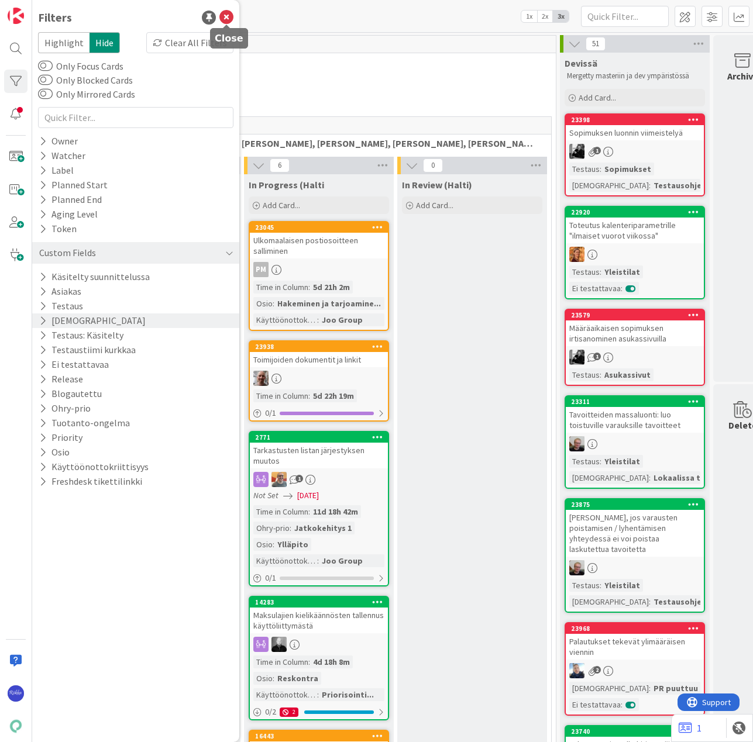
click at [225, 18] on icon at bounding box center [226, 18] width 14 height 14
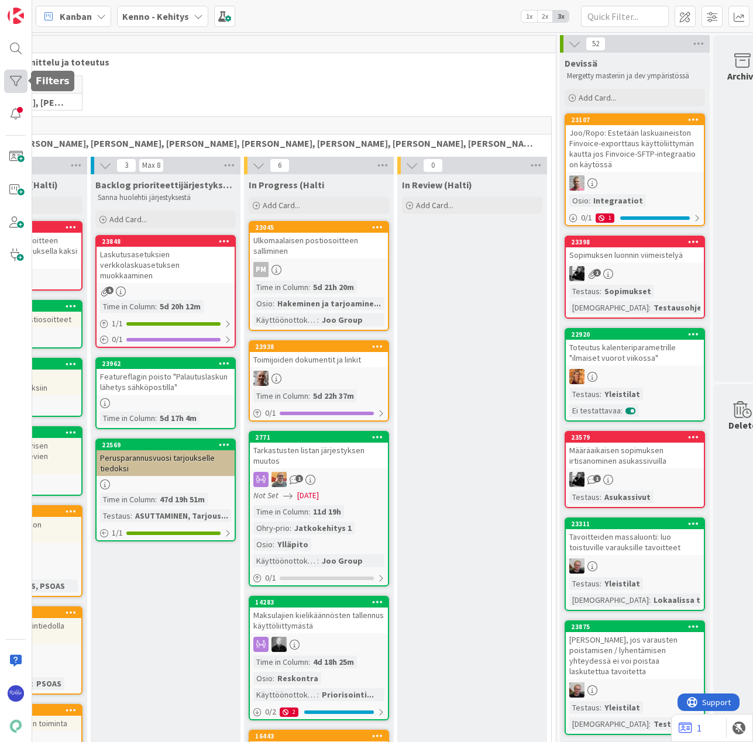
click at [13, 76] on div at bounding box center [15, 81] width 23 height 23
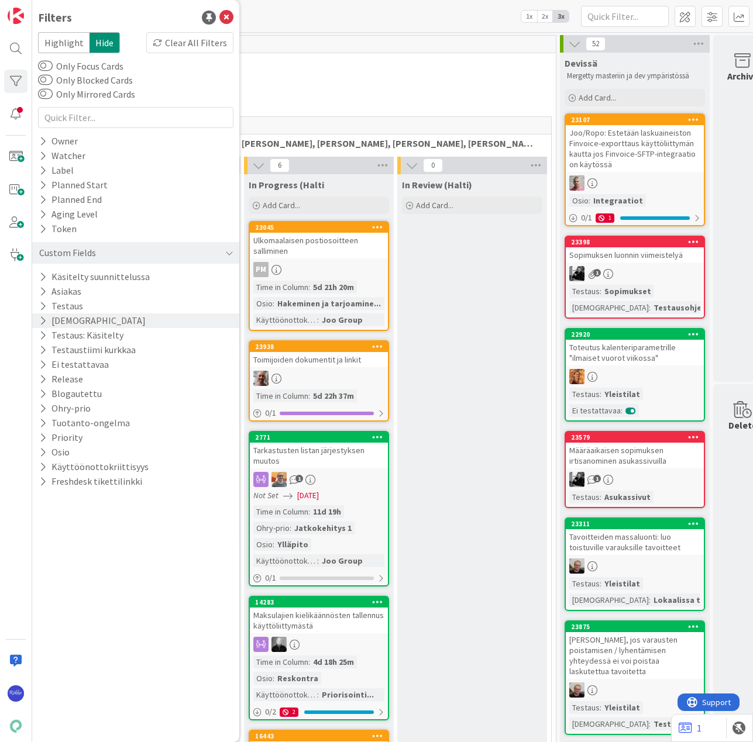
click at [44, 318] on icon at bounding box center [43, 321] width 8 height 10
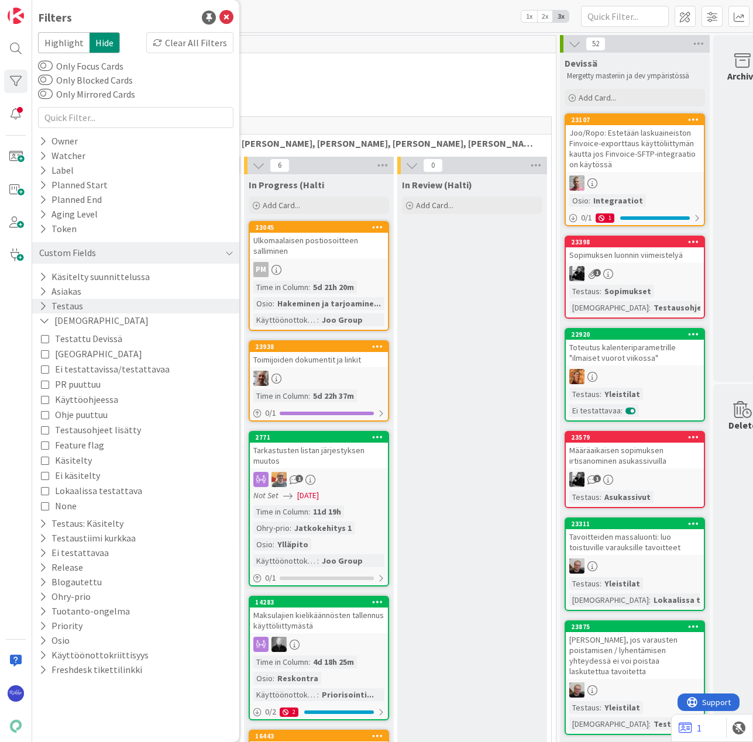
click at [40, 304] on icon at bounding box center [43, 306] width 8 height 10
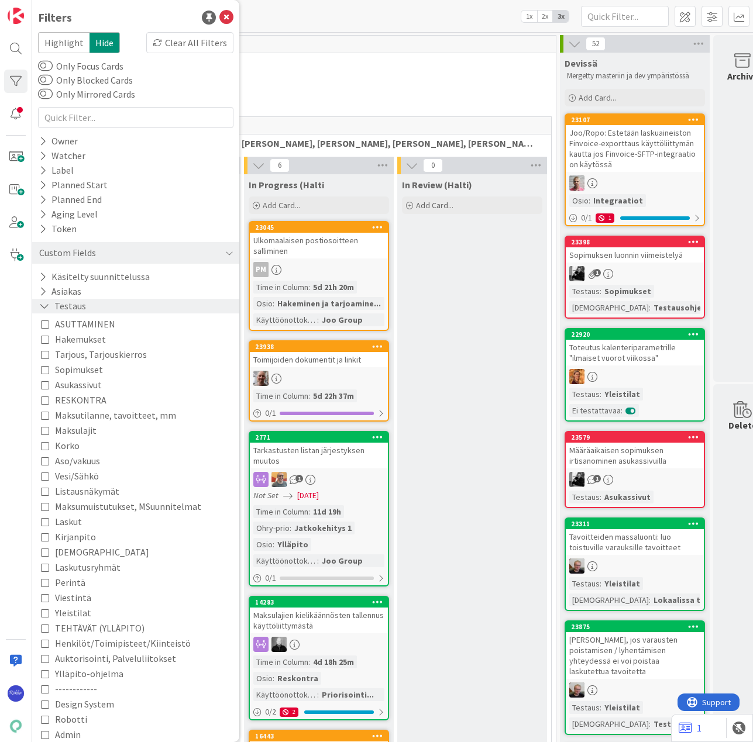
click at [40, 304] on icon at bounding box center [44, 306] width 11 height 10
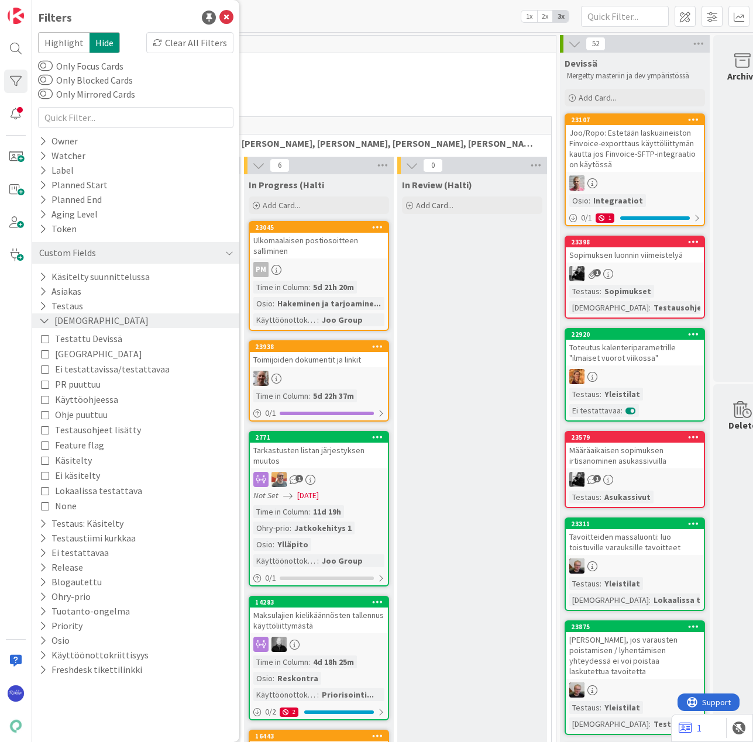
click at [46, 319] on icon at bounding box center [44, 321] width 11 height 10
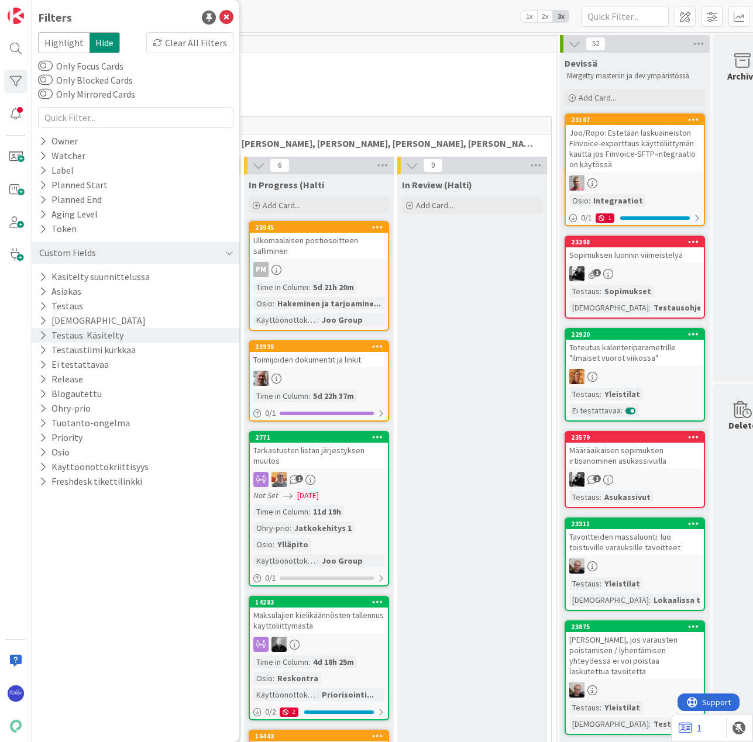
click at [41, 334] on icon at bounding box center [43, 335] width 8 height 10
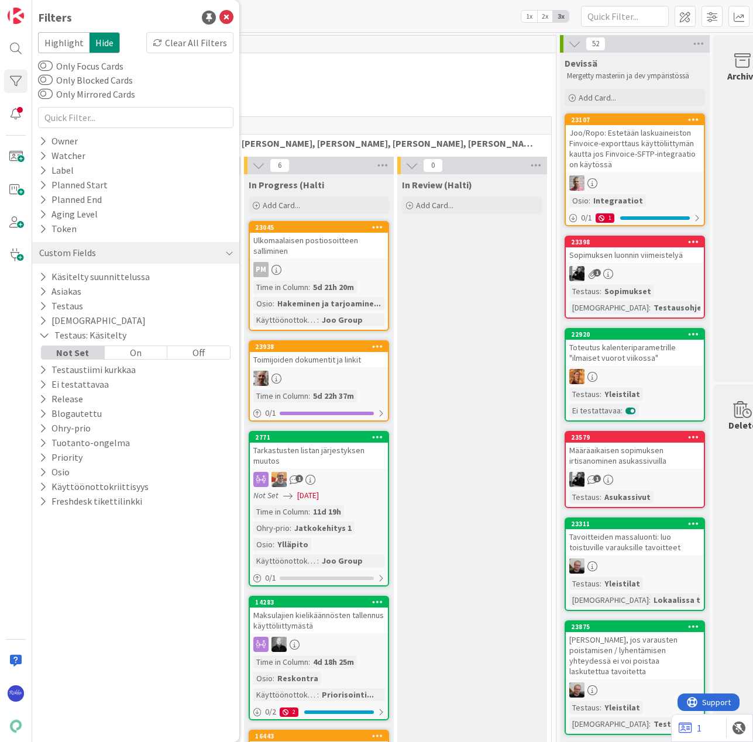
click at [191, 353] on div "Off" at bounding box center [198, 352] width 63 height 13
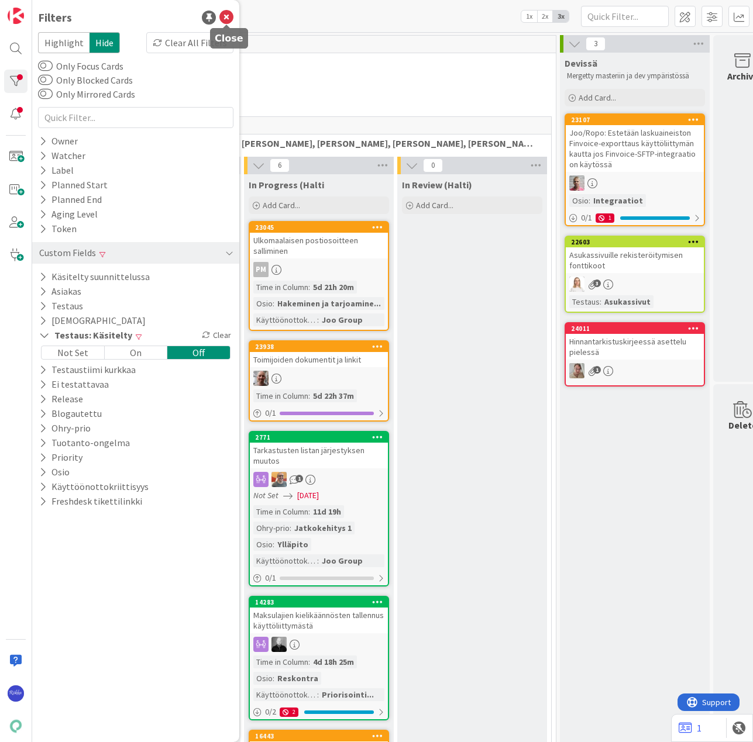
click at [225, 16] on icon at bounding box center [226, 18] width 14 height 14
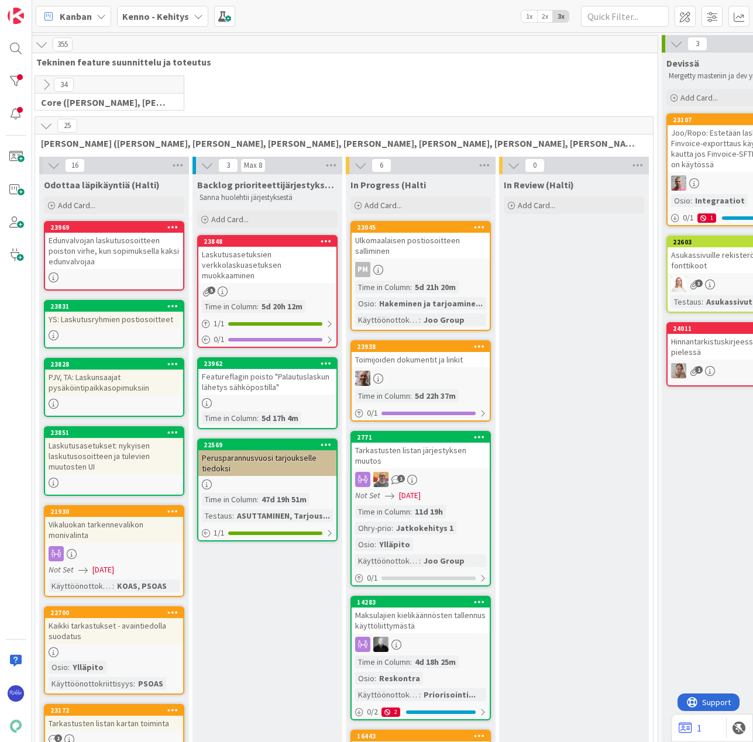
scroll to position [0, 0]
